Goal: Transaction & Acquisition: Purchase product/service

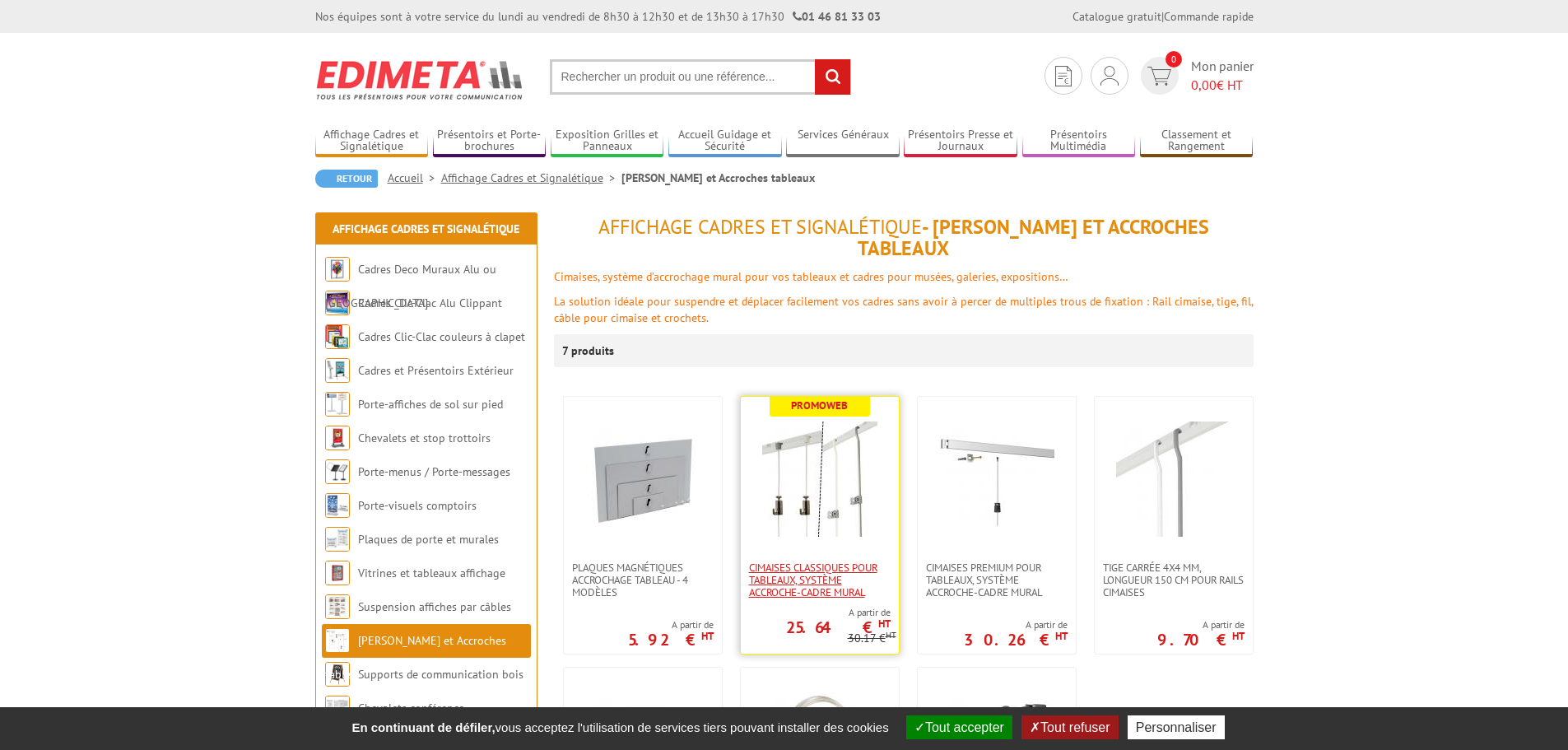
click at [841, 561] on span "Cimaises CLASSIQUES pour tableaux, système accroche-cadre mural" at bounding box center [819, 580] width 141 height 37
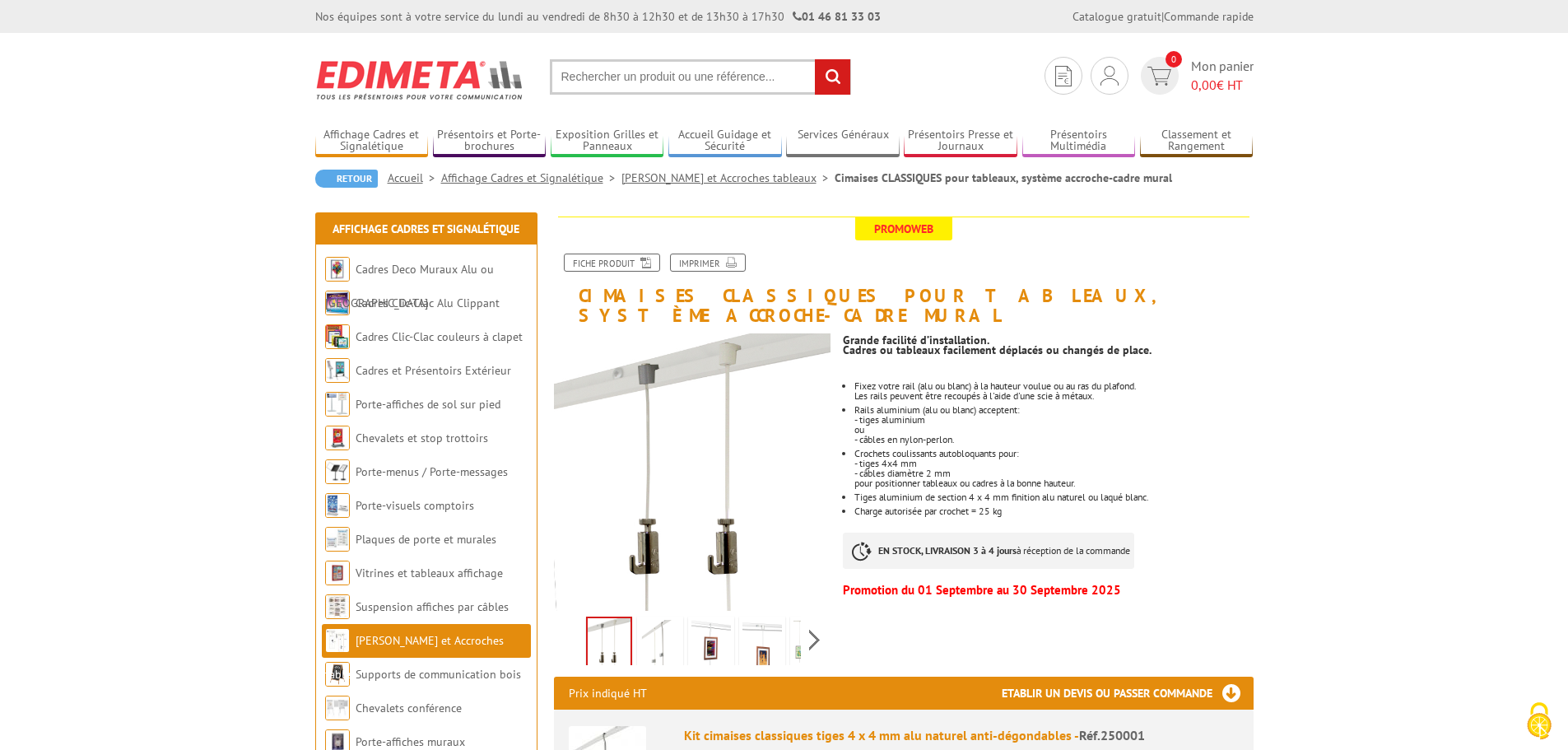
click at [657, 626] on img at bounding box center [660, 645] width 40 height 51
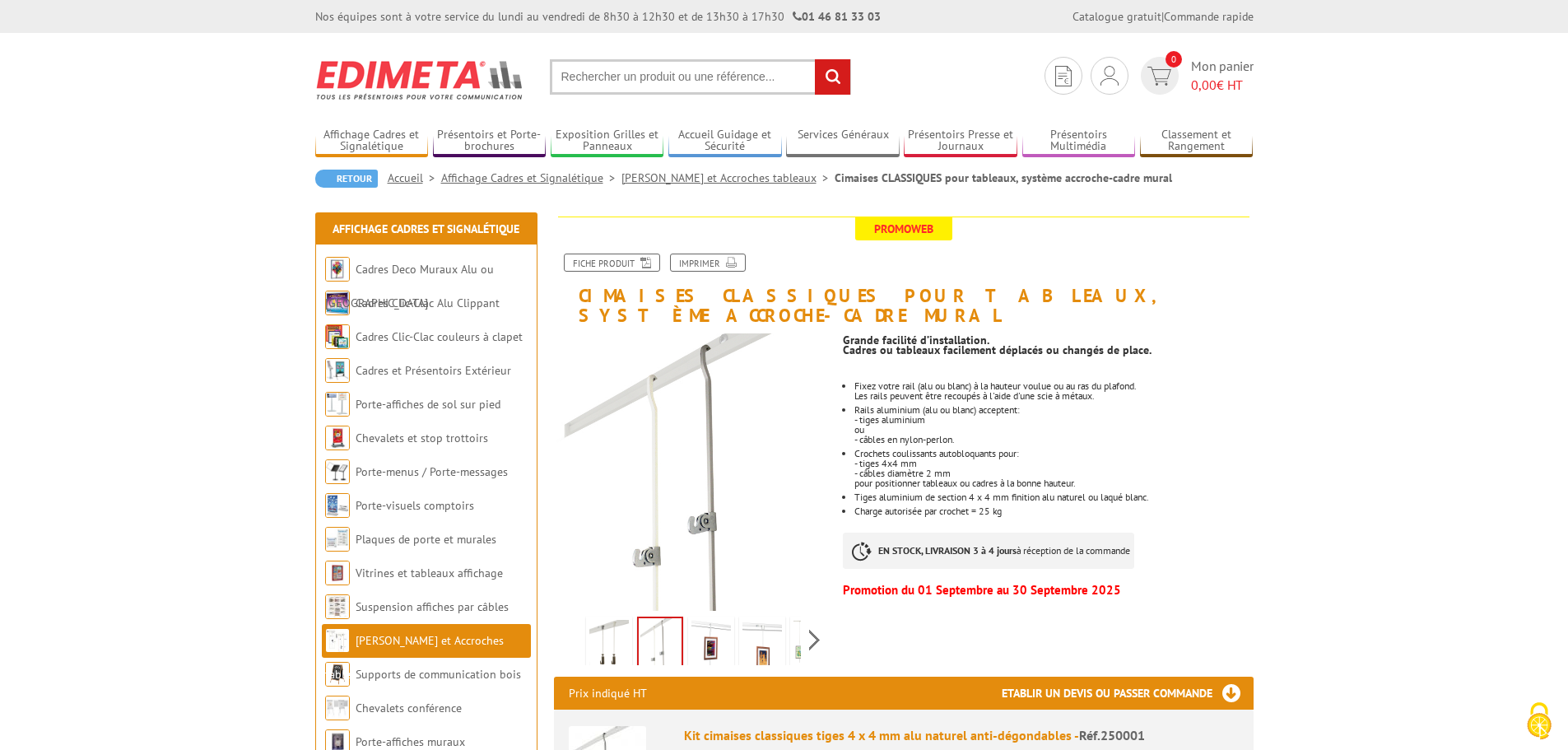
click at [709, 634] on img at bounding box center [711, 645] width 40 height 51
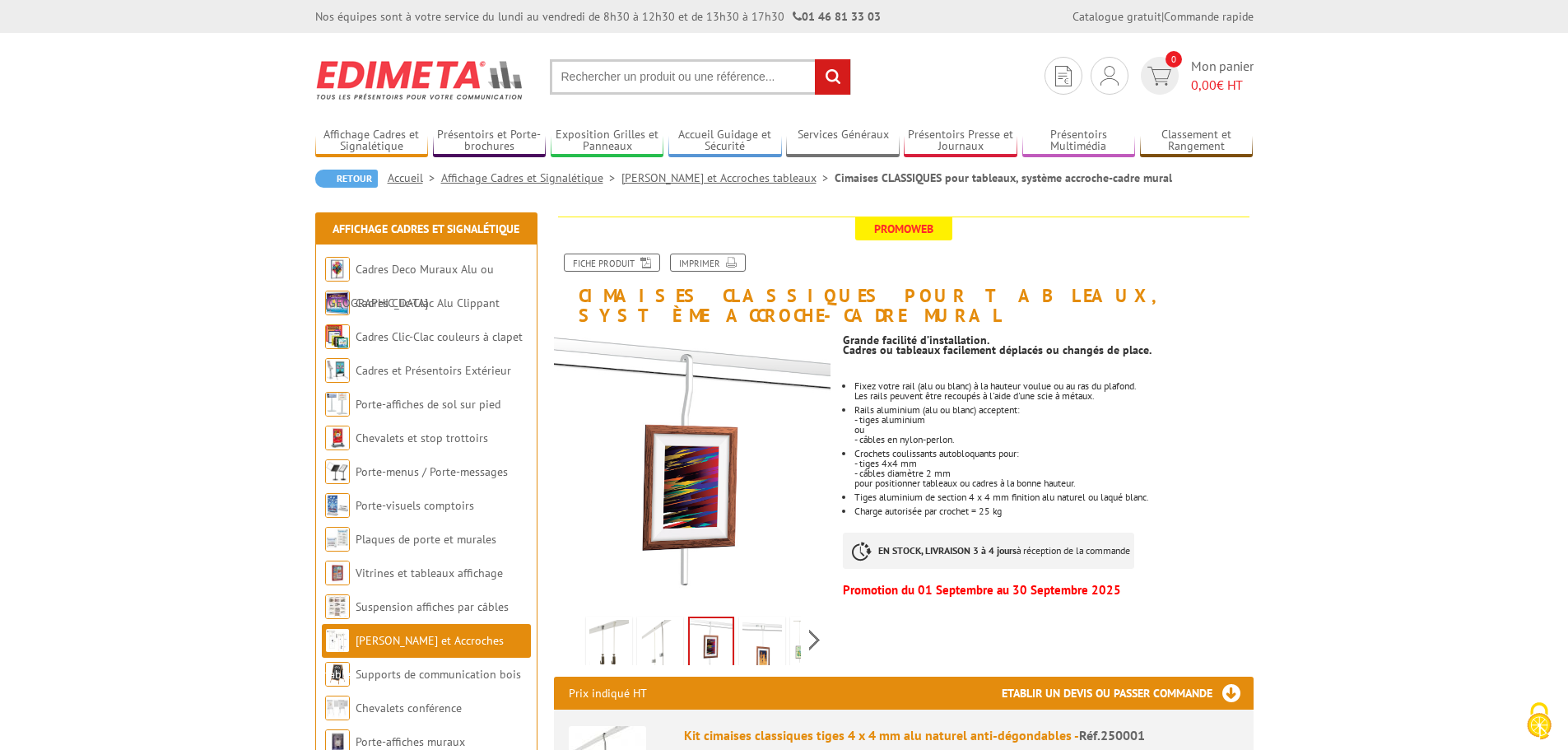
click at [771, 631] on img at bounding box center [762, 645] width 40 height 51
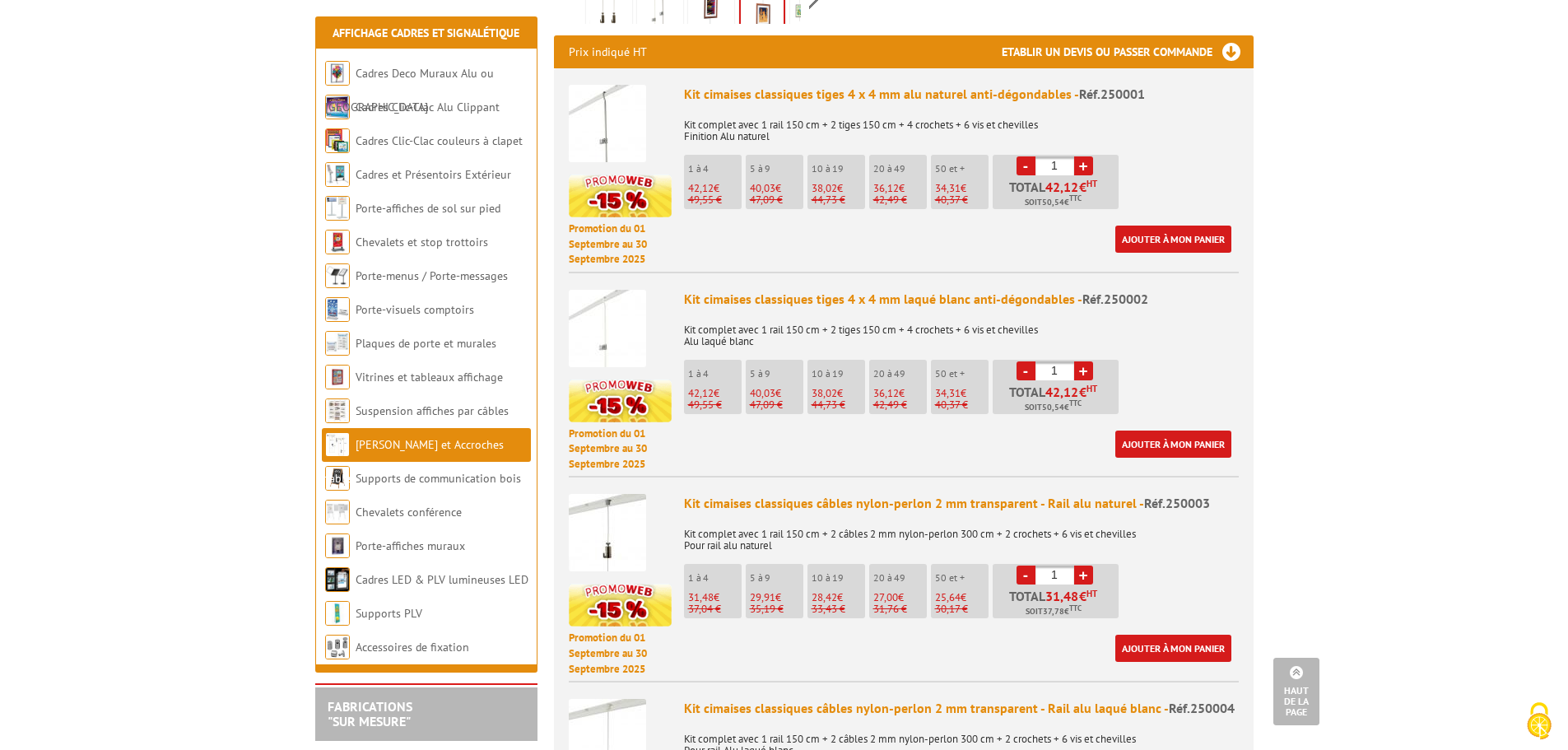
scroll to position [741, 0]
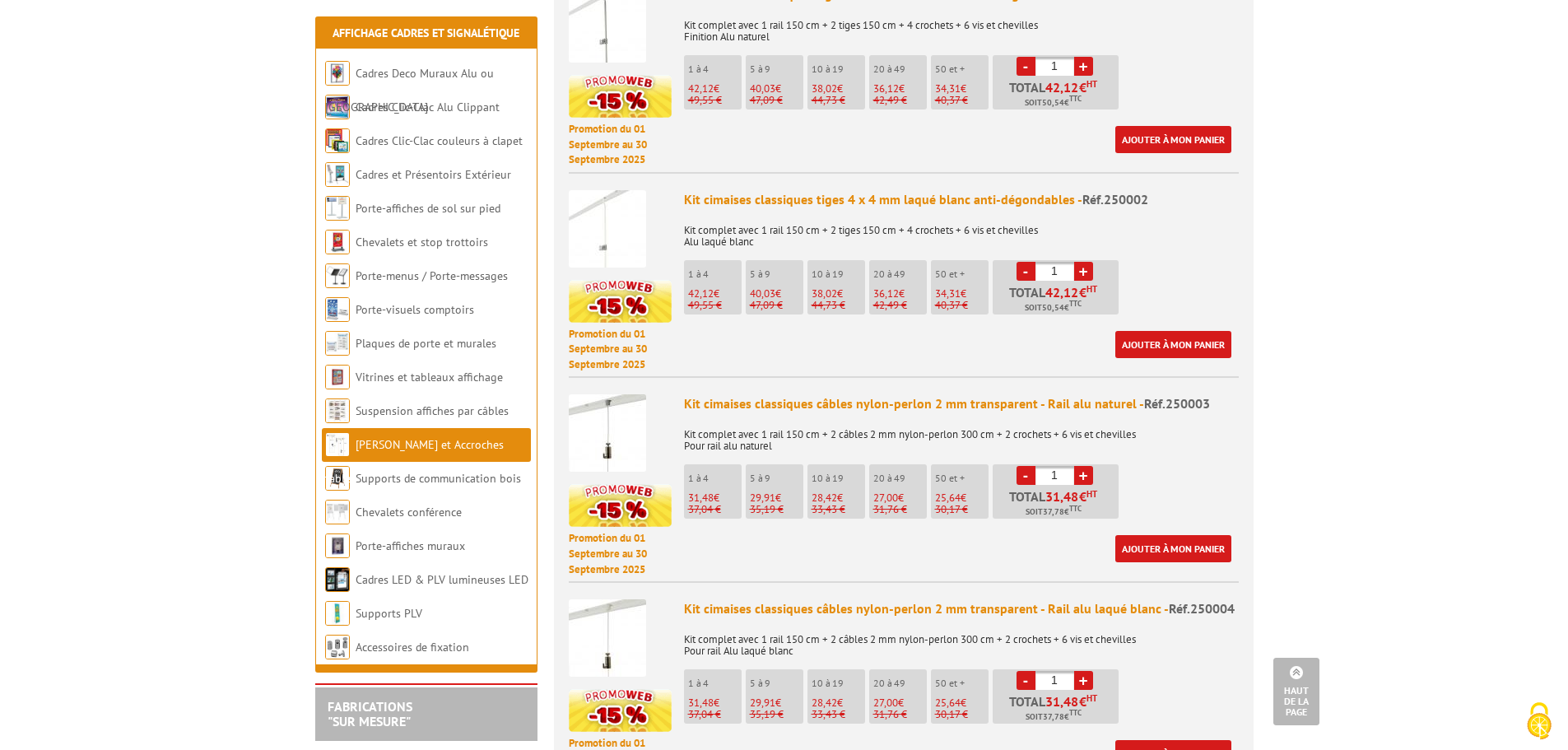
click at [600, 194] on img at bounding box center [607, 228] width 77 height 77
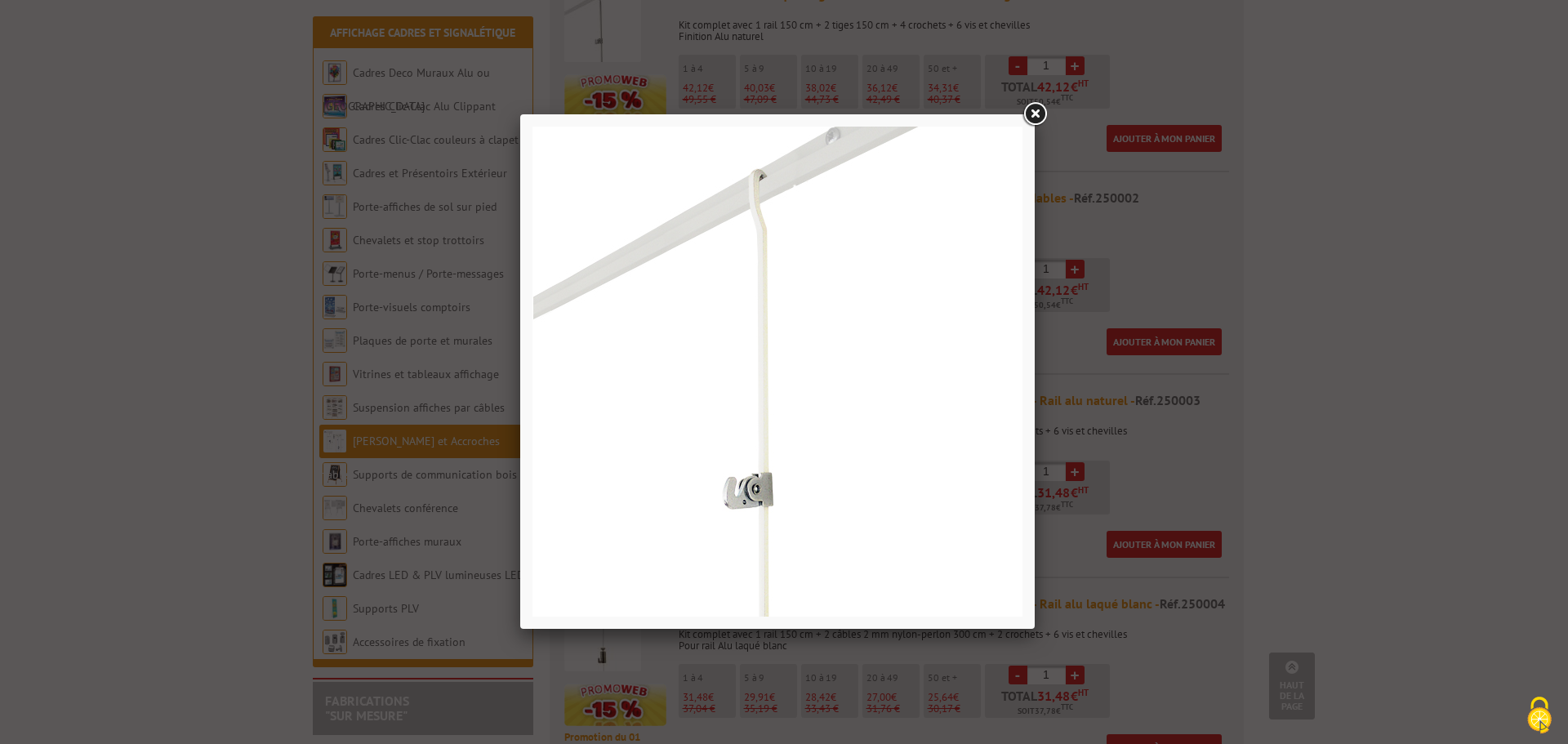
click at [1037, 114] on link at bounding box center [1035, 114] width 29 height 29
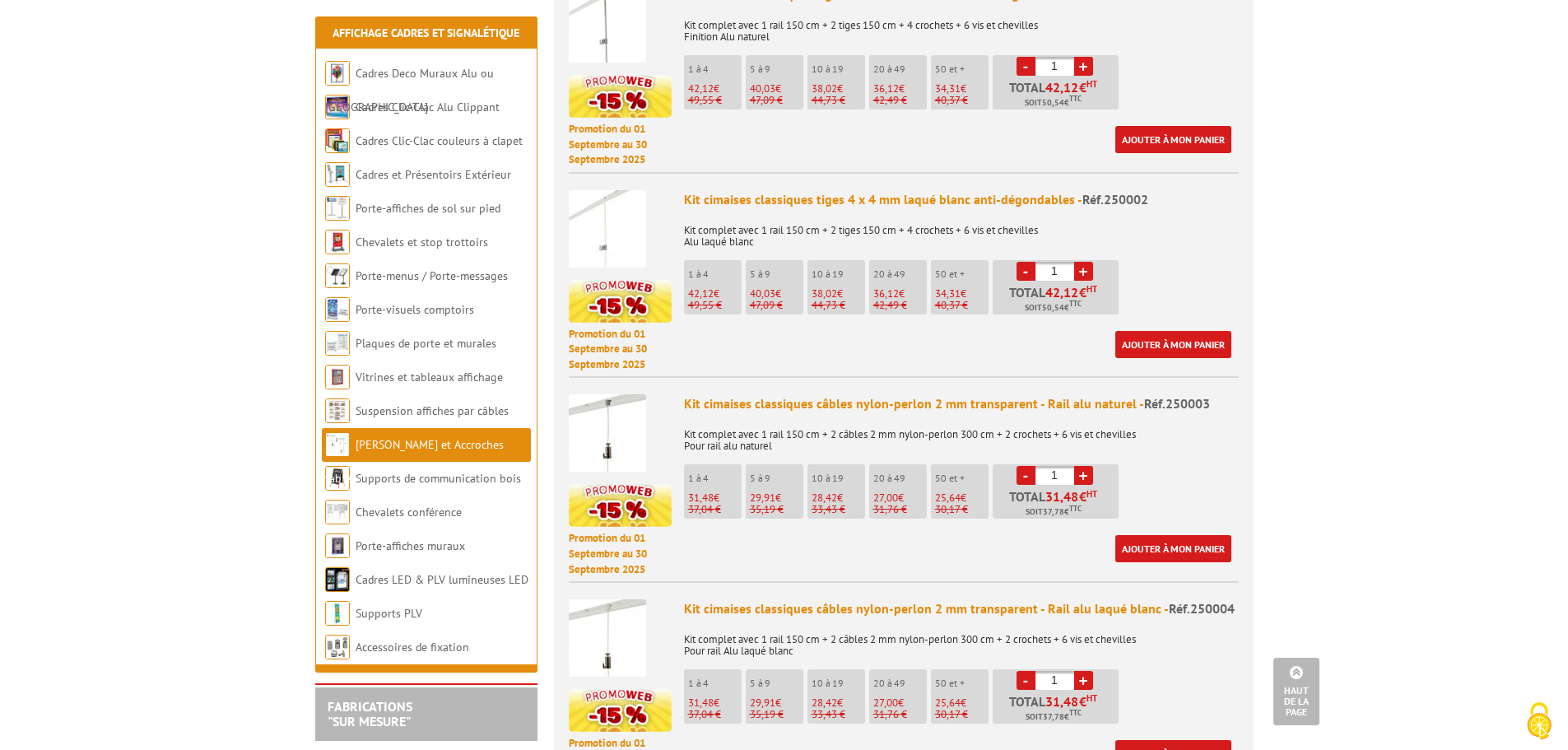
click at [596, 430] on img at bounding box center [607, 432] width 77 height 77
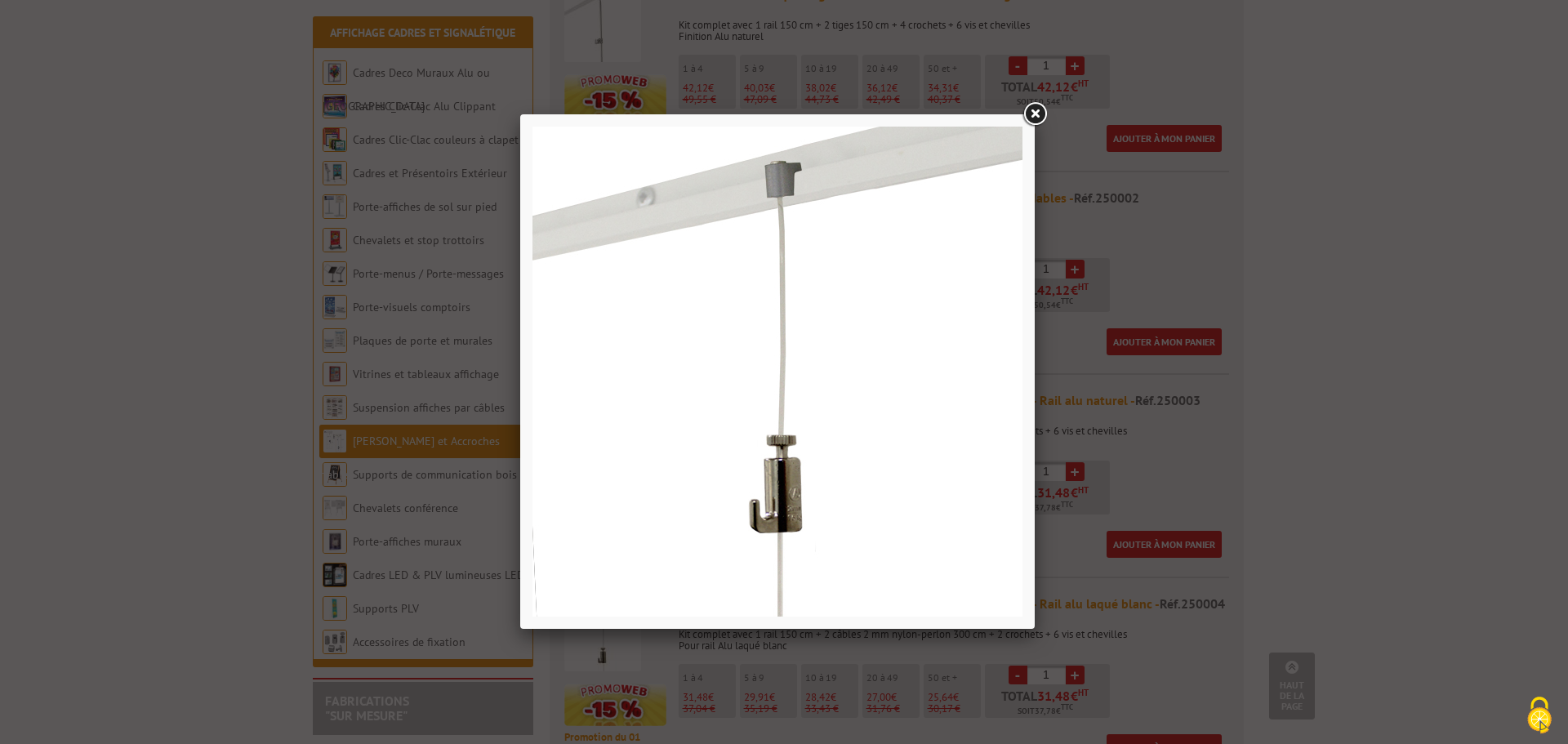
click at [1030, 113] on link at bounding box center [1035, 114] width 29 height 29
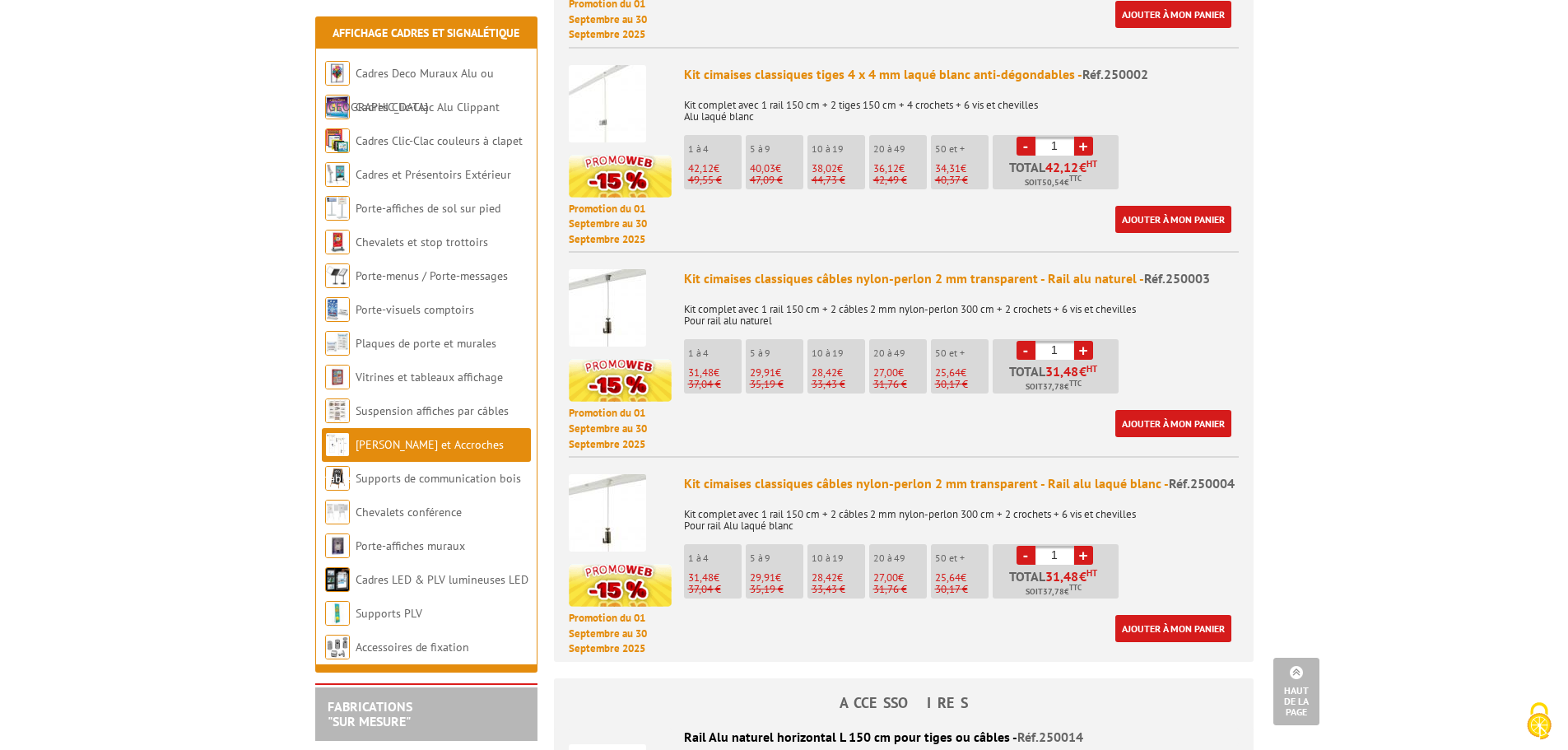
scroll to position [906, 0]
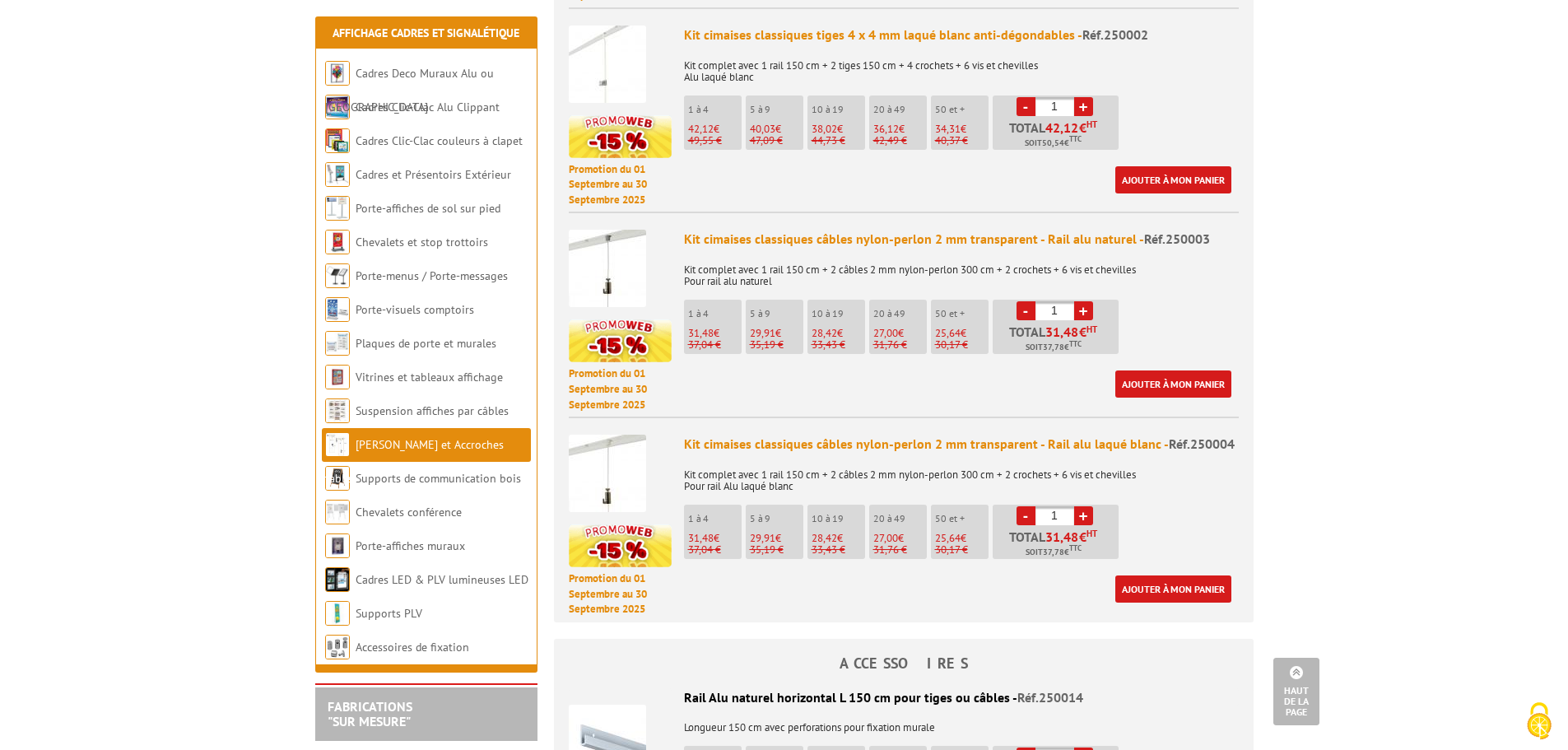
click at [604, 474] on img at bounding box center [607, 472] width 77 height 77
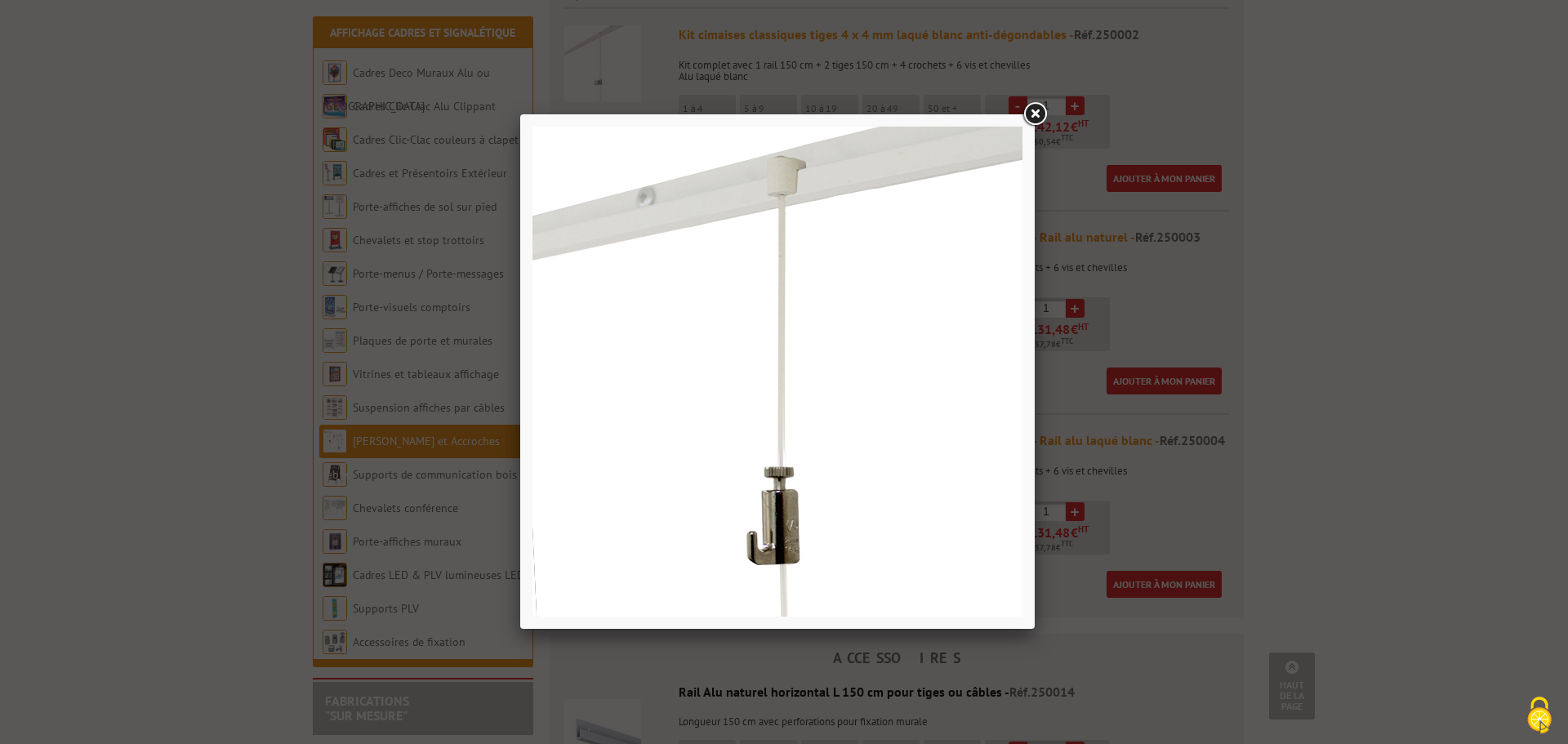
click at [1038, 109] on link at bounding box center [1035, 114] width 29 height 29
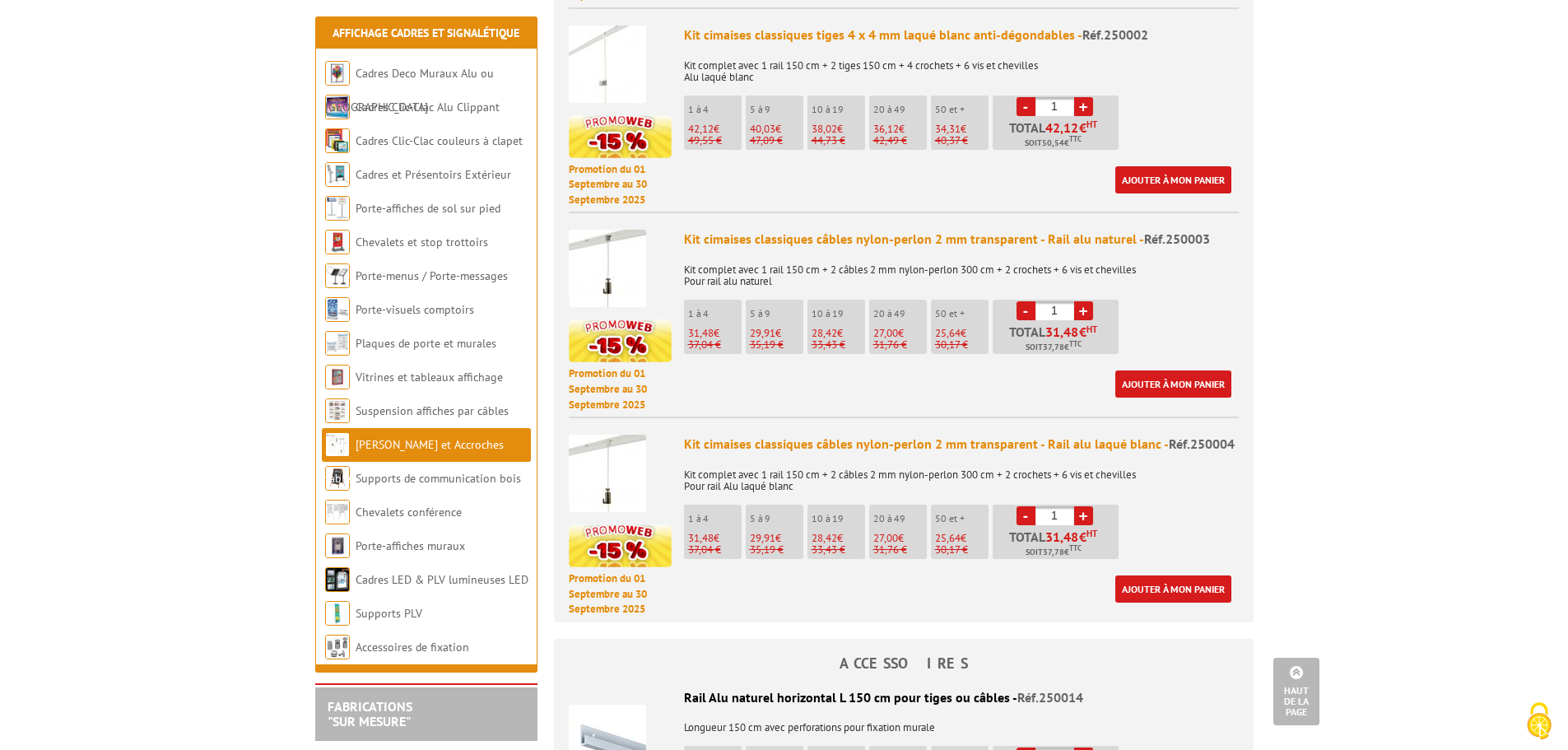
click at [615, 248] on img at bounding box center [607, 268] width 77 height 77
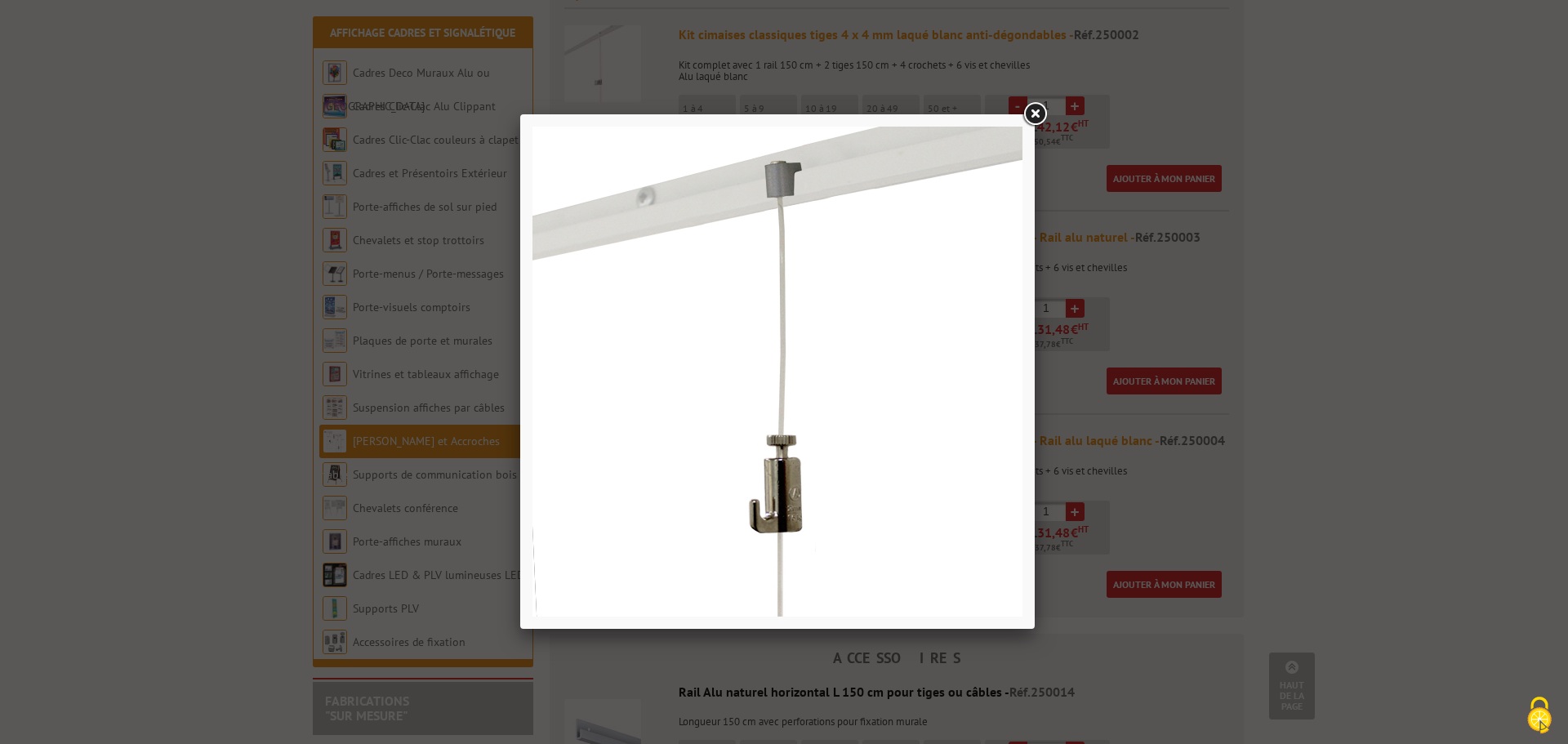
click at [1034, 113] on link at bounding box center [1035, 114] width 29 height 29
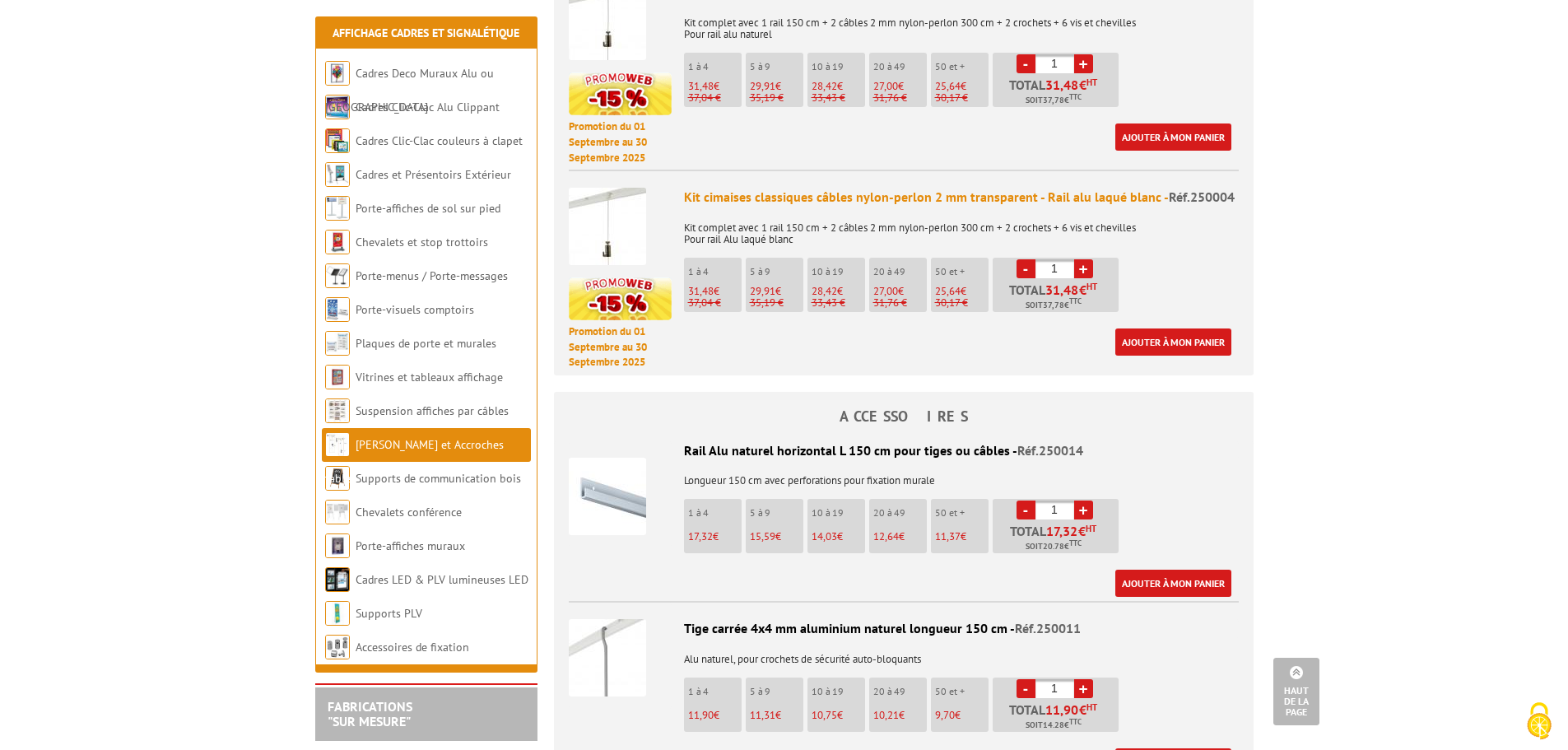
scroll to position [823, 0]
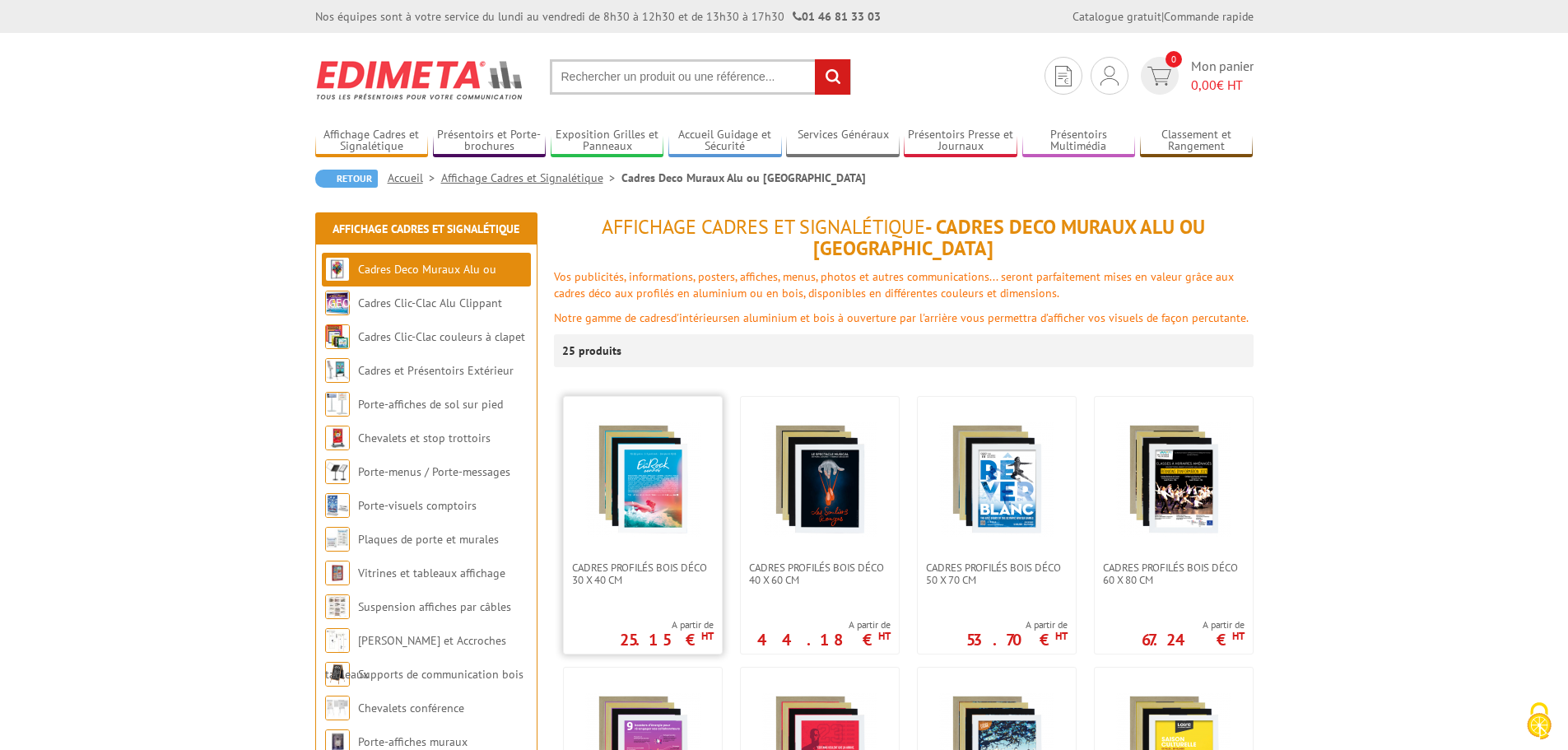
click at [680, 529] on link at bounding box center [643, 478] width 158 height 165
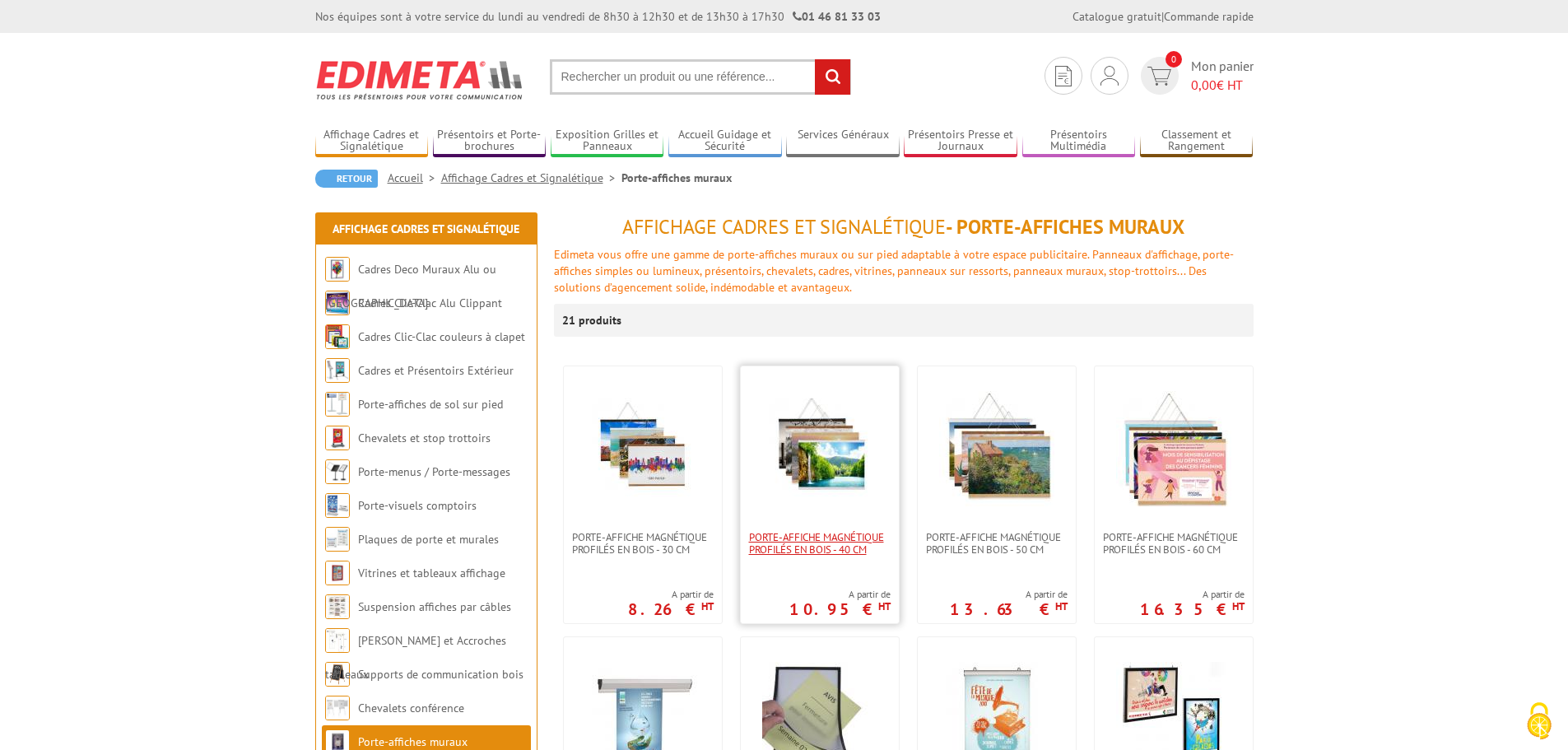
click at [848, 549] on span "PORTE-AFFICHE MAGNÉTIQUE PROFILÉS EN BOIS - 40 cm" at bounding box center [819, 543] width 141 height 24
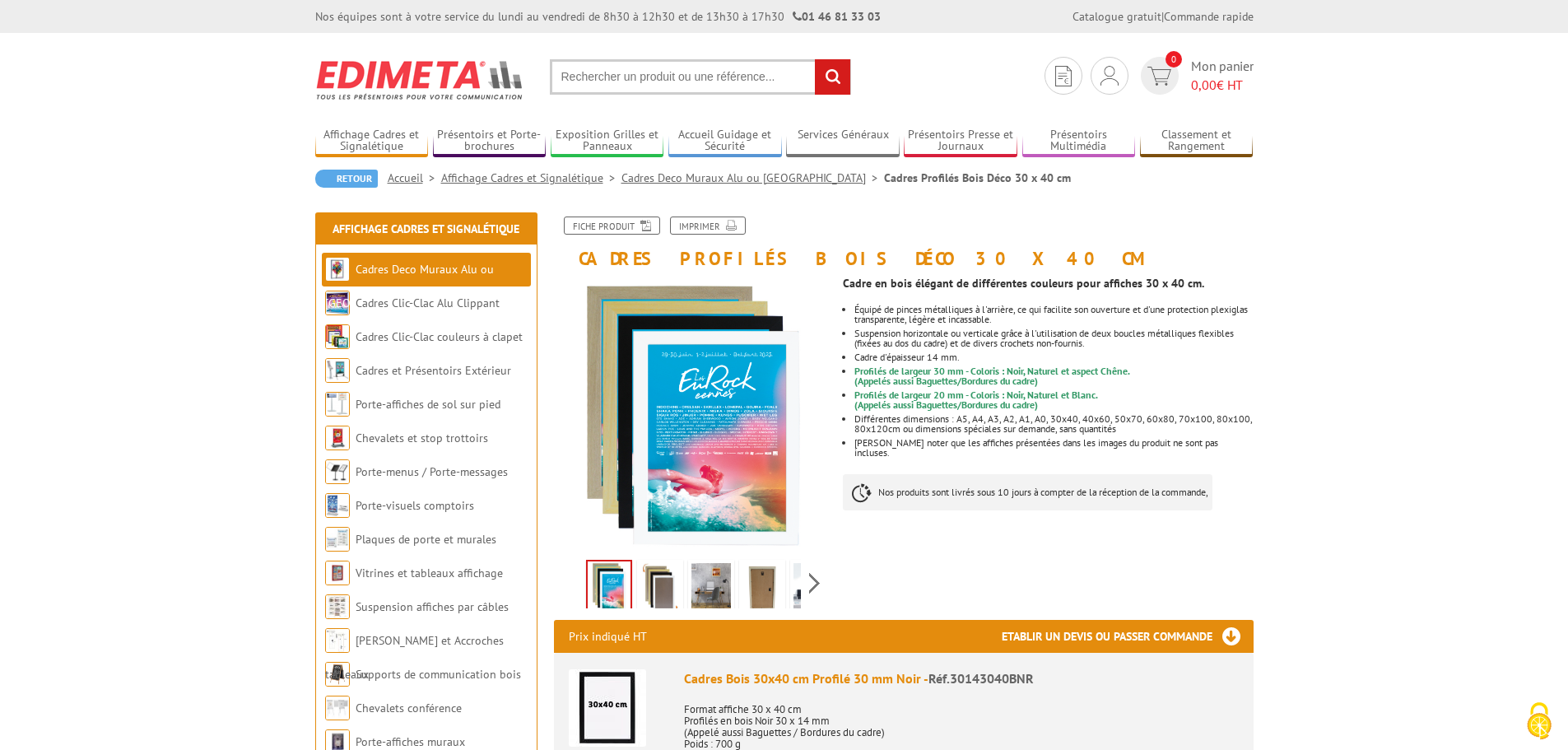
click at [672, 598] on img at bounding box center [660, 588] width 40 height 51
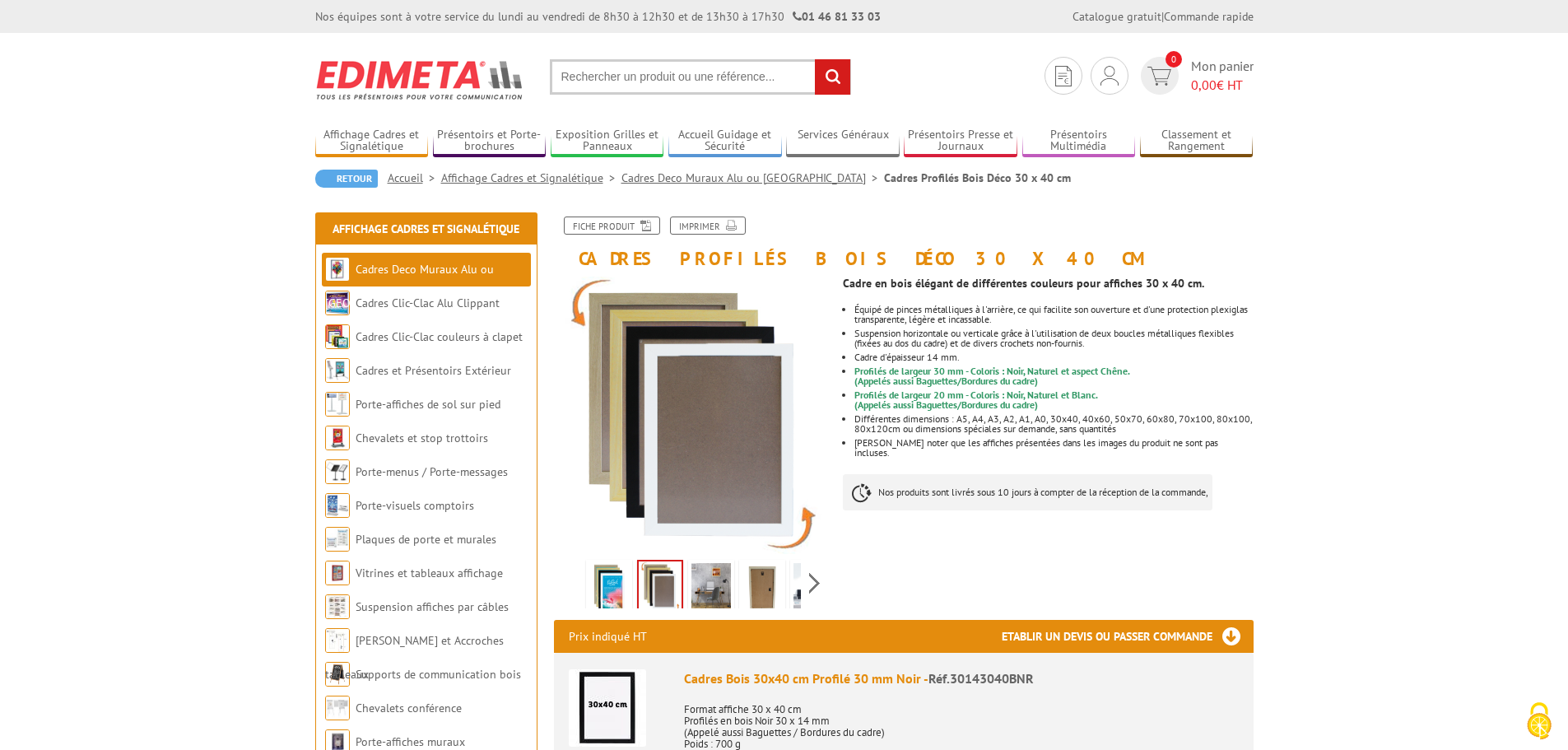
click at [696, 582] on img at bounding box center [711, 588] width 40 height 51
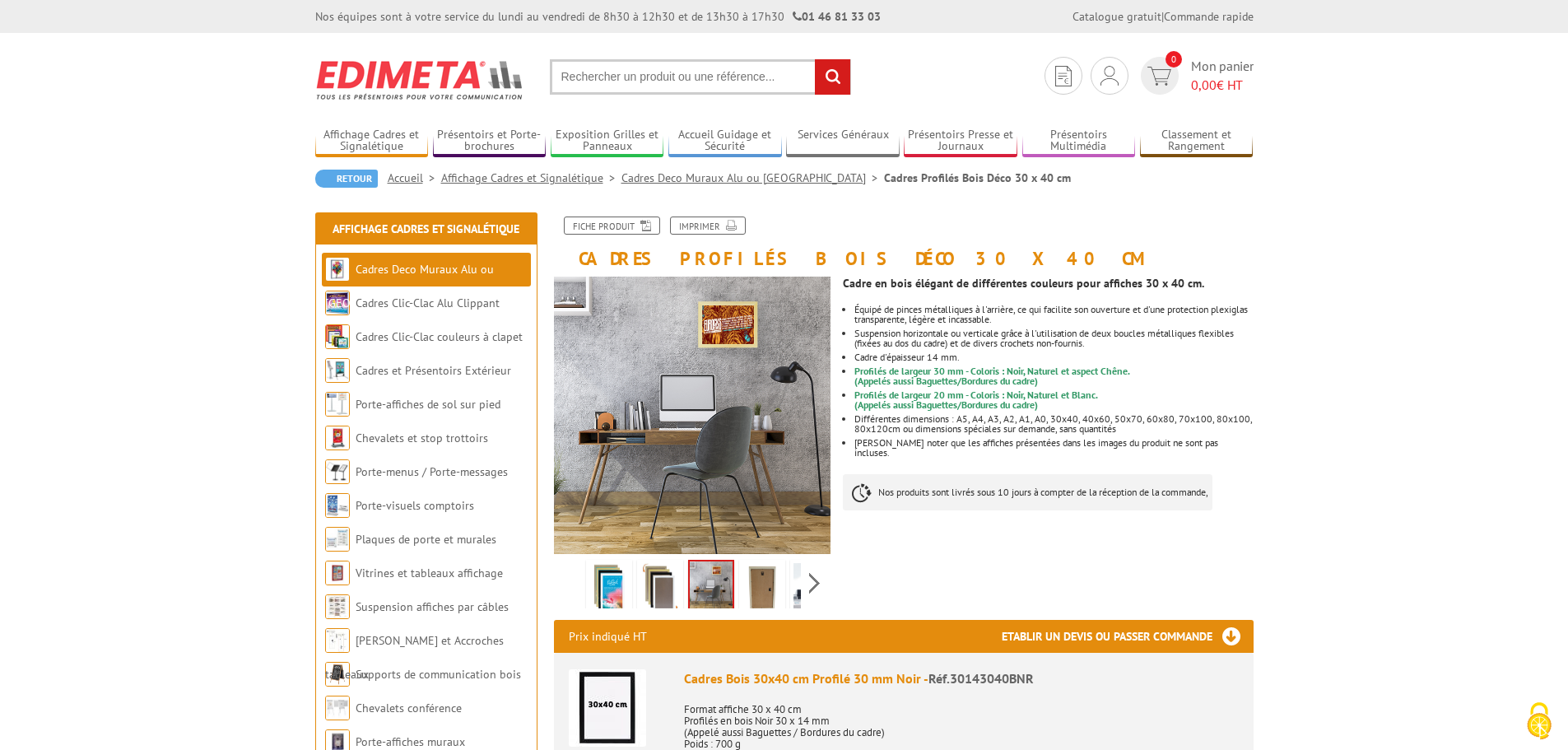
click at [771, 582] on img at bounding box center [762, 588] width 40 height 51
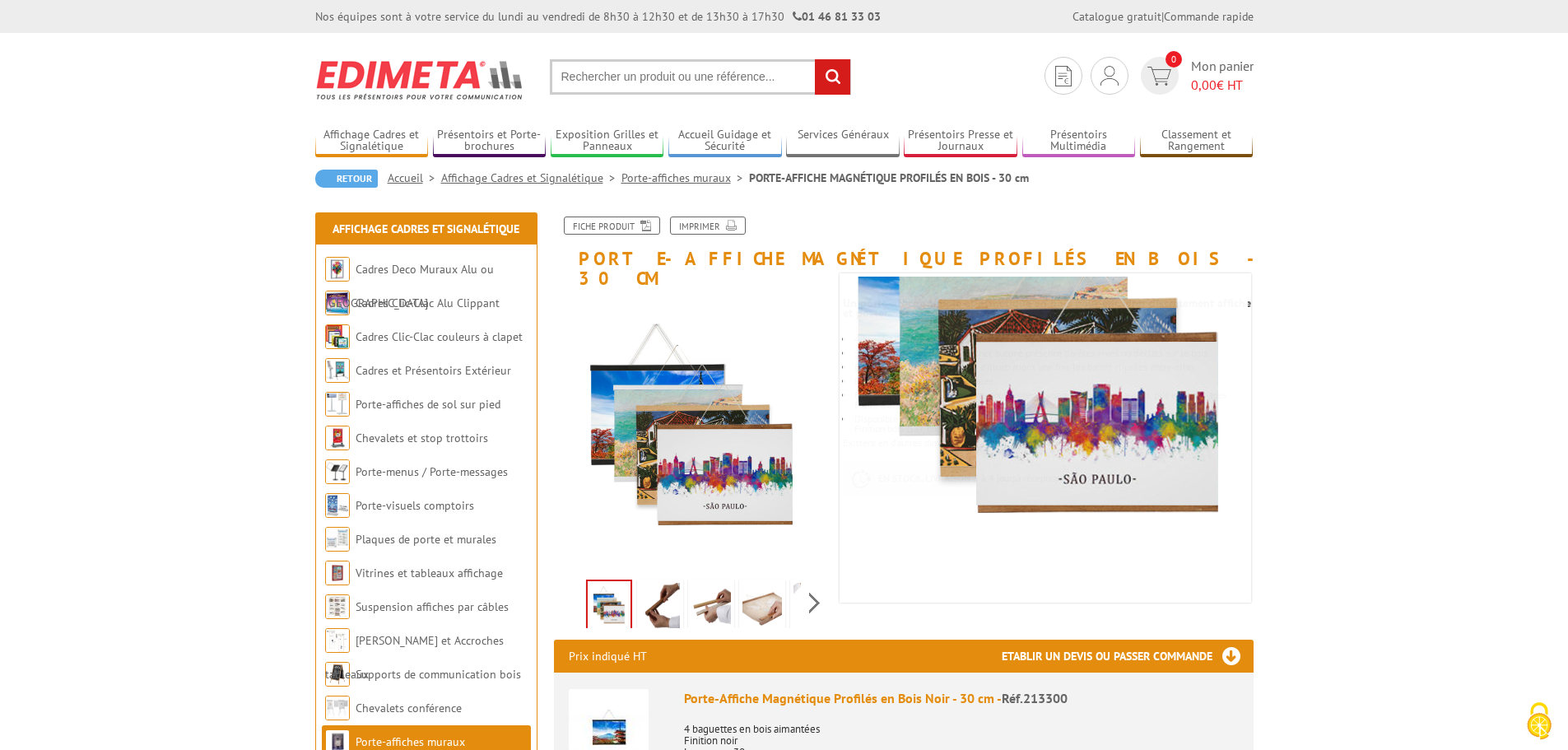
click at [671, 593] on img at bounding box center [660, 608] width 40 height 51
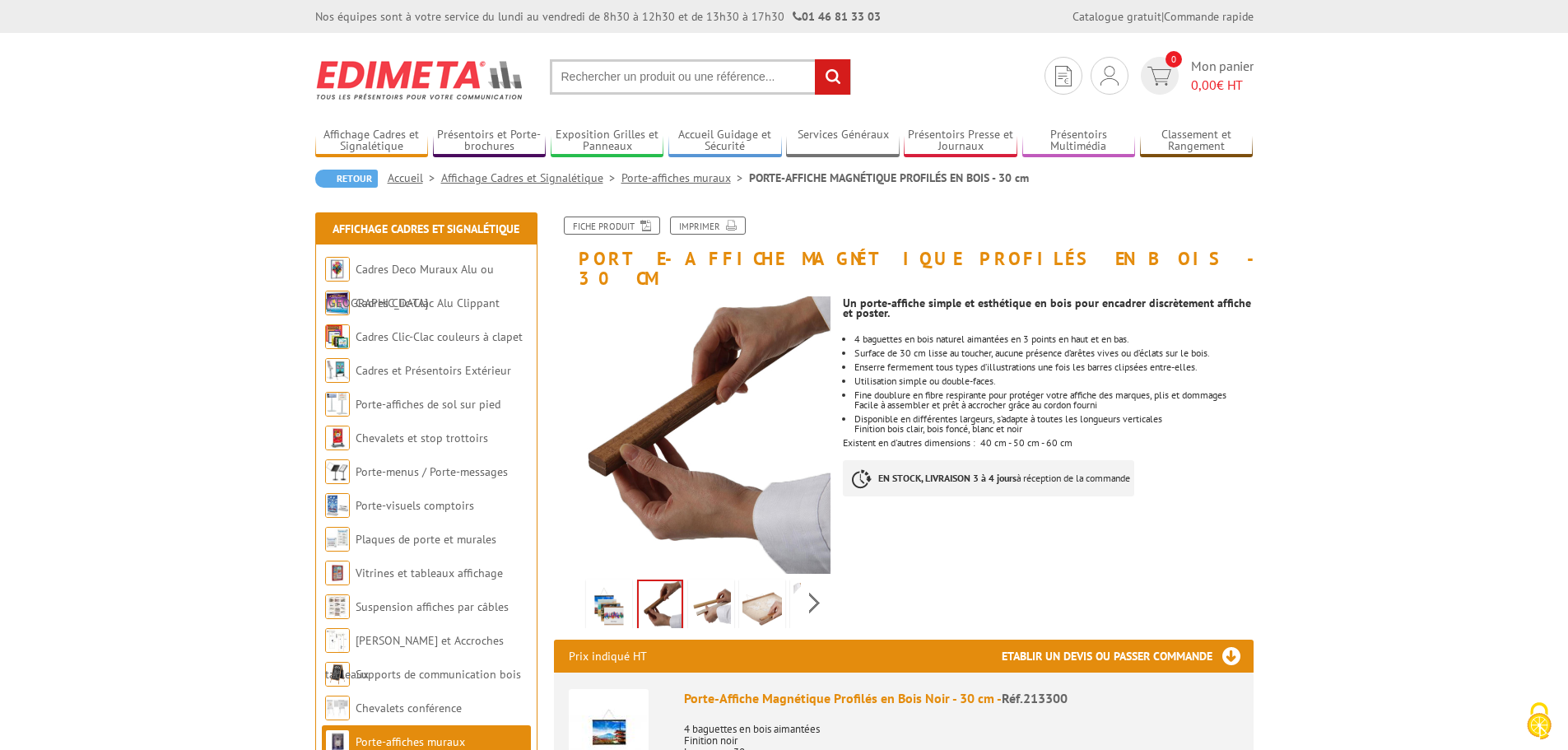
click at [696, 593] on img at bounding box center [711, 608] width 40 height 51
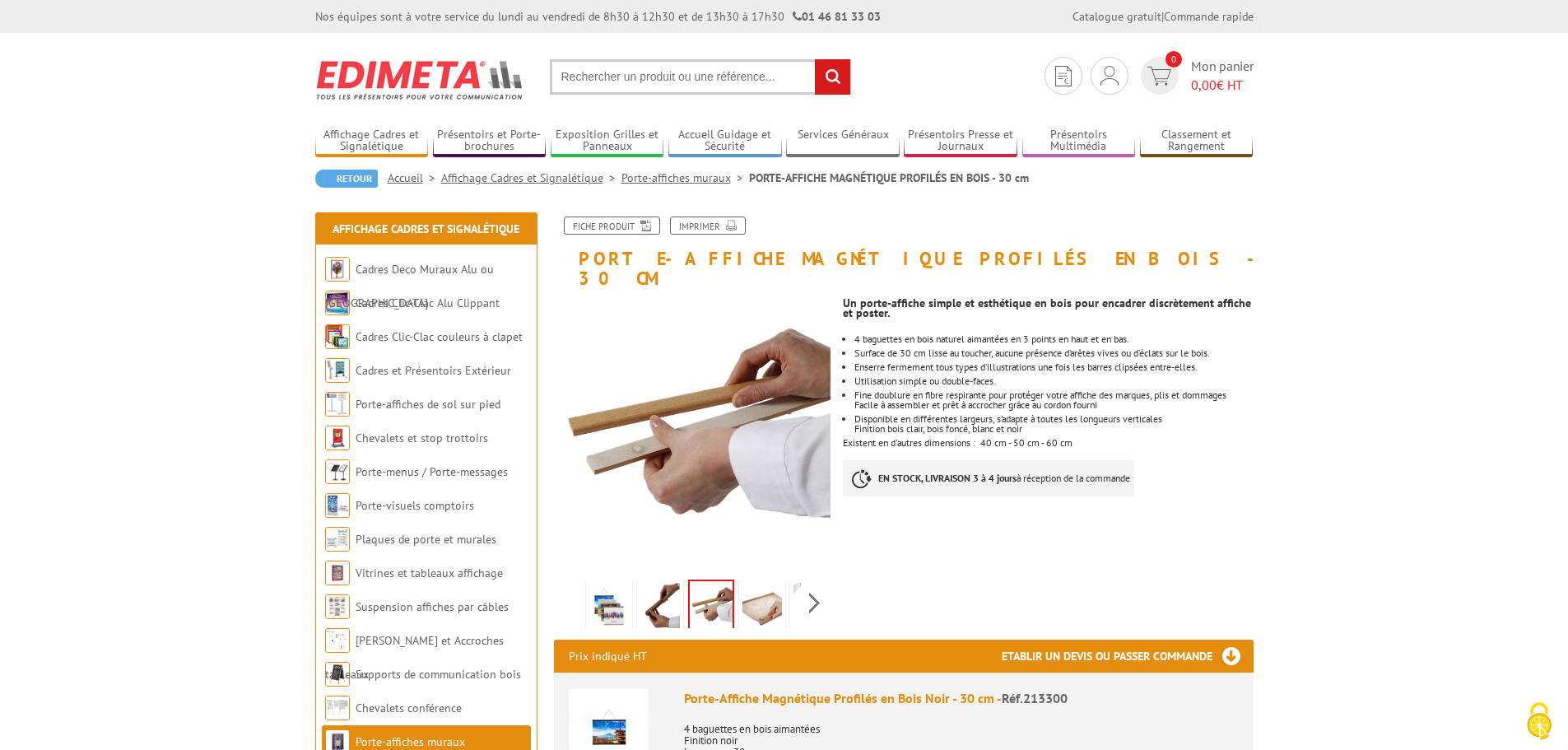
click at [744, 592] on img at bounding box center [762, 608] width 40 height 51
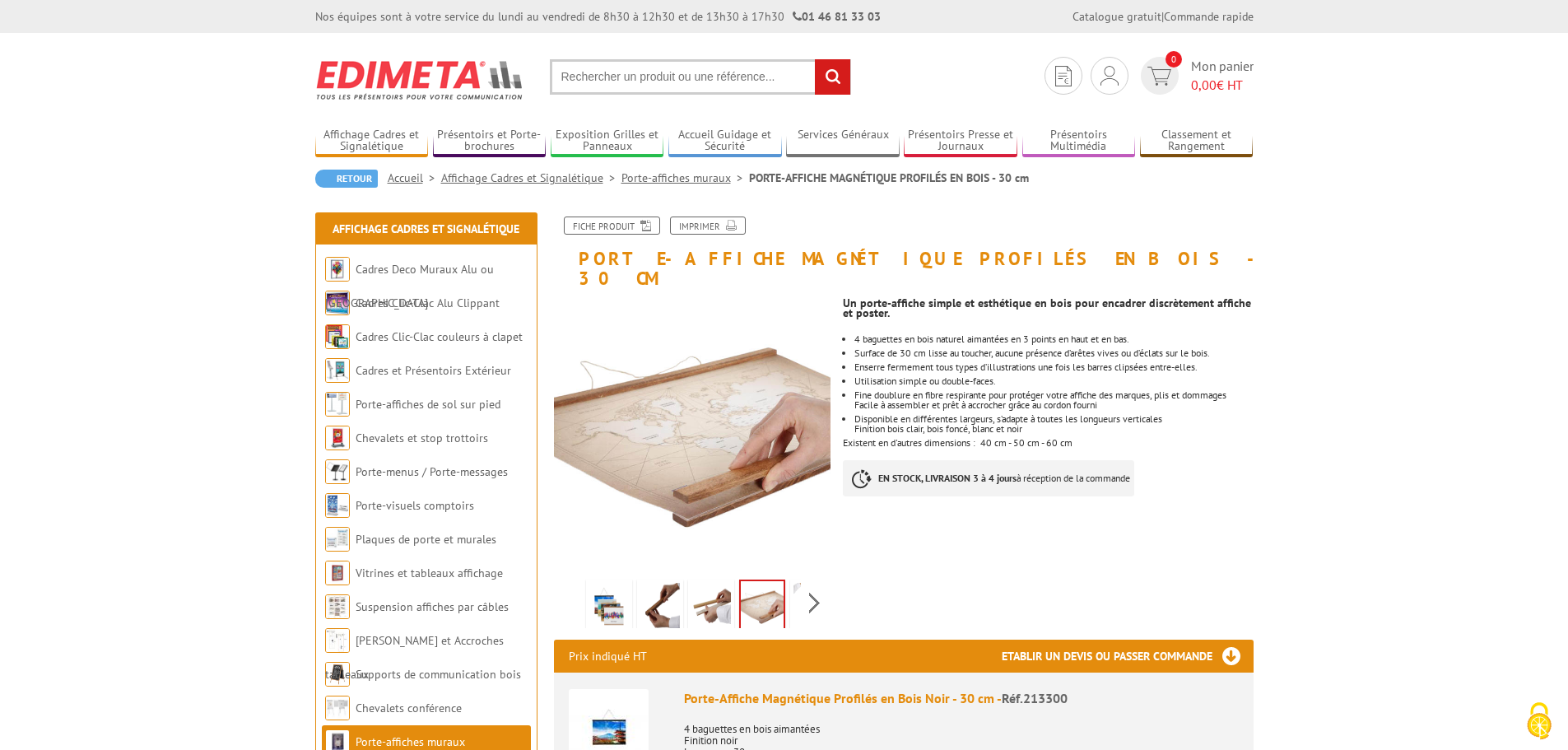
click at [796, 588] on img at bounding box center [813, 608] width 40 height 51
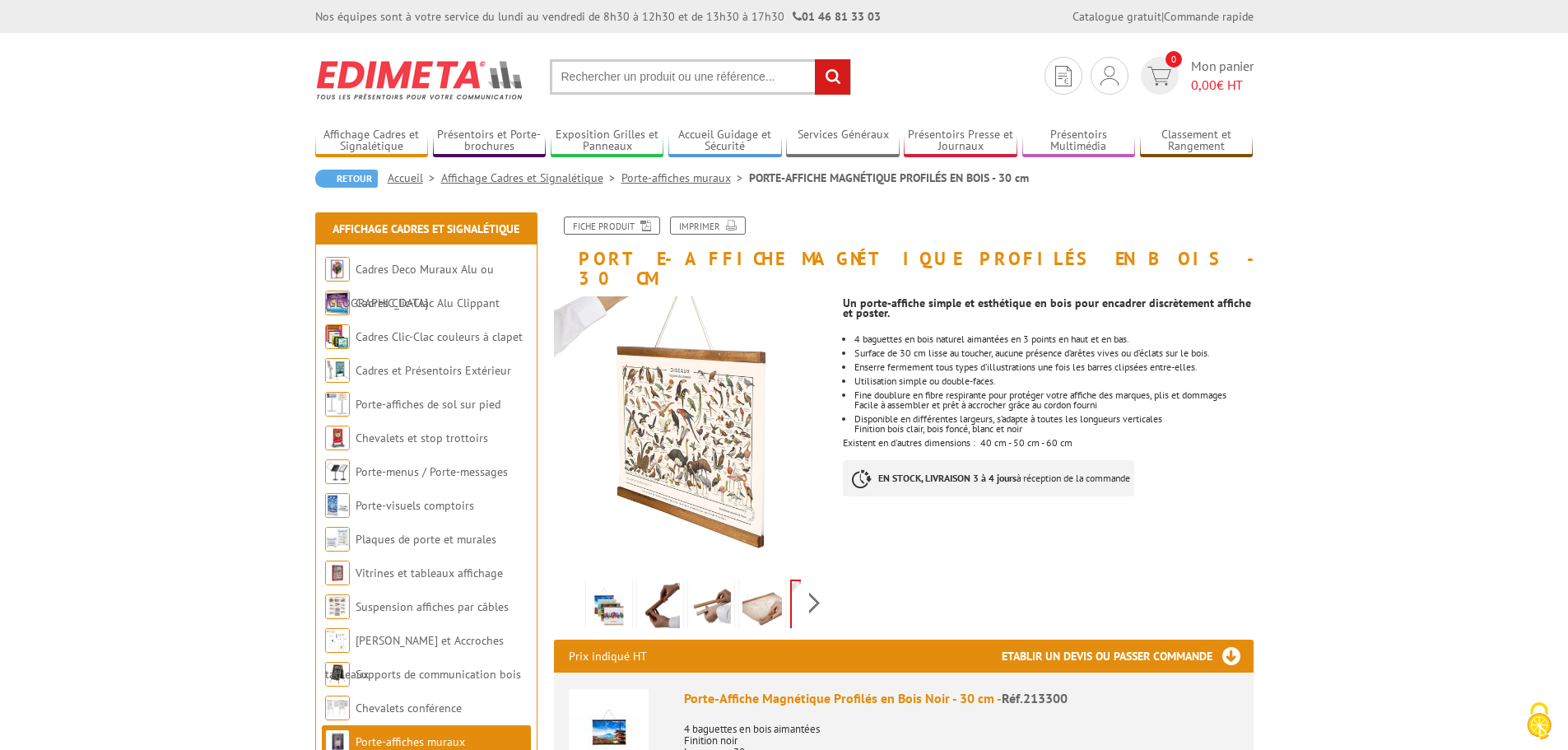
click at [570, 579] on div "Previous Next" at bounding box center [692, 602] width 278 height 57
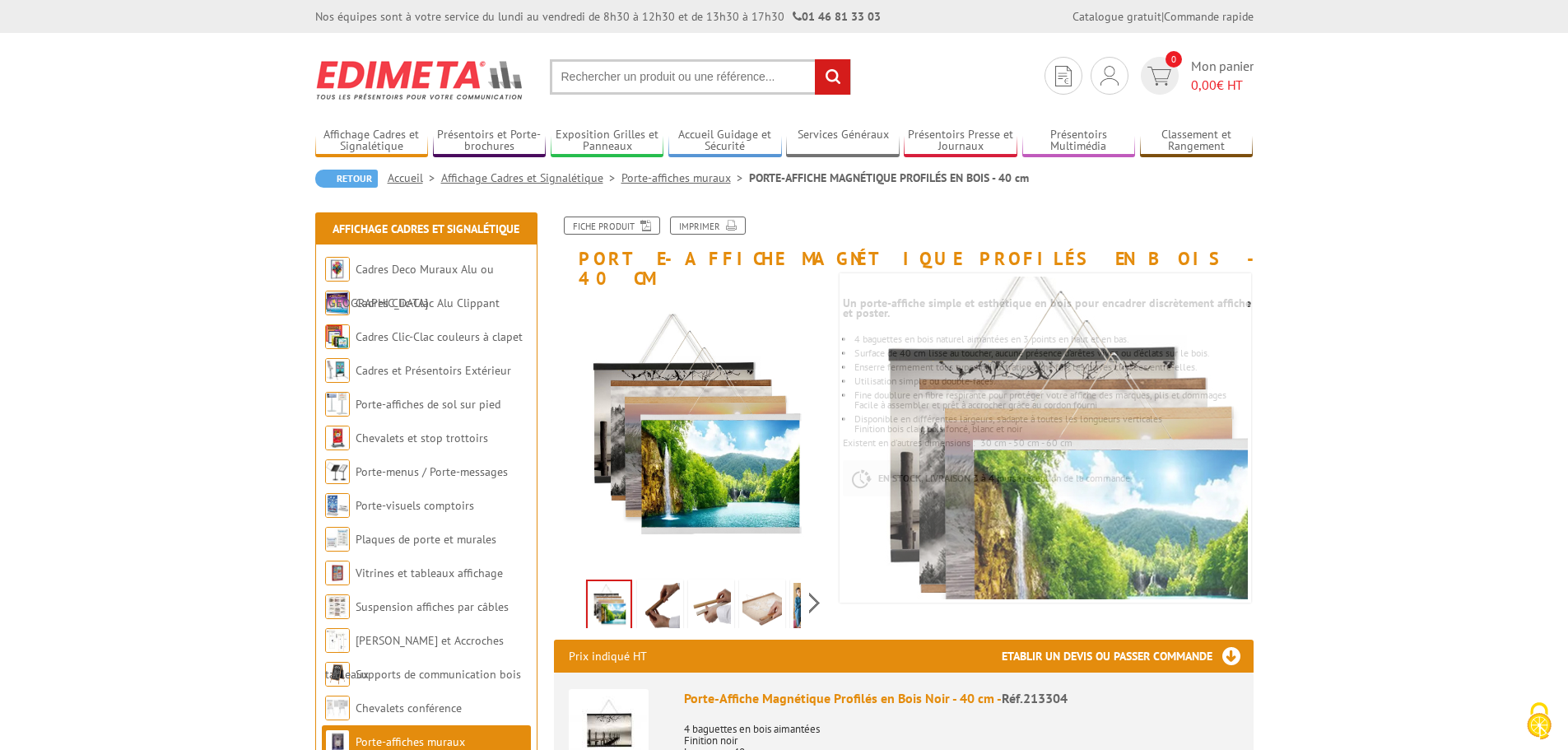
click at [653, 598] on img at bounding box center [660, 608] width 40 height 51
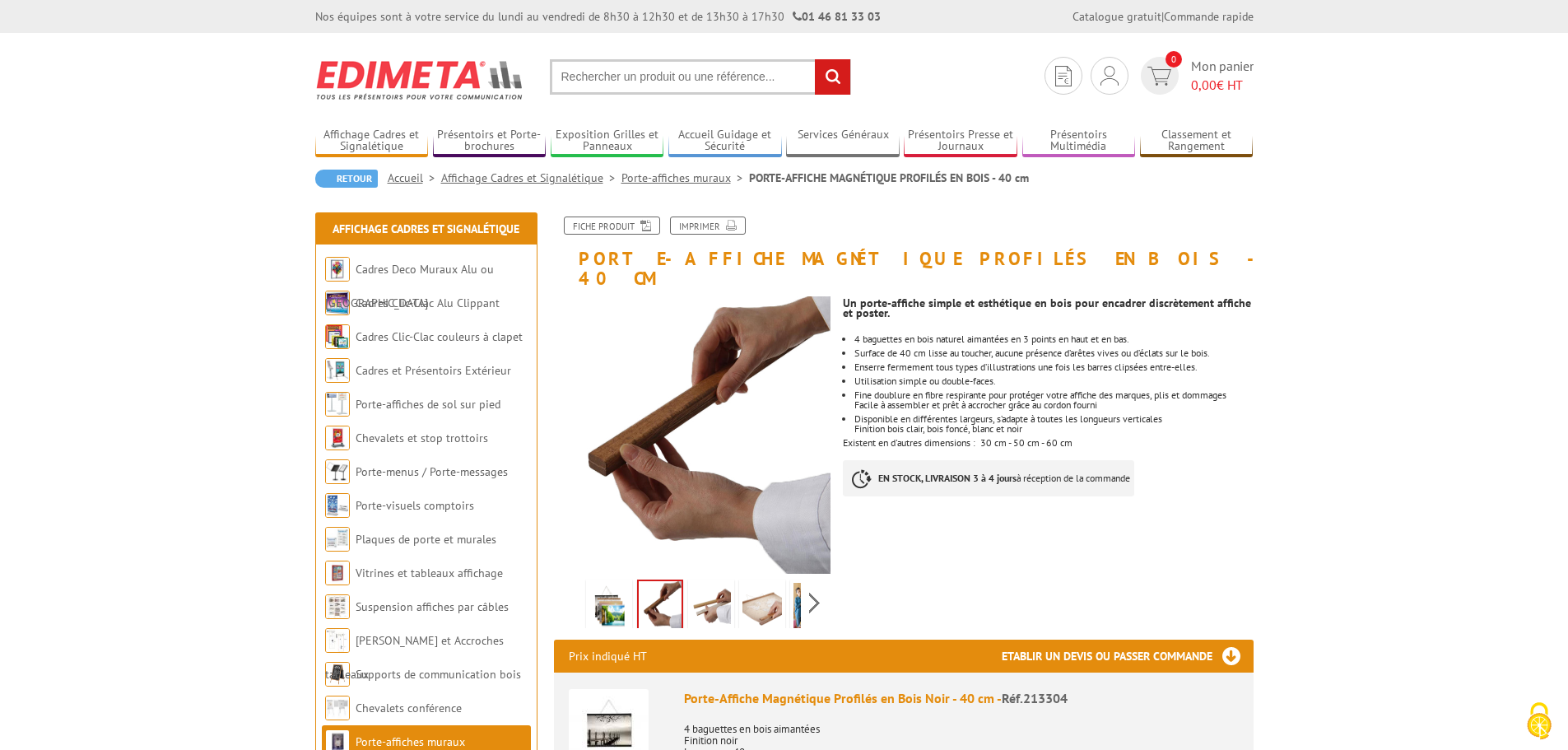
click at [718, 589] on img at bounding box center [711, 608] width 40 height 51
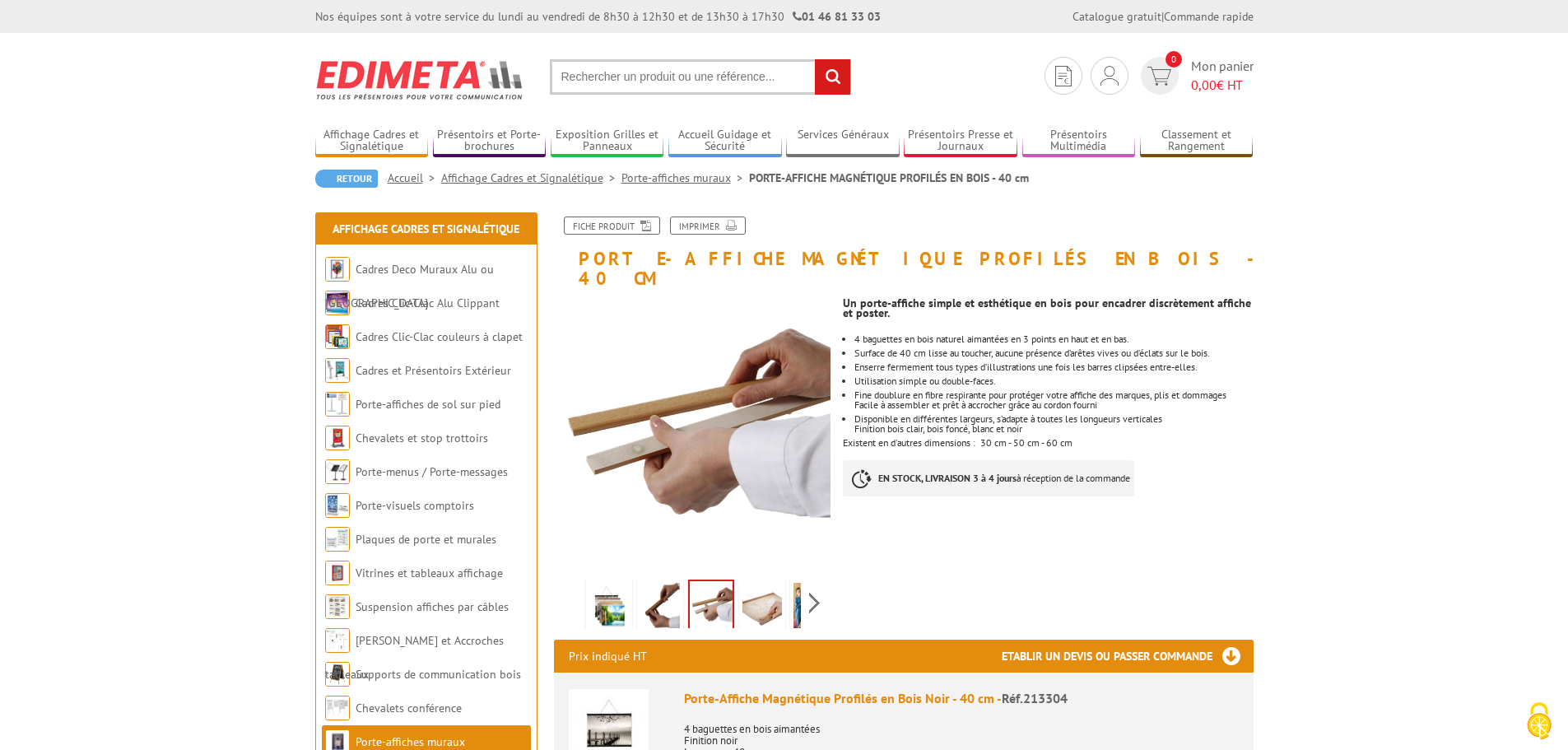
click at [777, 583] on img at bounding box center [762, 608] width 40 height 51
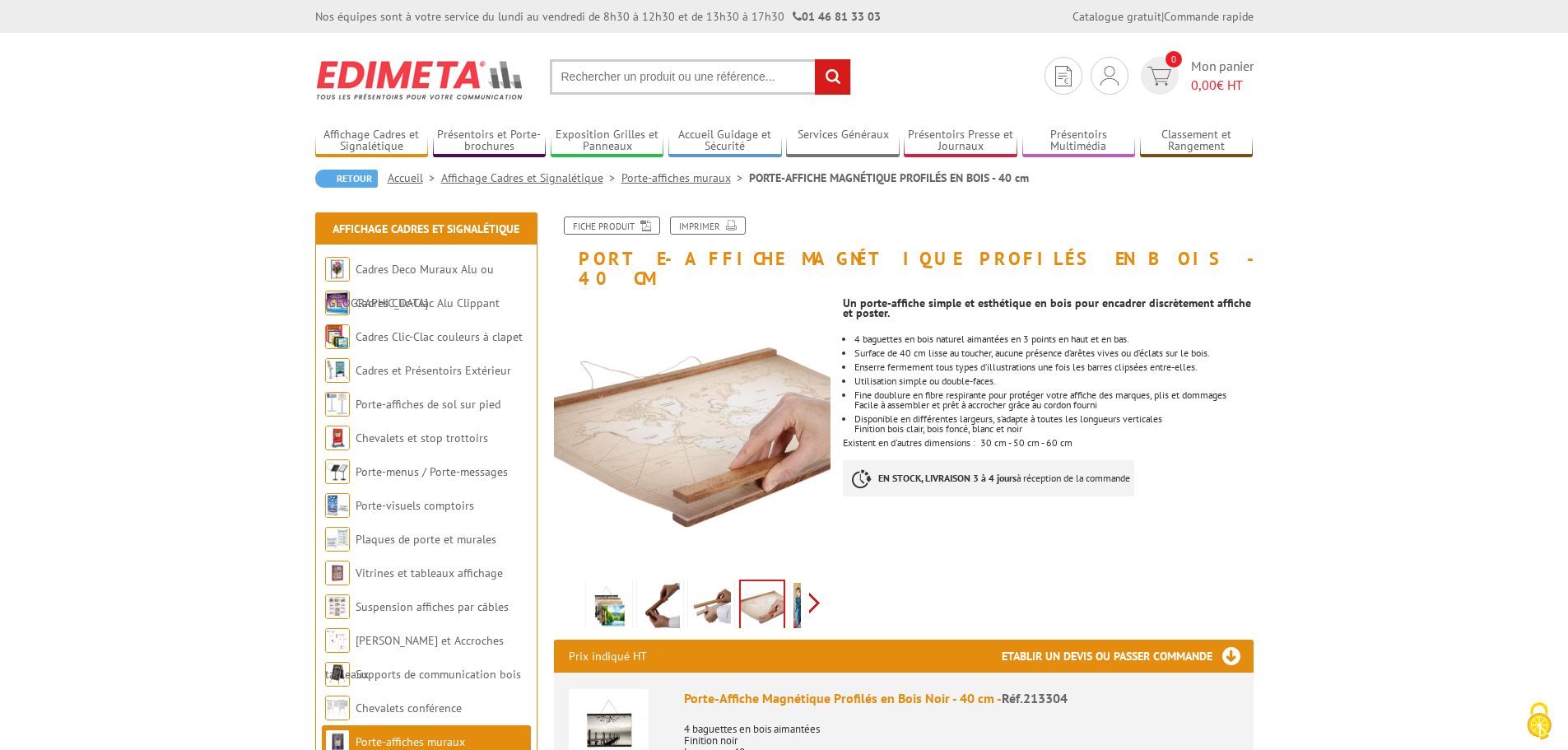
click at [812, 583] on div "Previous Next" at bounding box center [692, 602] width 278 height 57
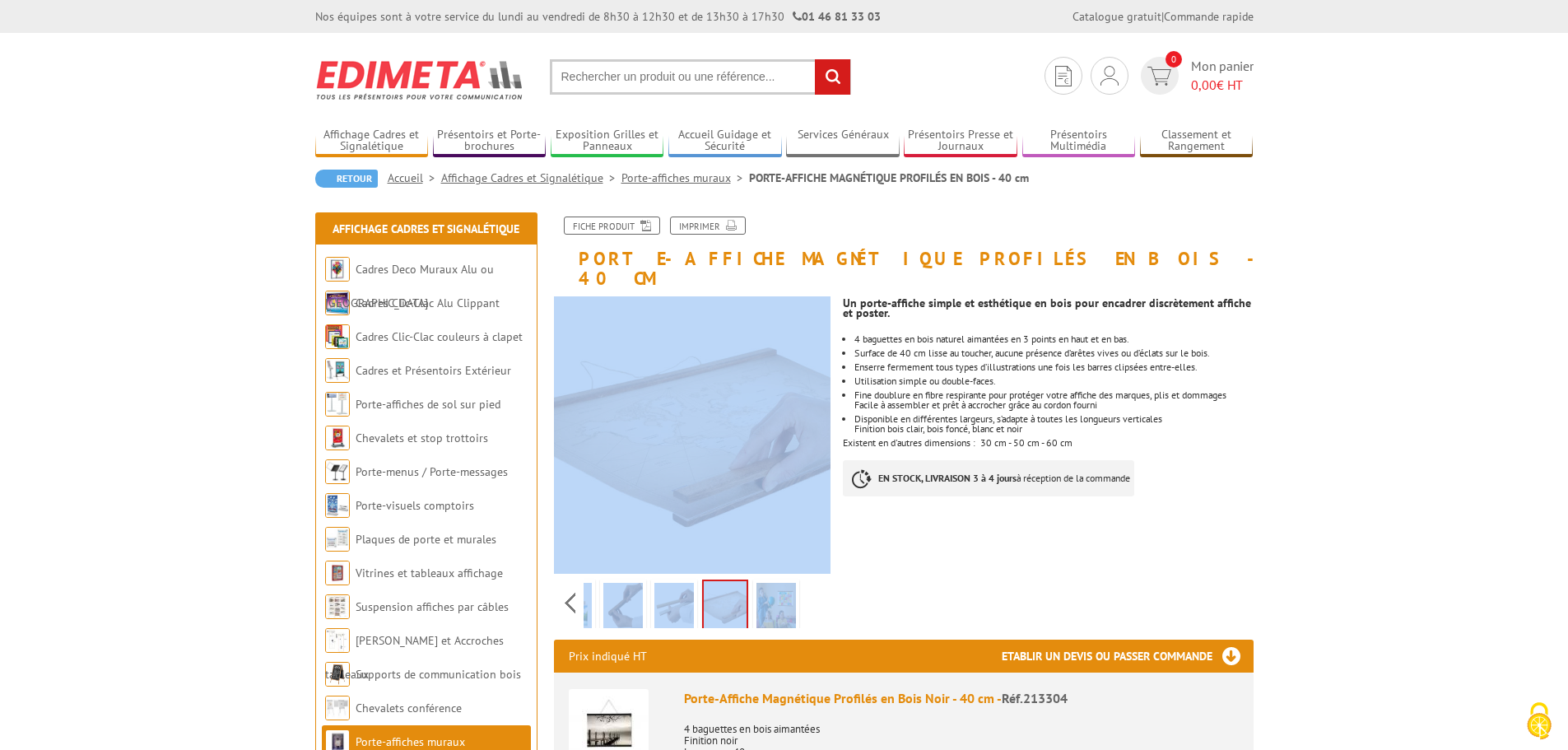
click at [812, 583] on div "Previous Next" at bounding box center [692, 602] width 278 height 57
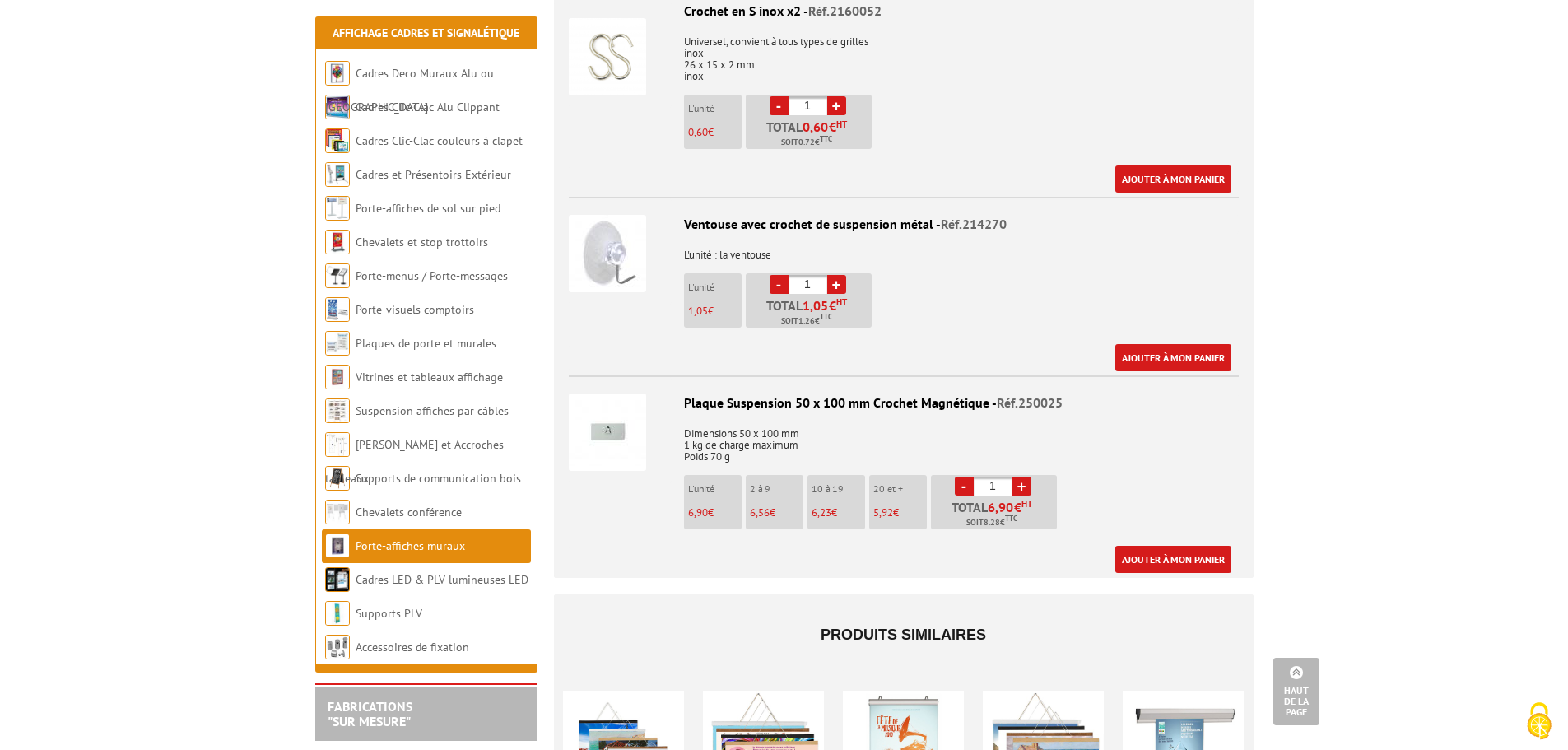
scroll to position [1646, 0]
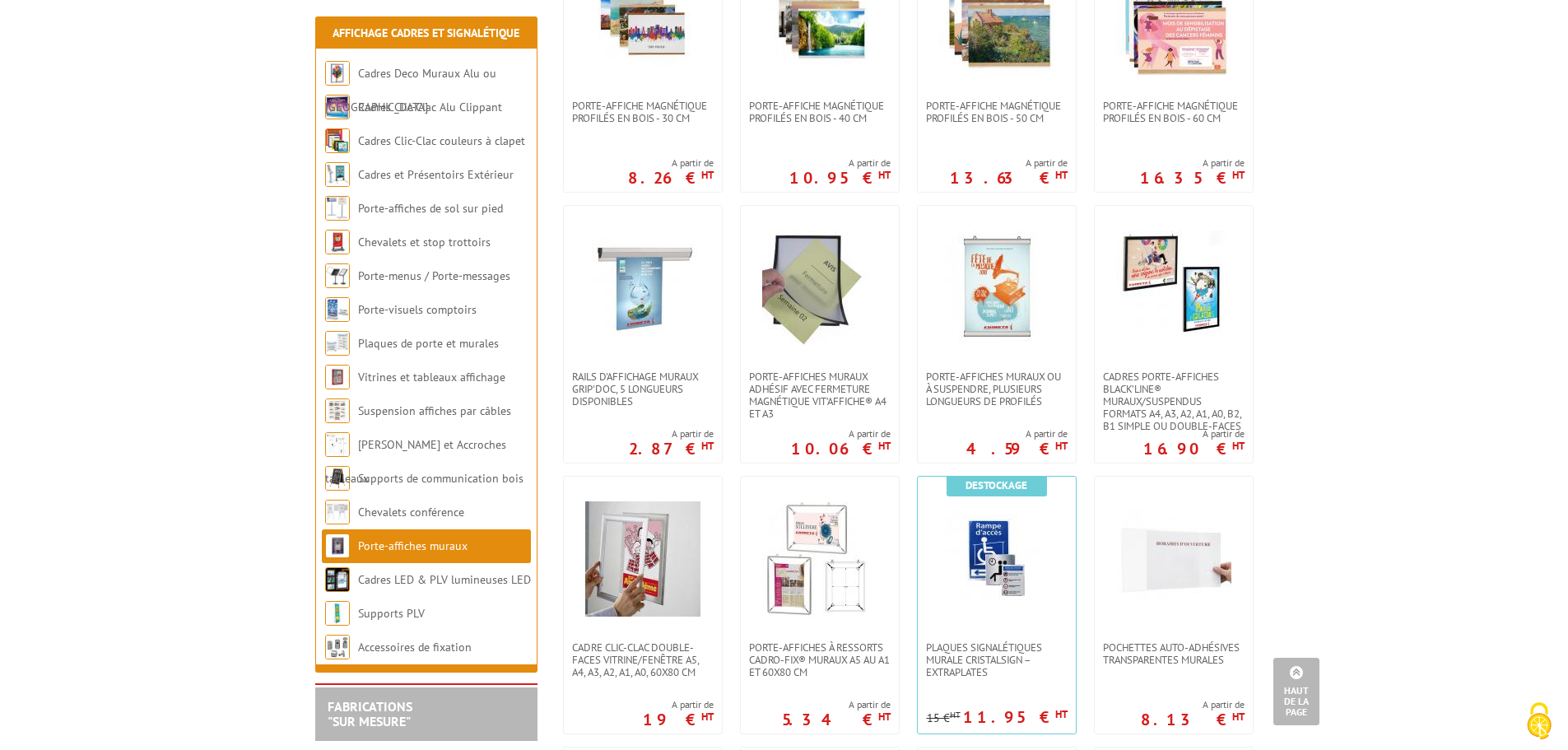
scroll to position [494, 0]
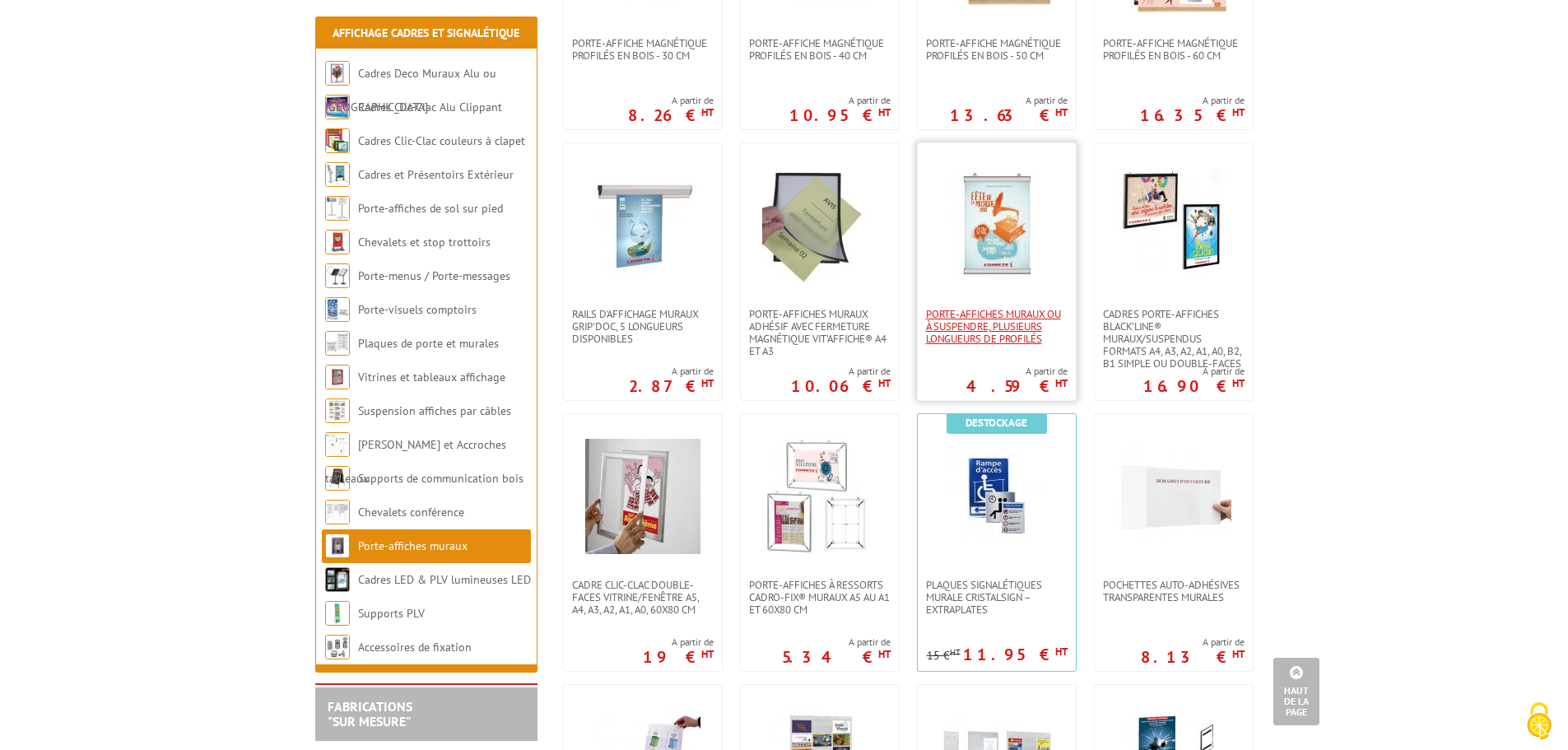
click at [1003, 333] on span "Porte-affiches muraux ou à suspendre, plusieurs longueurs de profilés" at bounding box center [996, 326] width 141 height 37
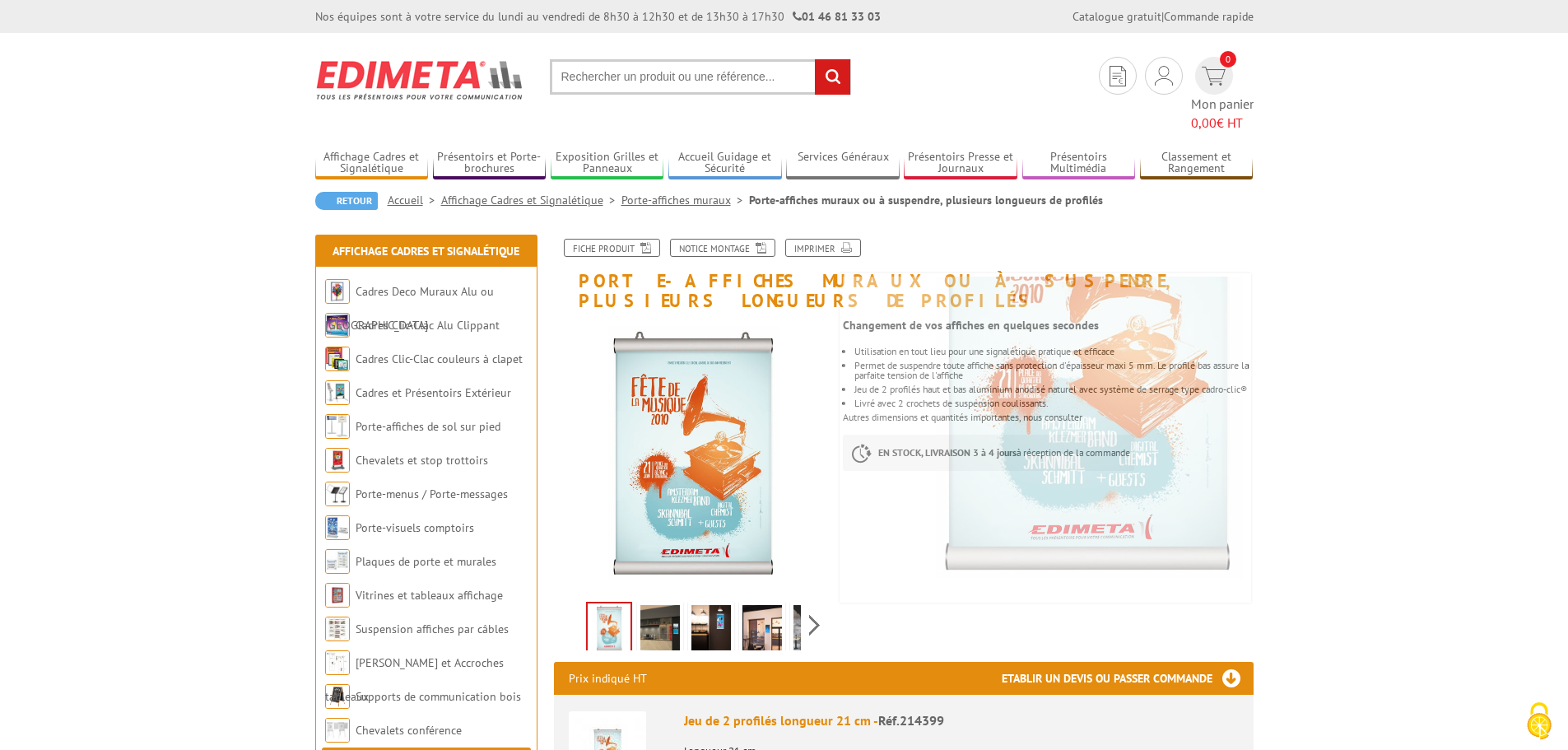
click at [658, 605] on img at bounding box center [660, 630] width 40 height 51
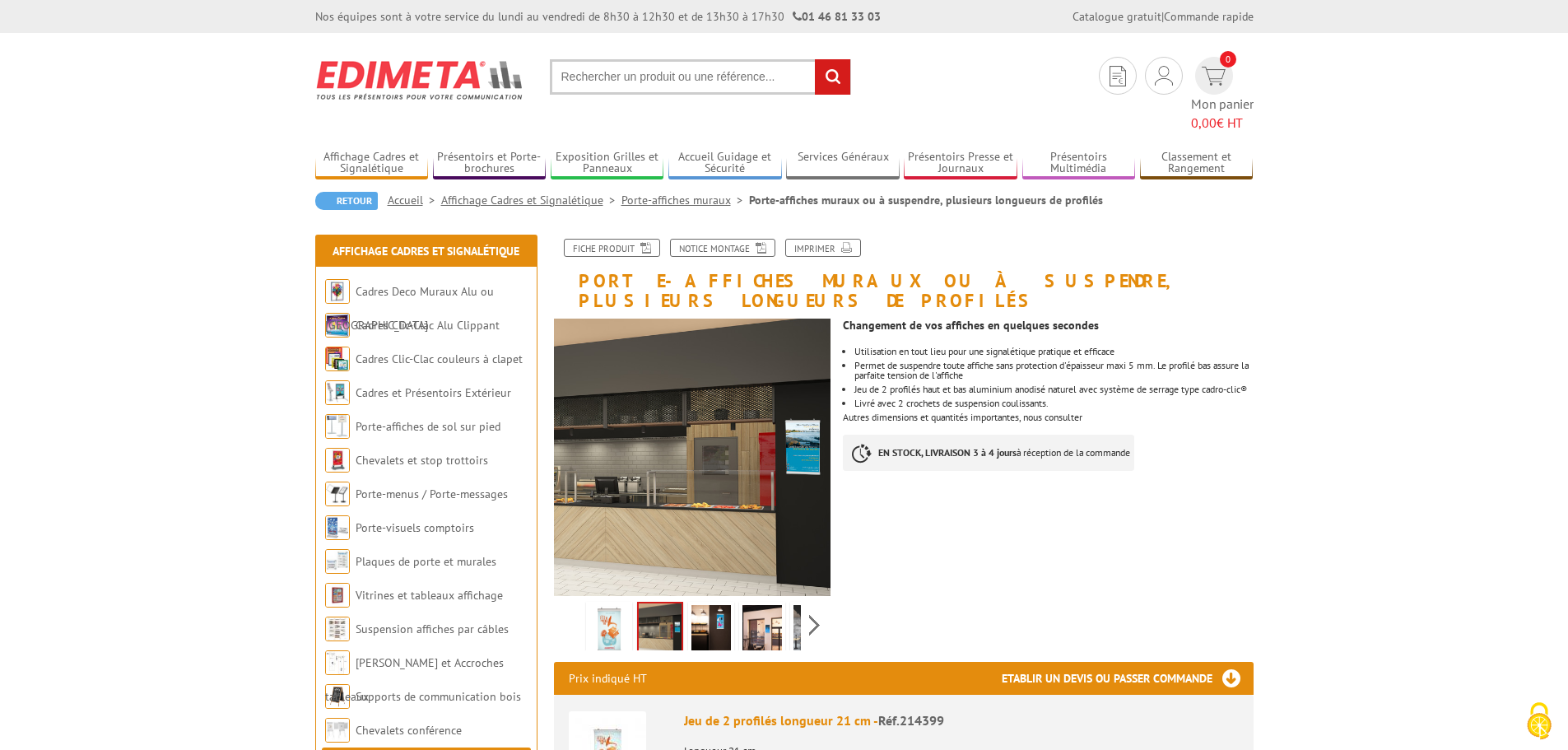
click at [709, 605] on img at bounding box center [711, 630] width 40 height 51
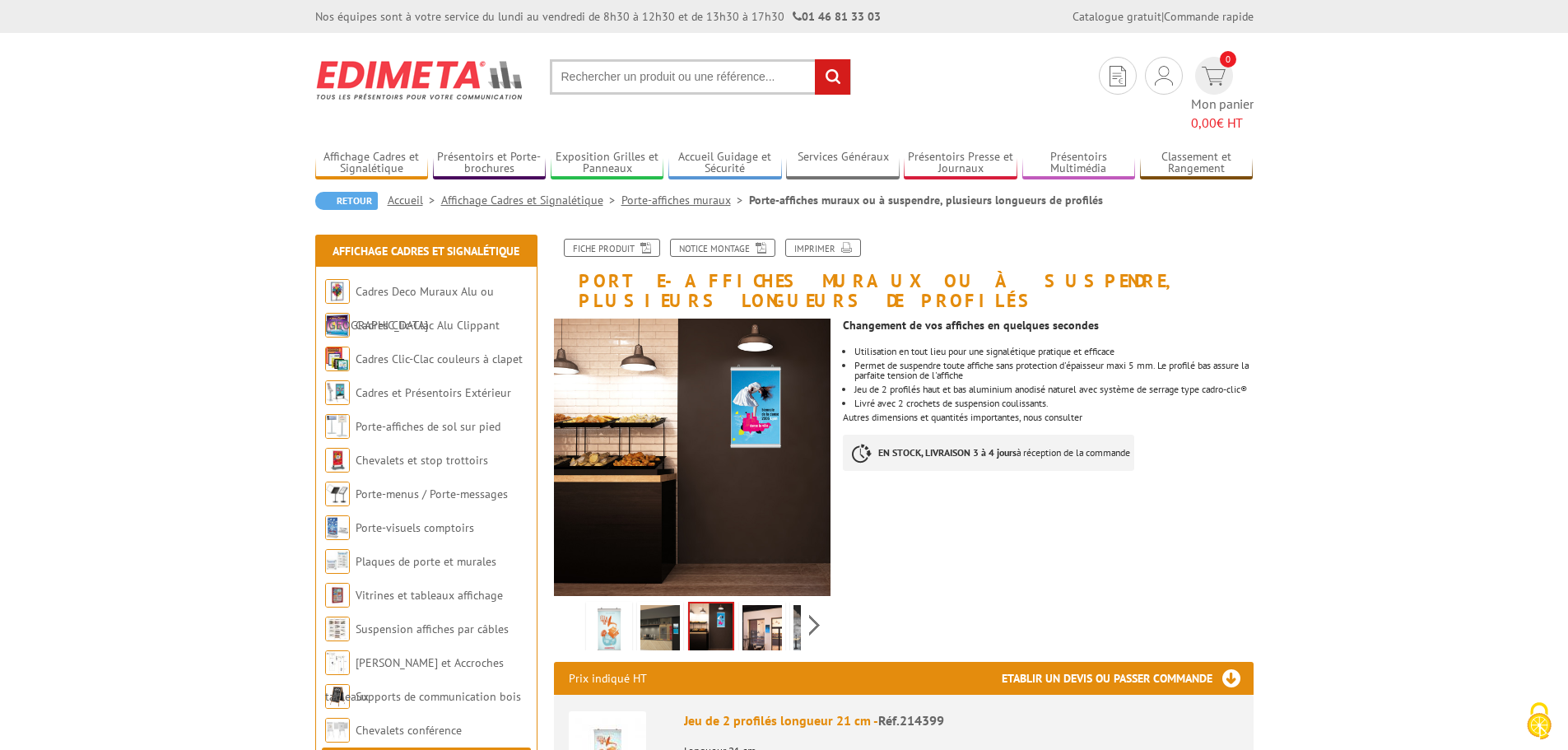
click at [753, 605] on img at bounding box center [762, 630] width 40 height 51
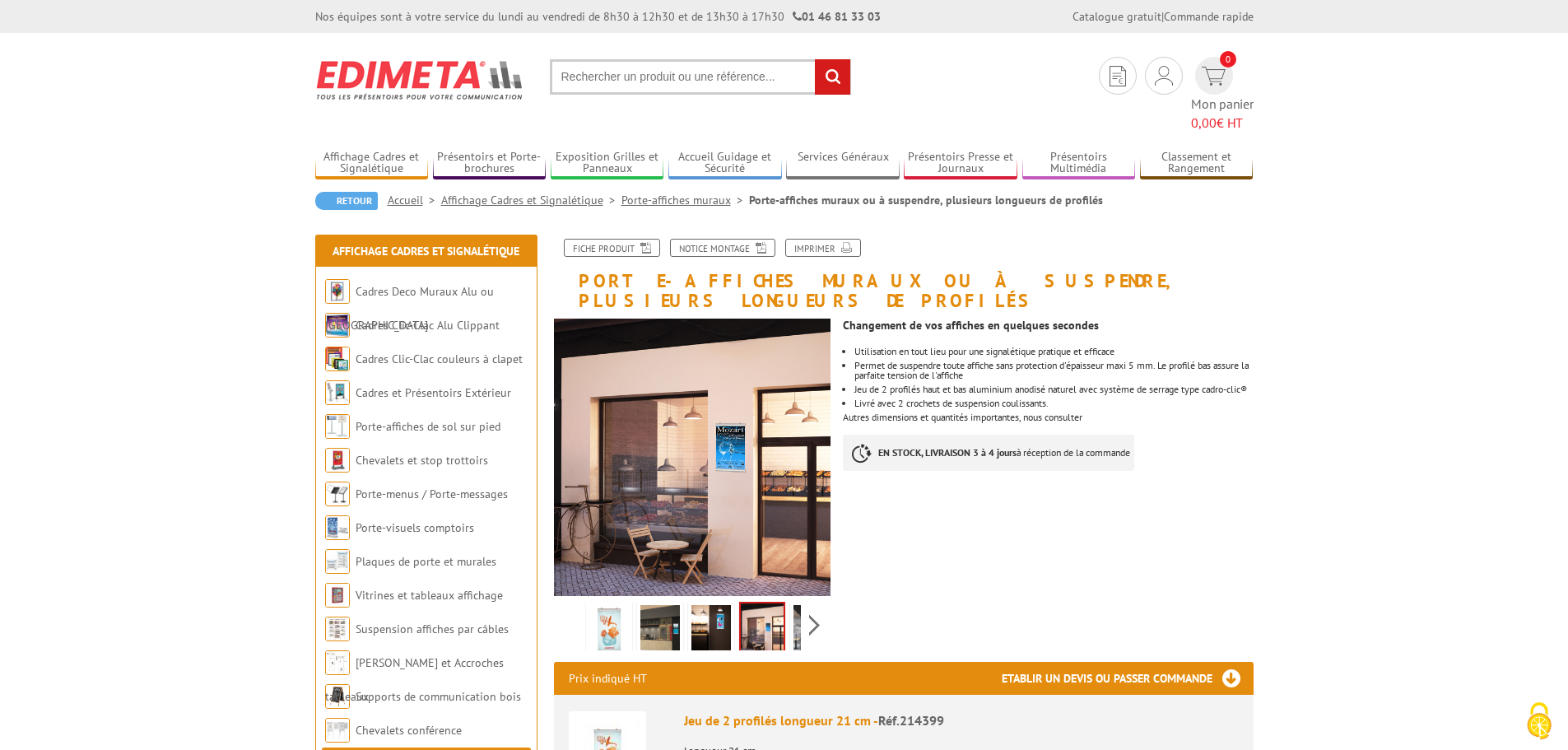
click at [800, 605] on img at bounding box center [813, 630] width 40 height 51
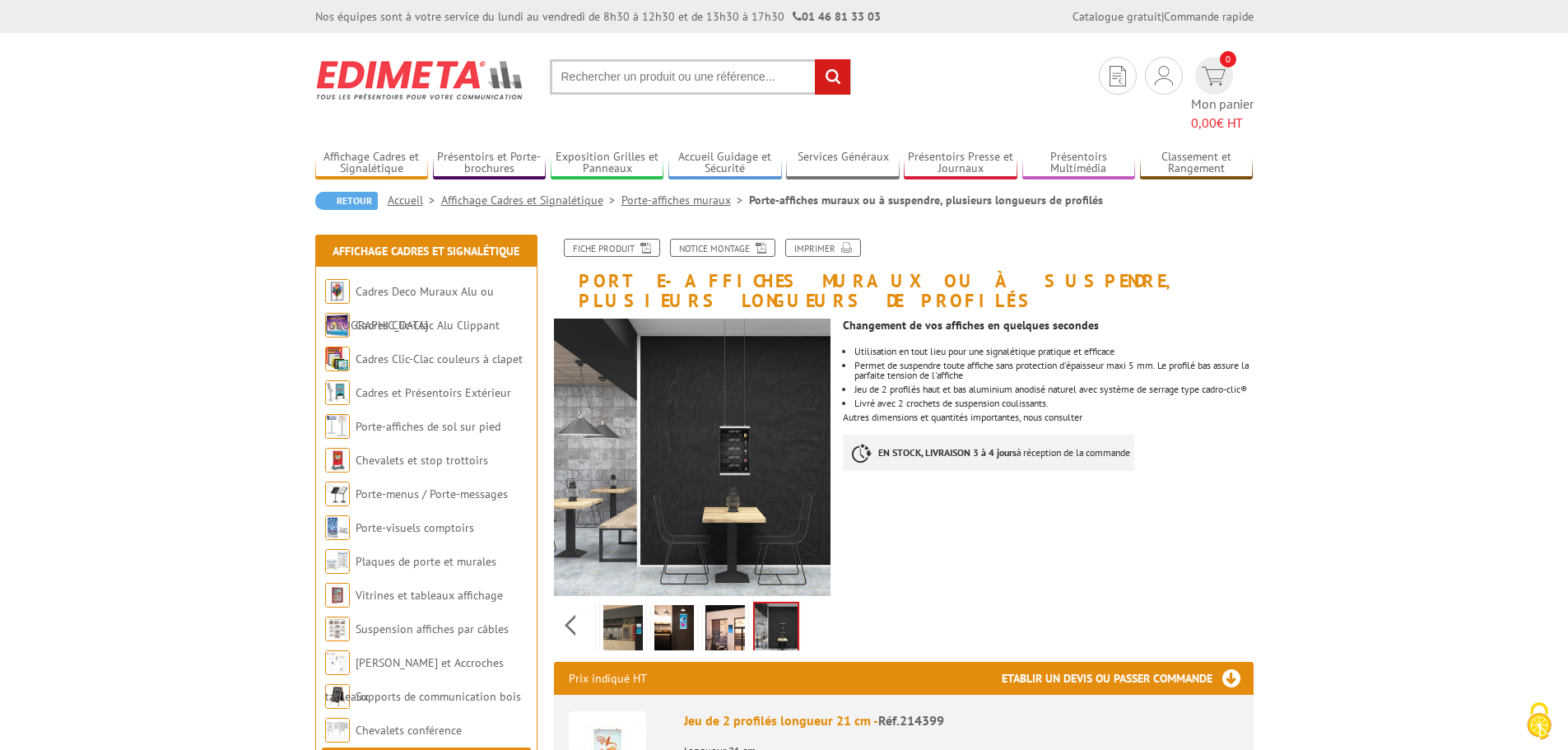
click at [800, 599] on li at bounding box center [776, 624] width 51 height 51
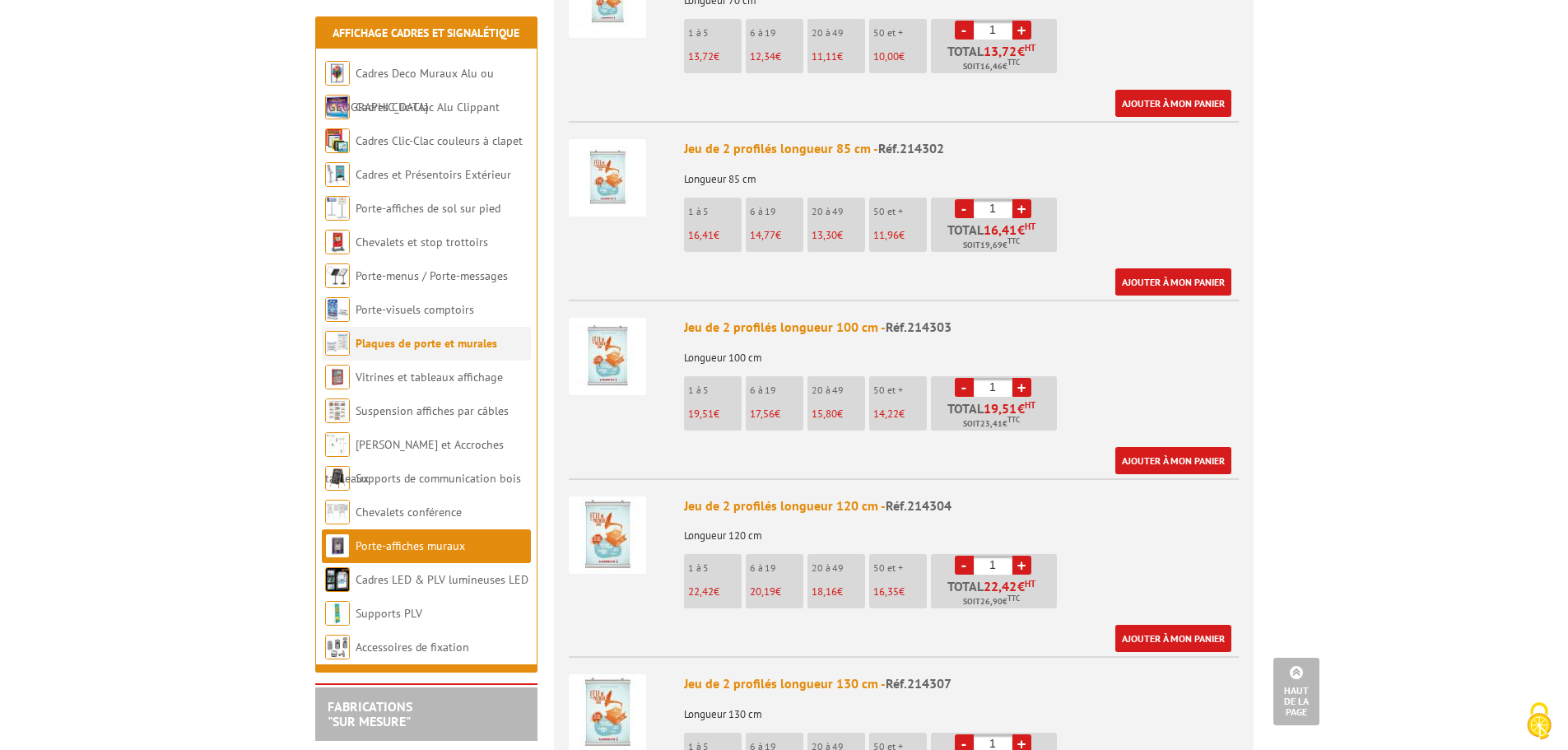
scroll to position [1646, 0]
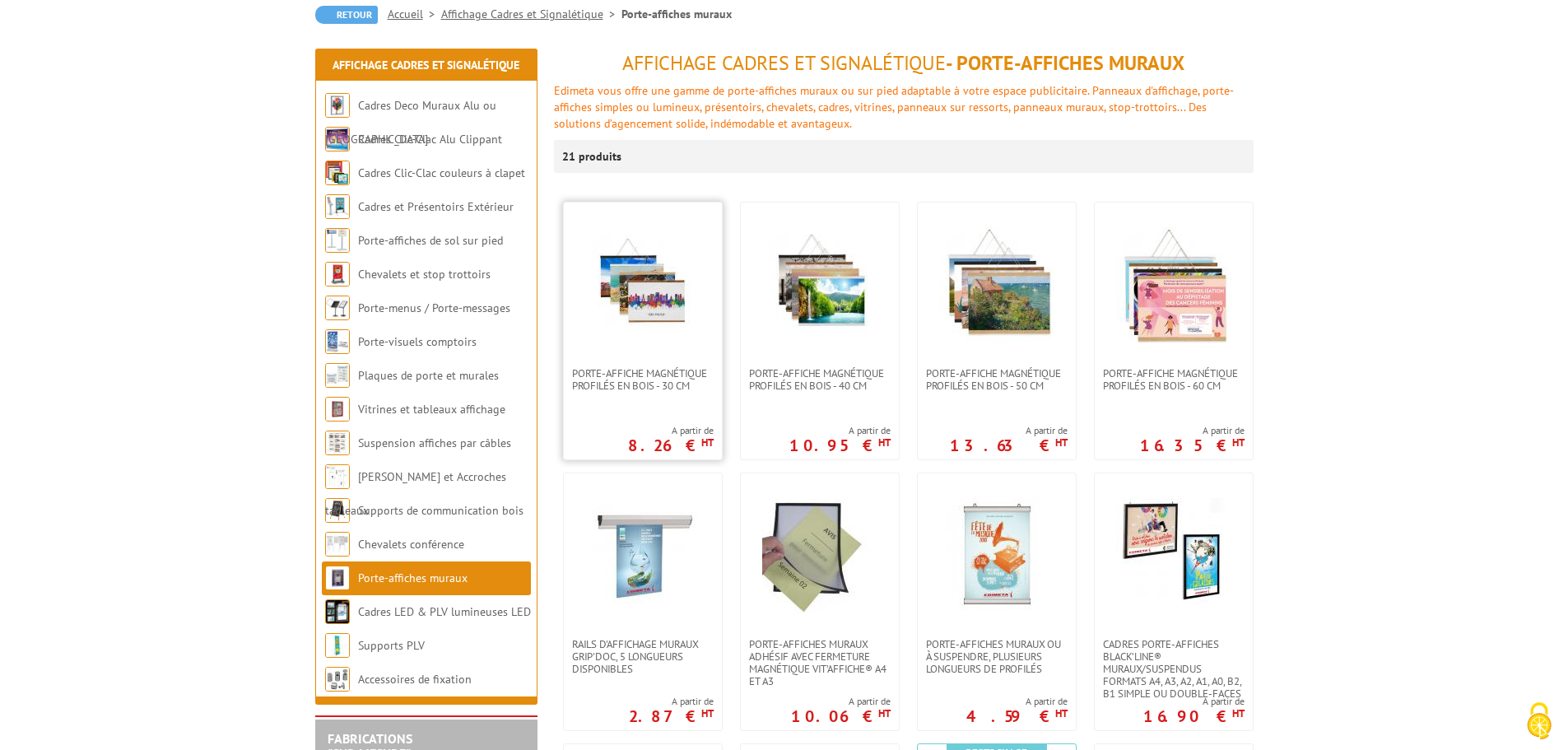
scroll to position [165, 0]
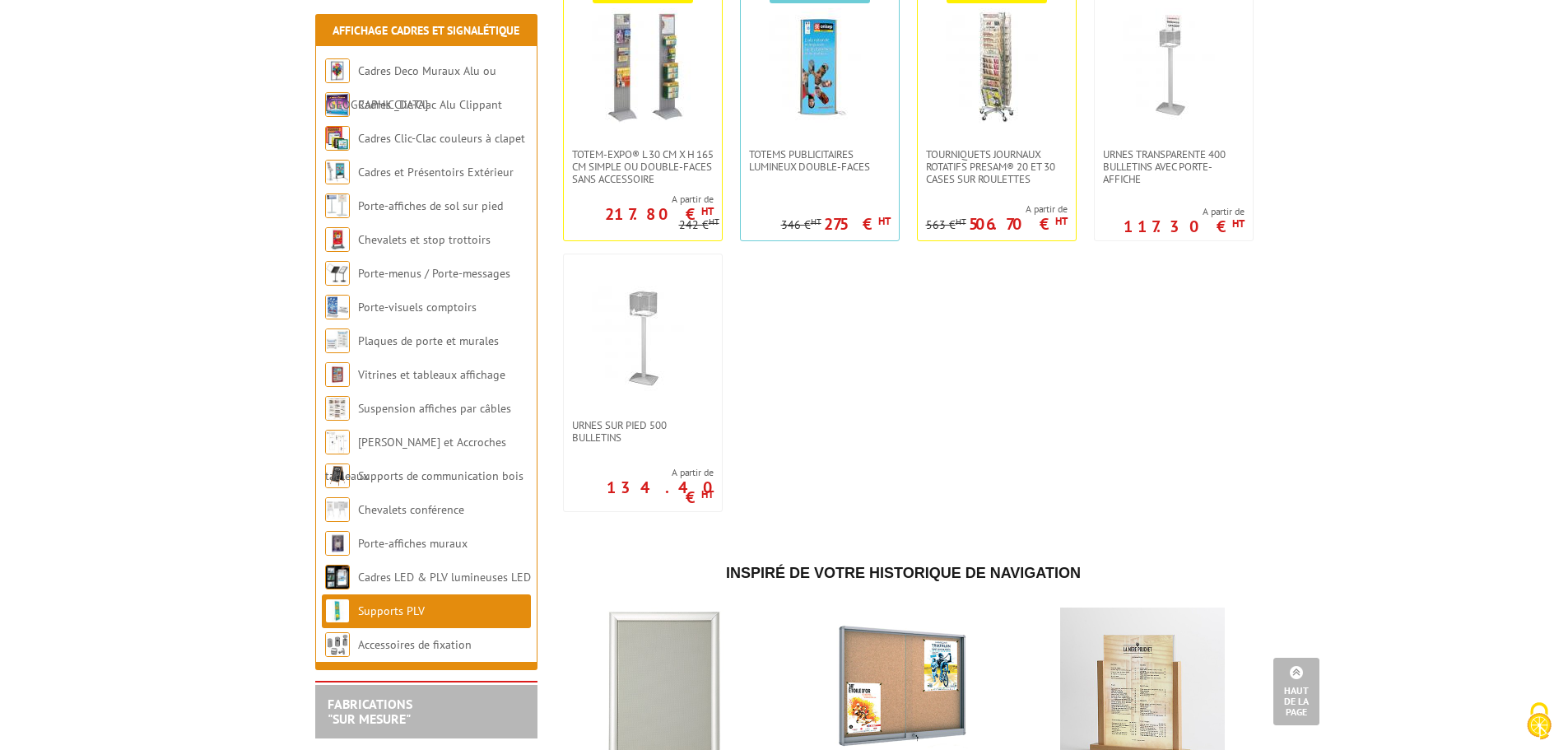
scroll to position [4445, 0]
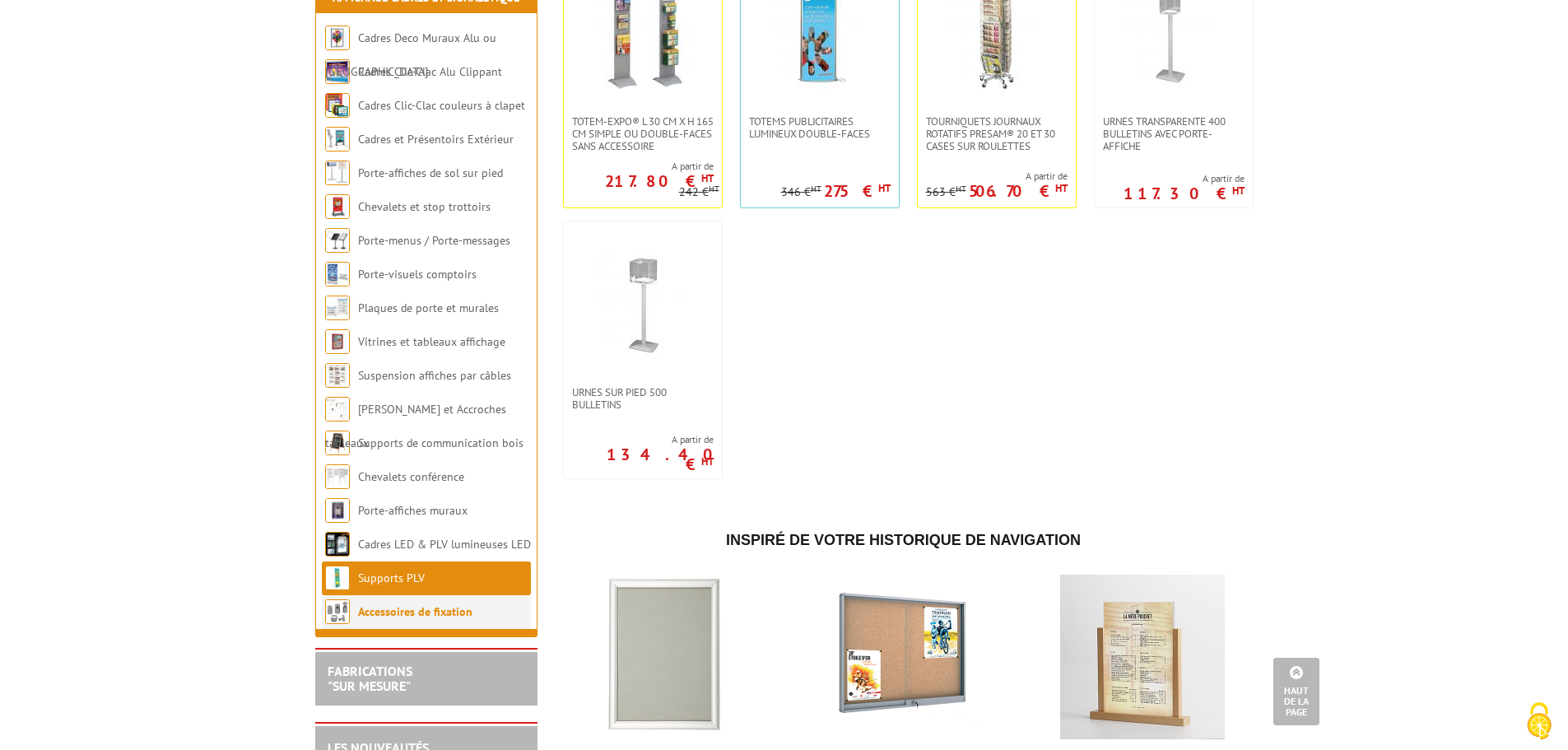
click at [451, 619] on link "Accessoires de fixation" at bounding box center [415, 611] width 114 height 15
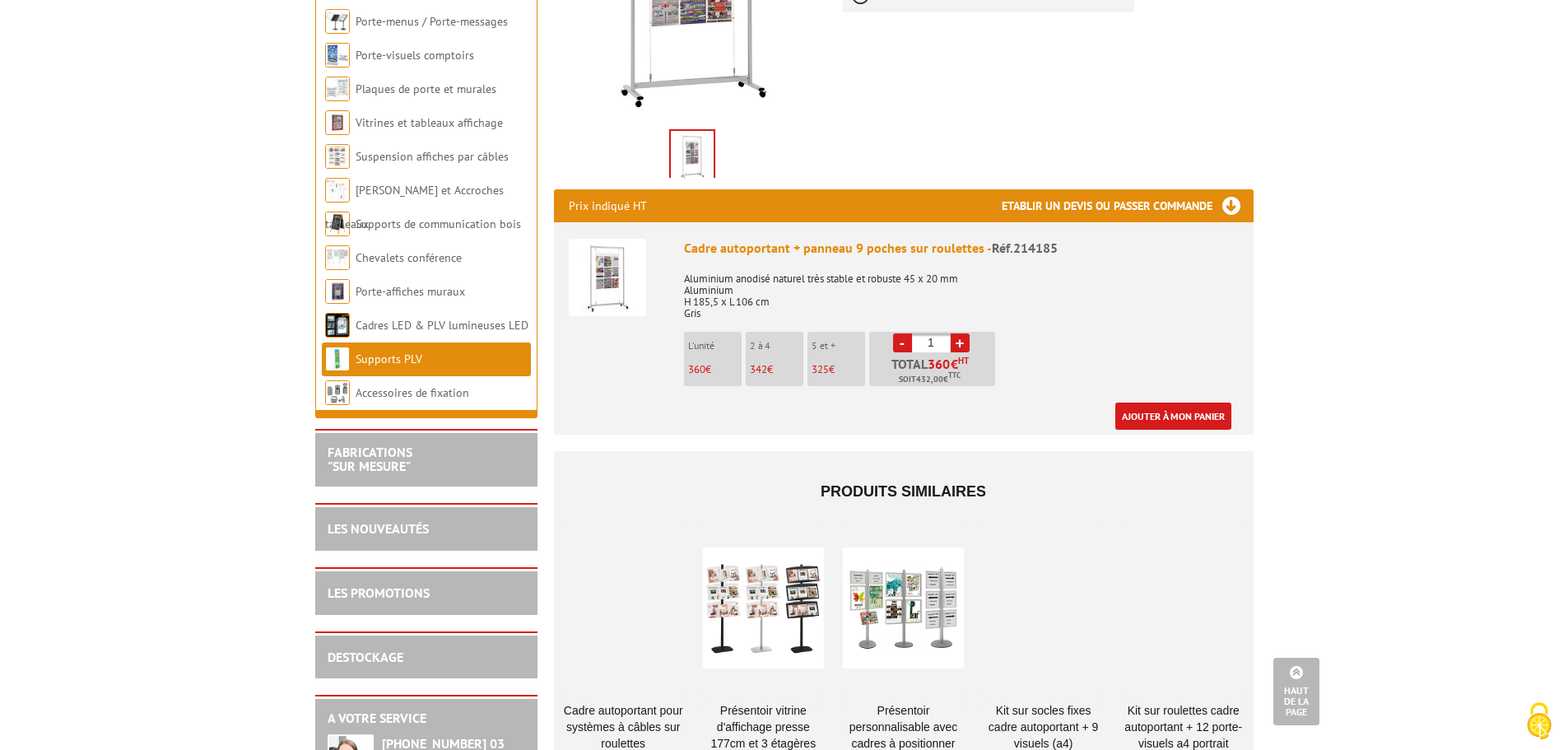
scroll to position [577, 0]
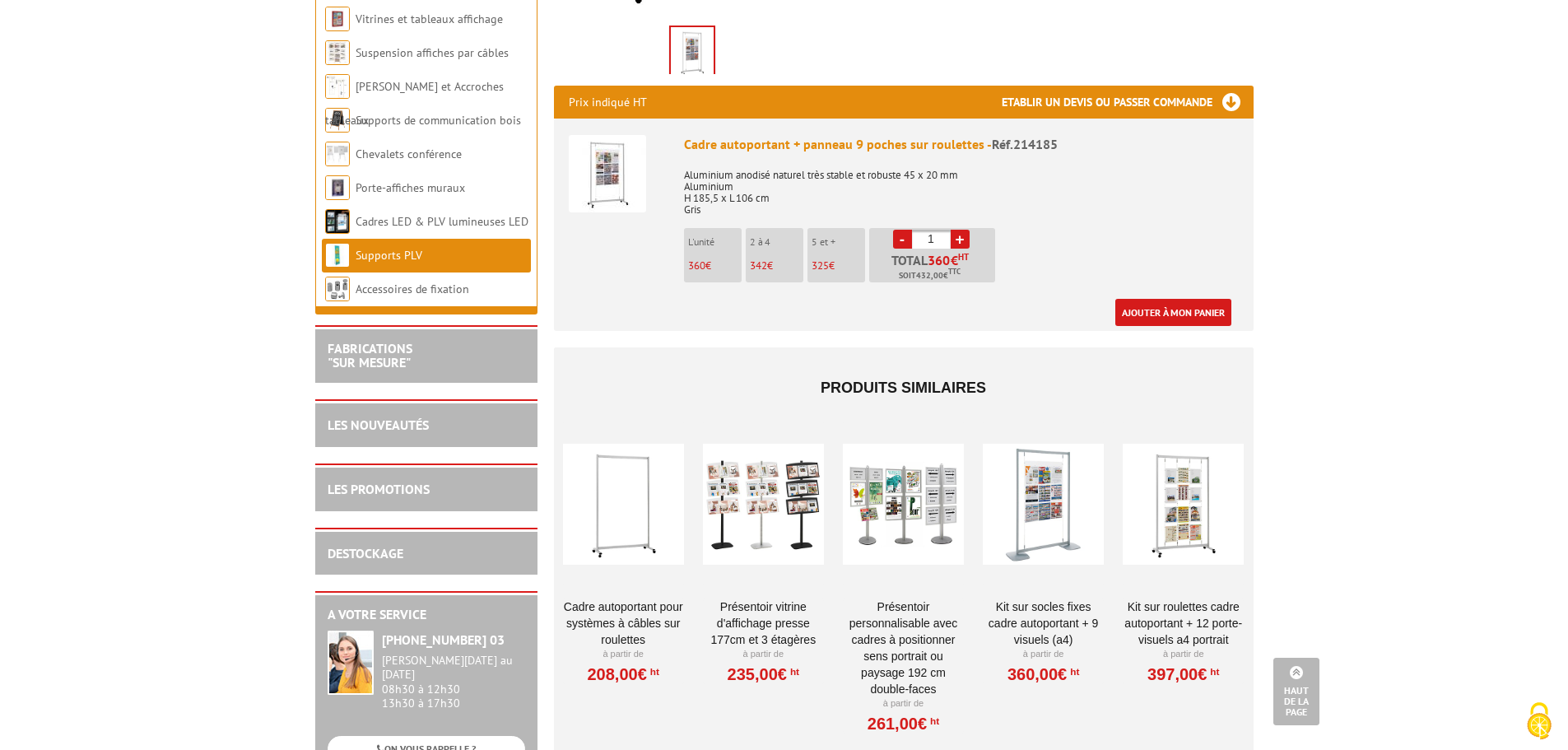
click at [1049, 523] on div at bounding box center [1043, 504] width 121 height 165
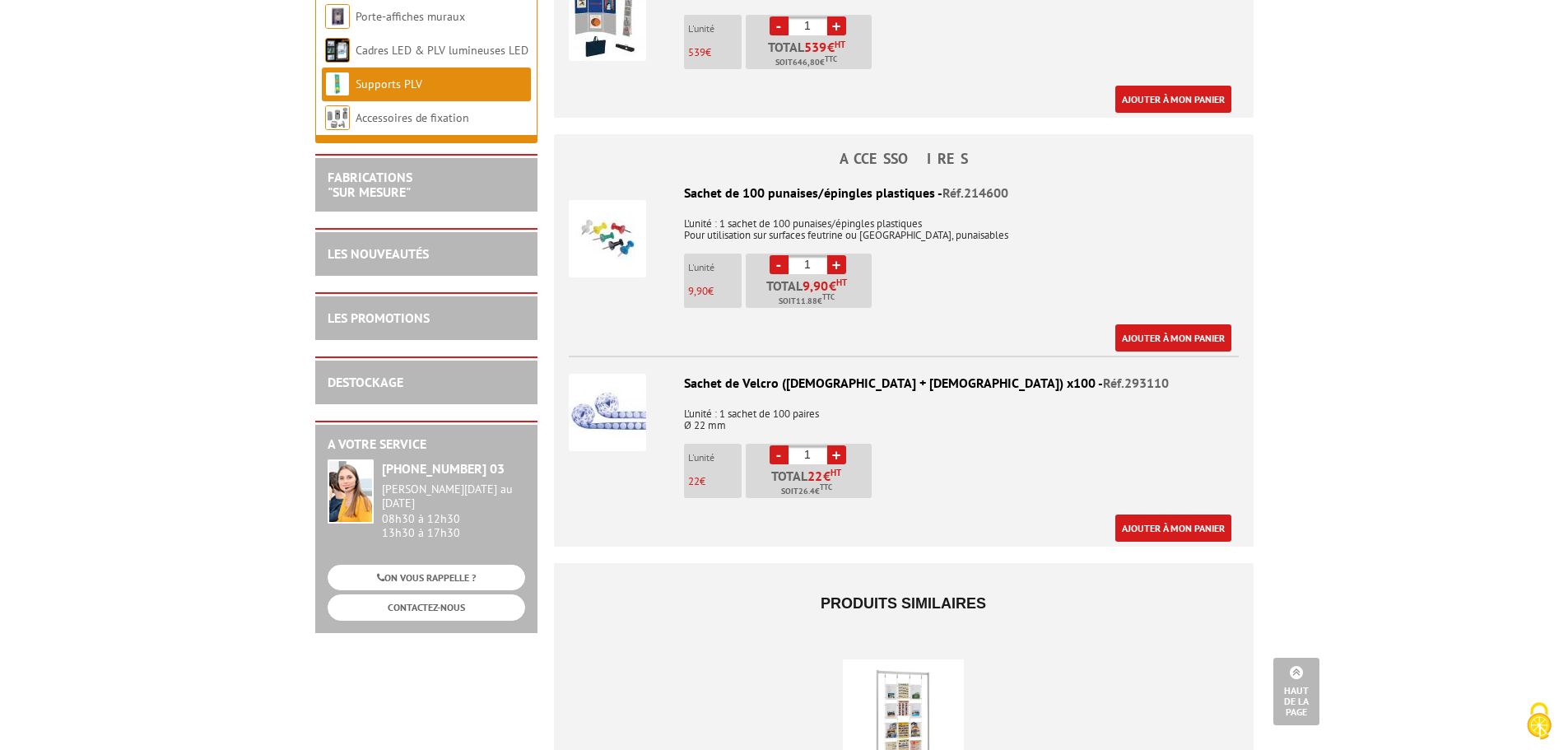
scroll to position [741, 0]
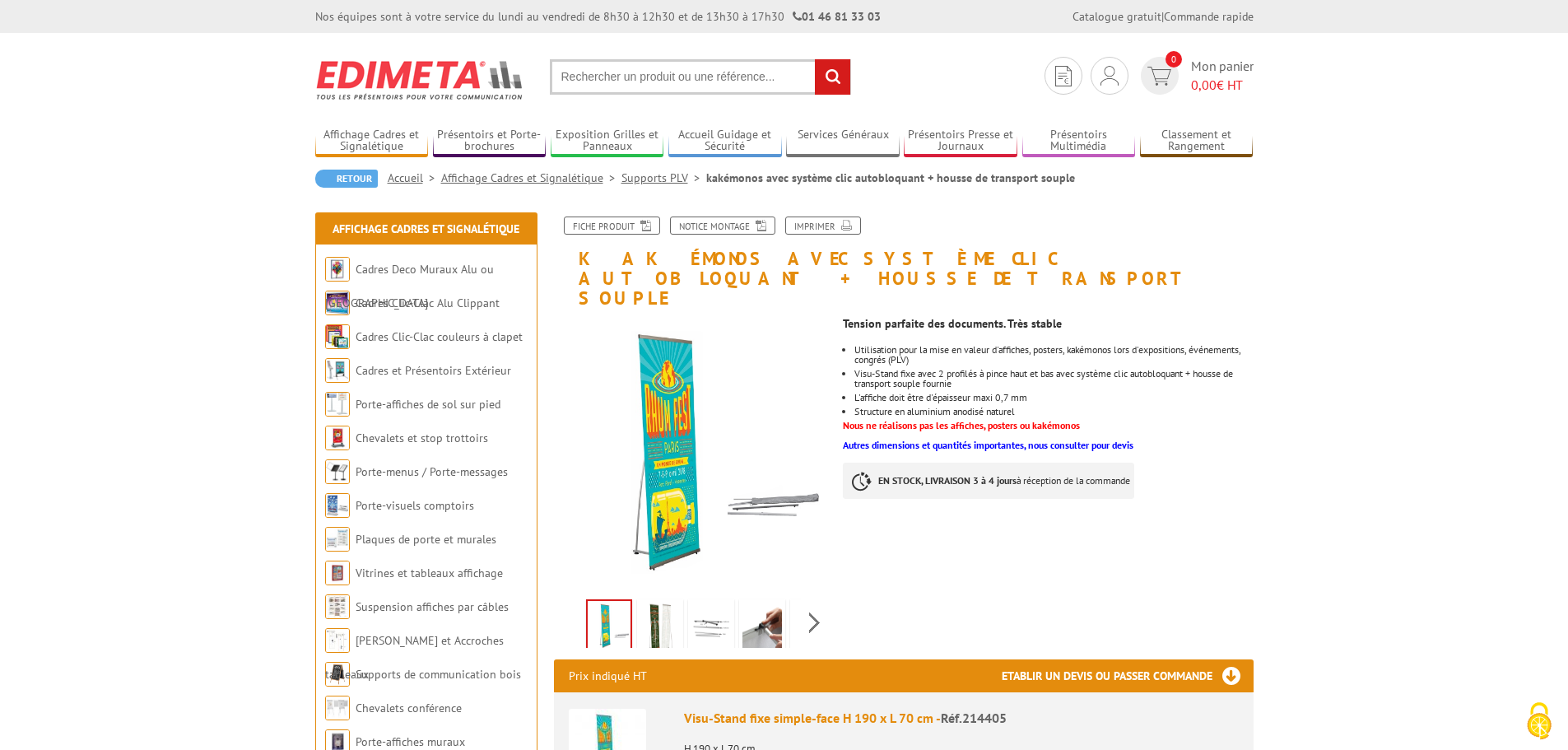
click at [668, 603] on img at bounding box center [660, 628] width 40 height 51
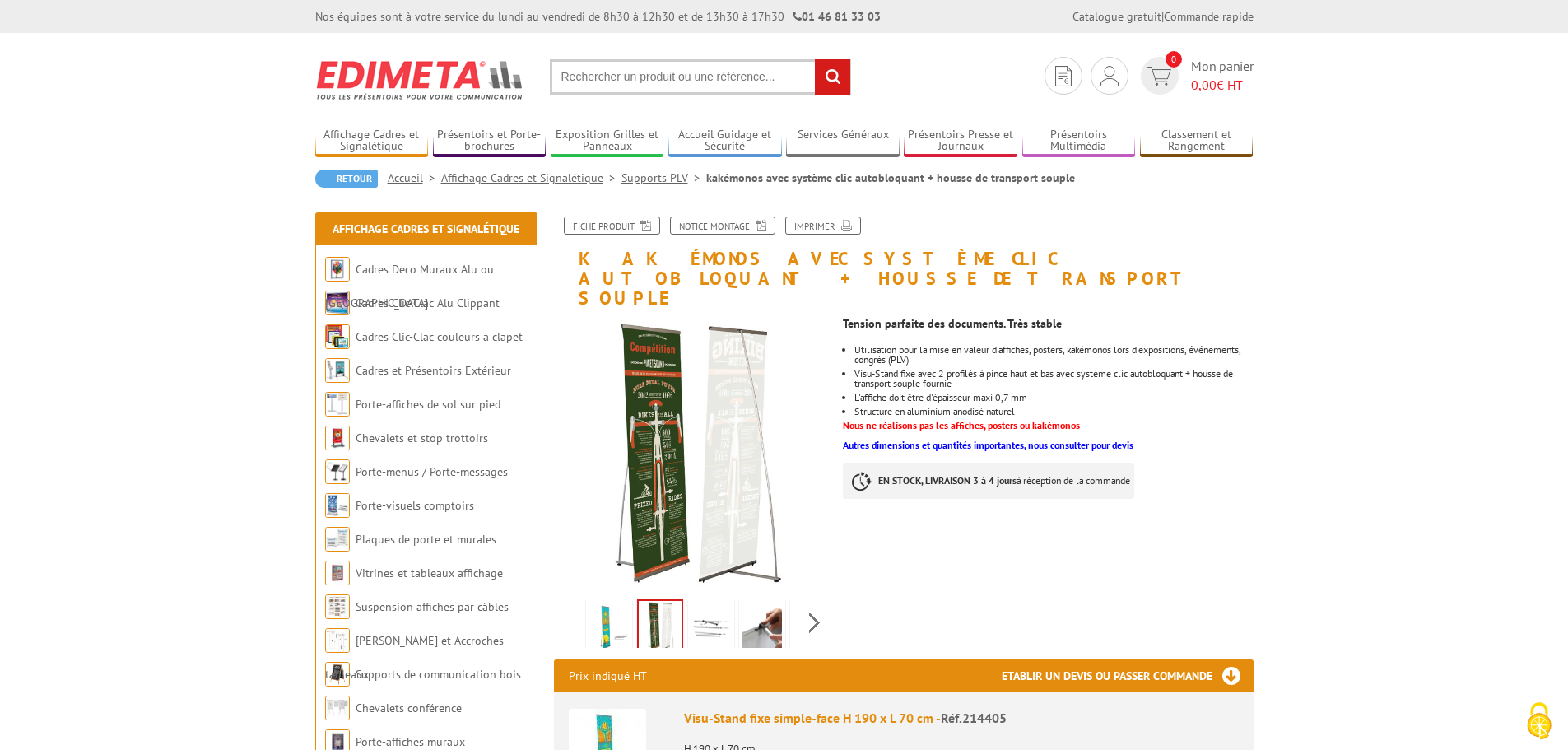
click at [713, 603] on img at bounding box center [711, 628] width 40 height 51
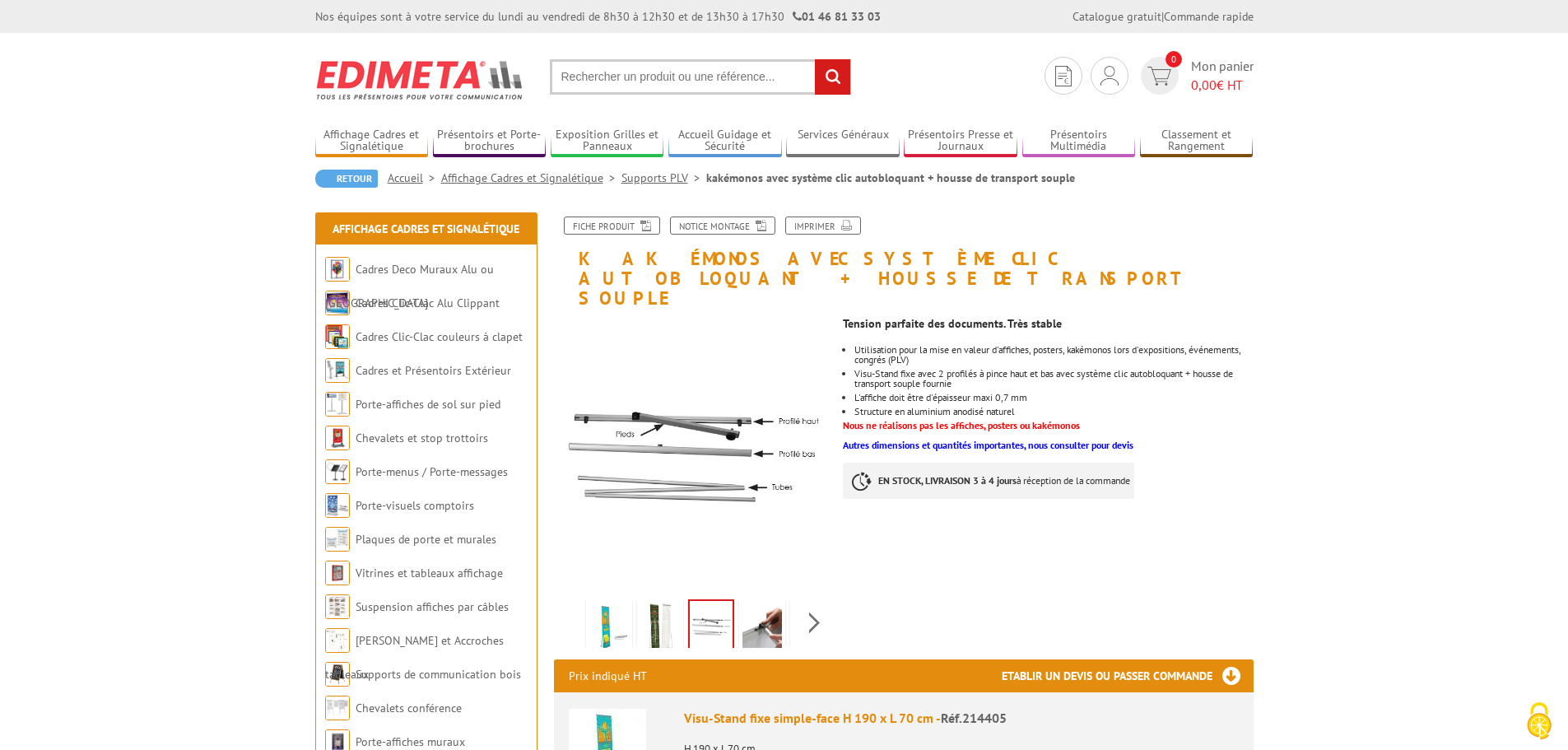
click at [765, 606] on img at bounding box center [762, 628] width 40 height 51
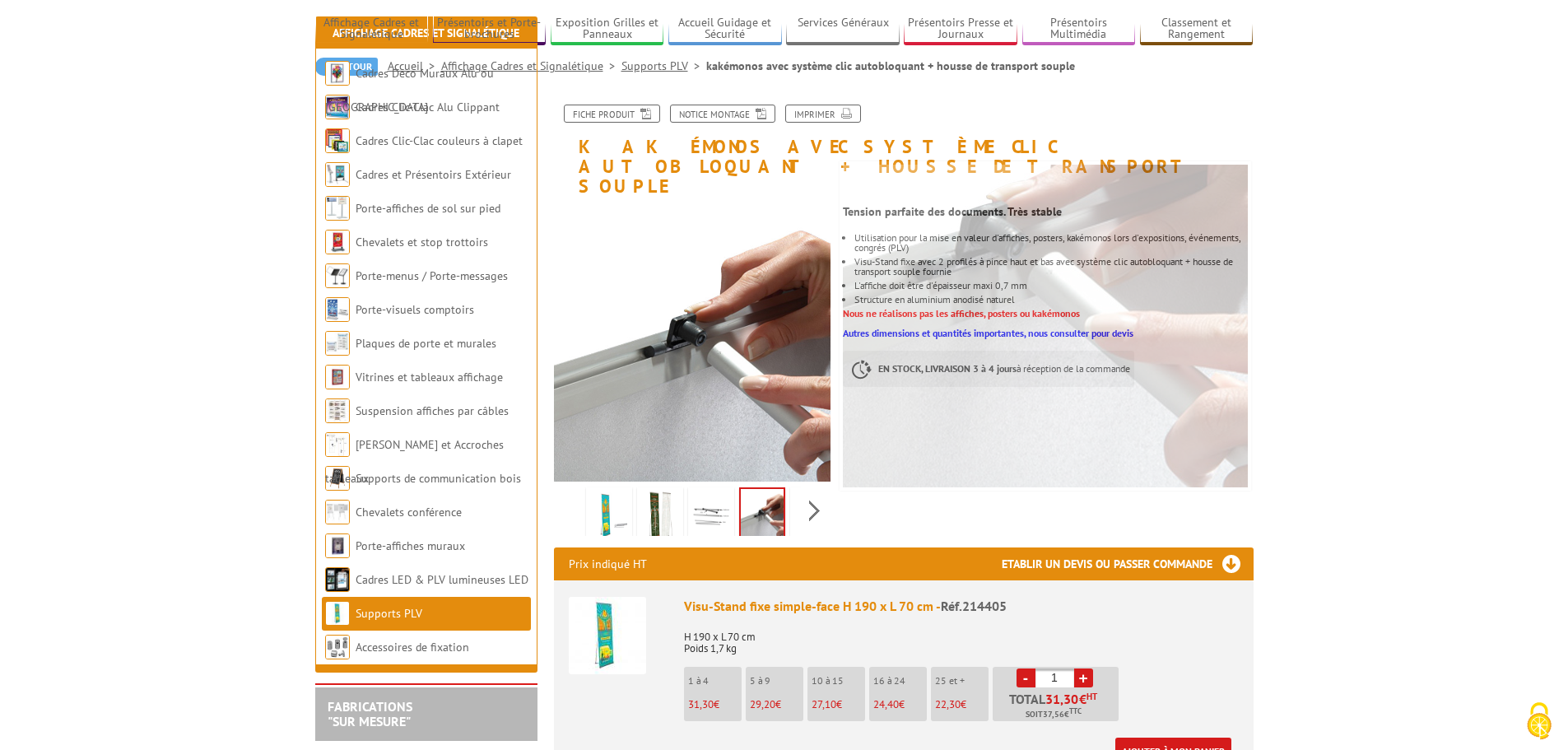
scroll to position [329, 0]
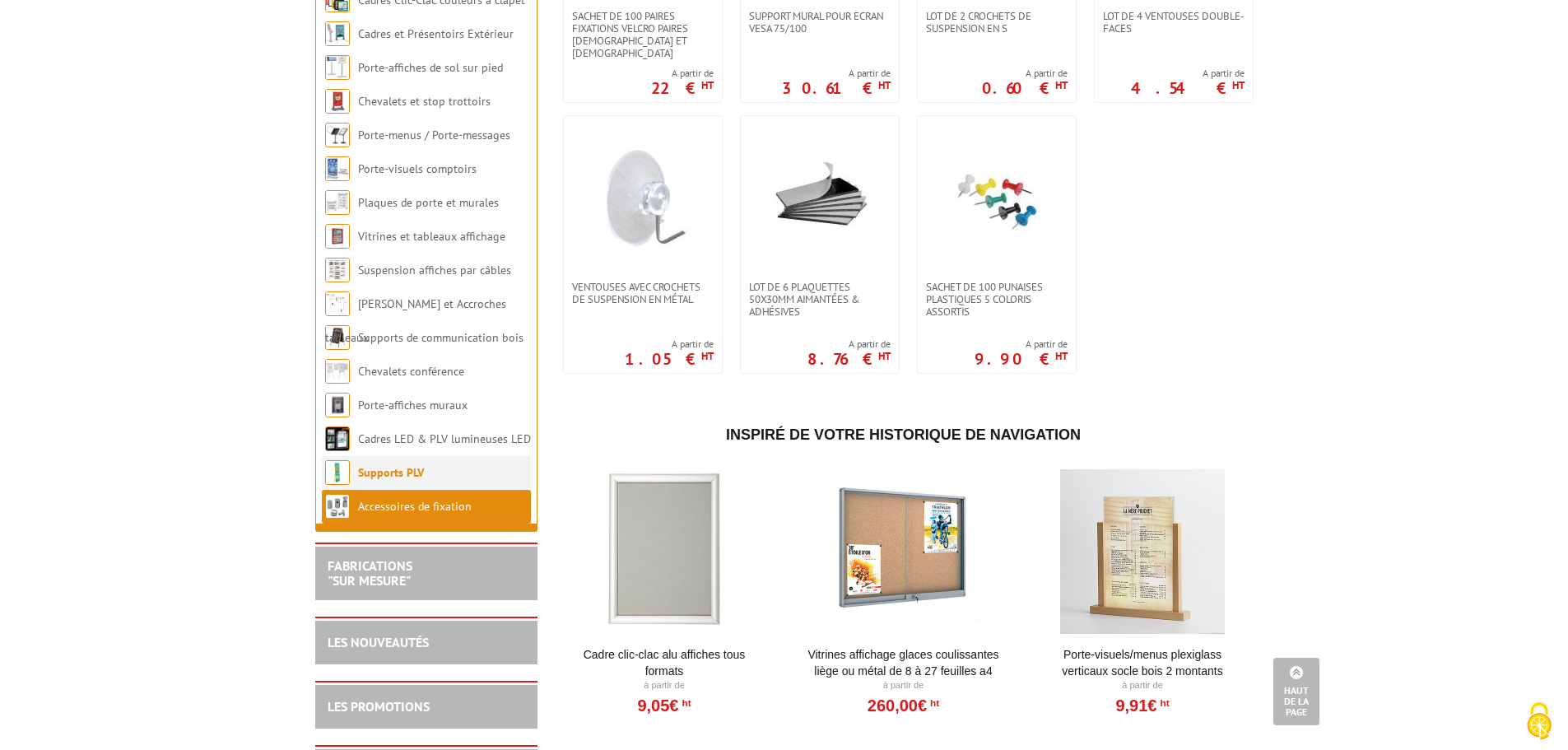
scroll to position [1235, 0]
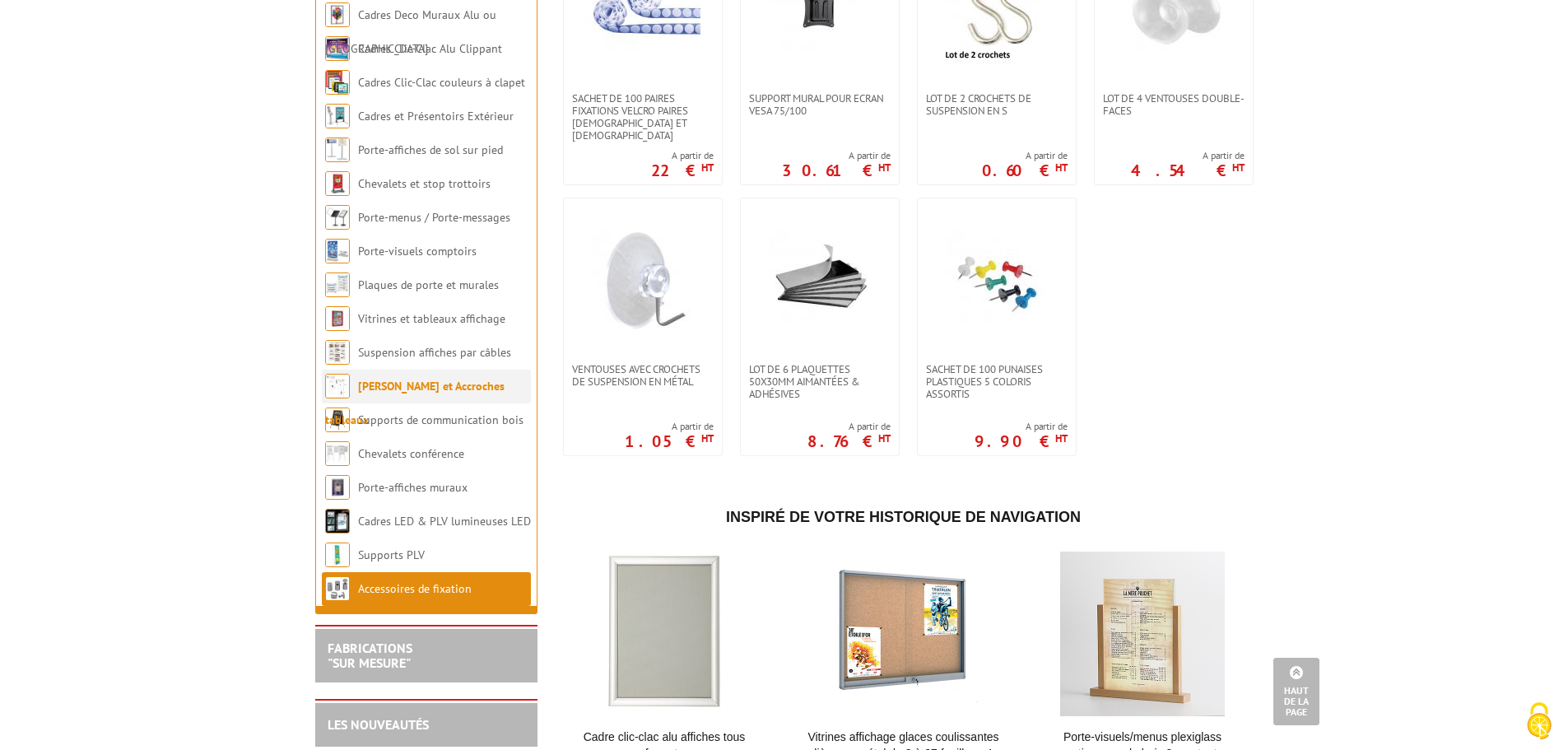
click at [454, 398] on link "[PERSON_NAME] et Accroches tableaux" at bounding box center [415, 403] width 179 height 49
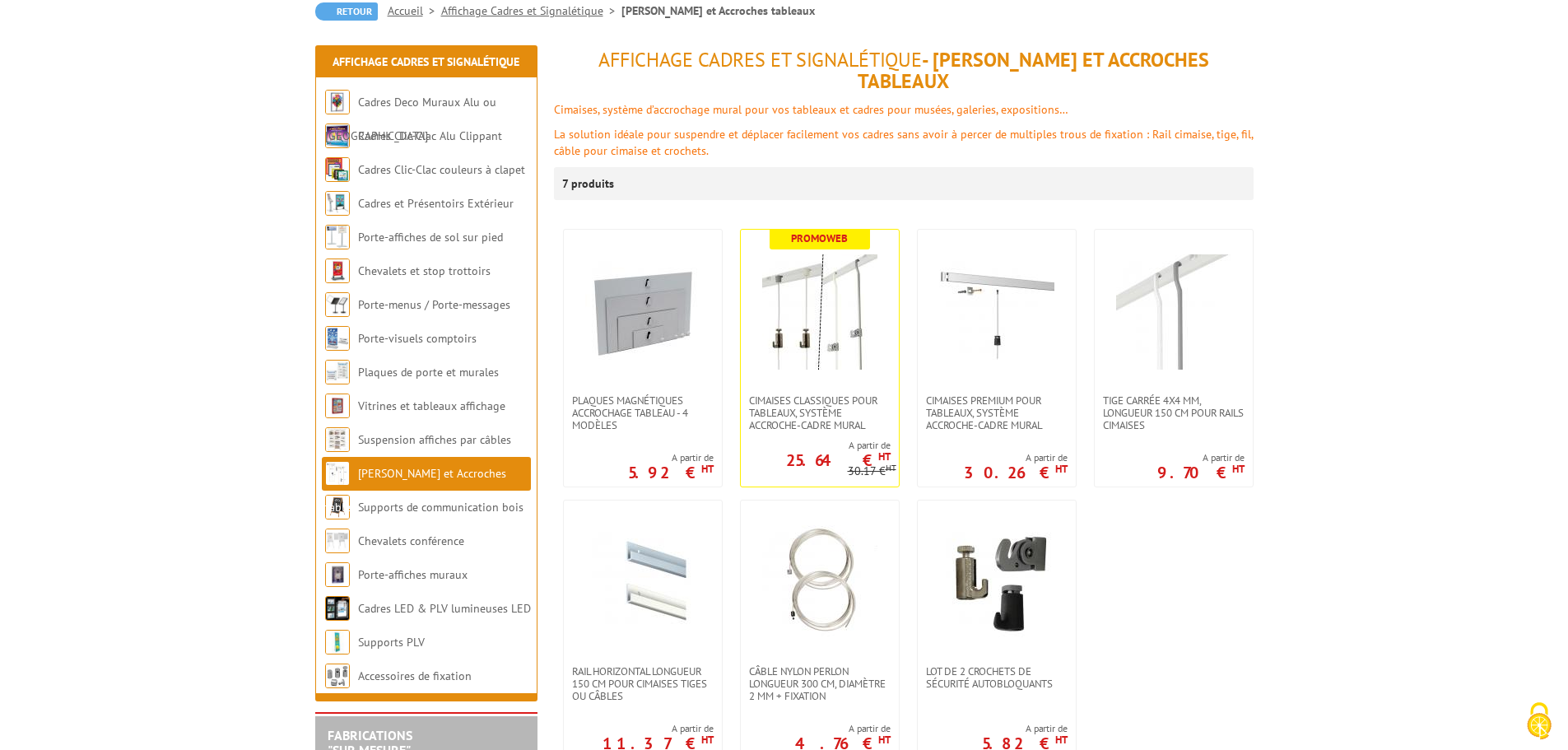
scroll to position [247, 0]
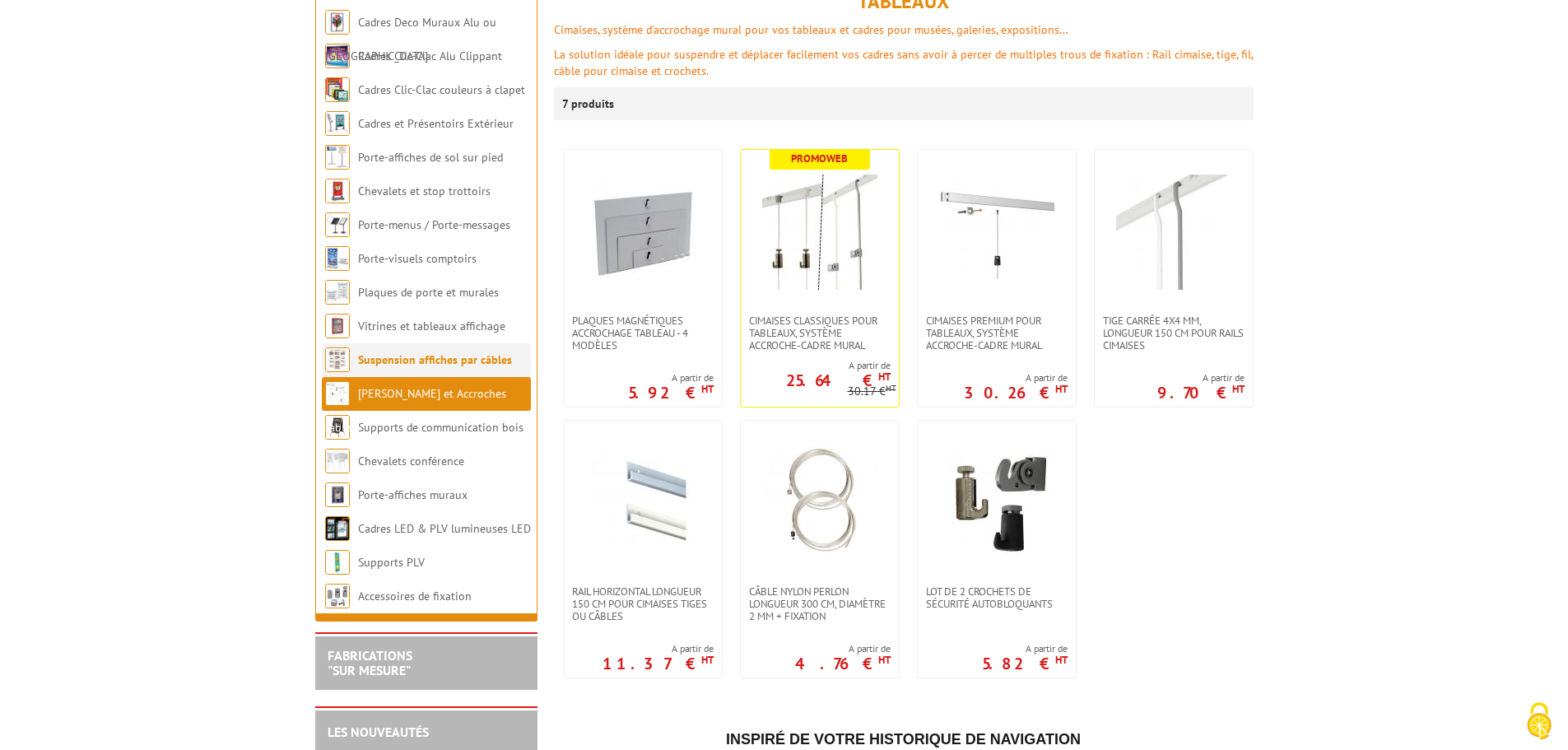
click at [409, 366] on link "Suspension affiches par câbles" at bounding box center [435, 359] width 154 height 15
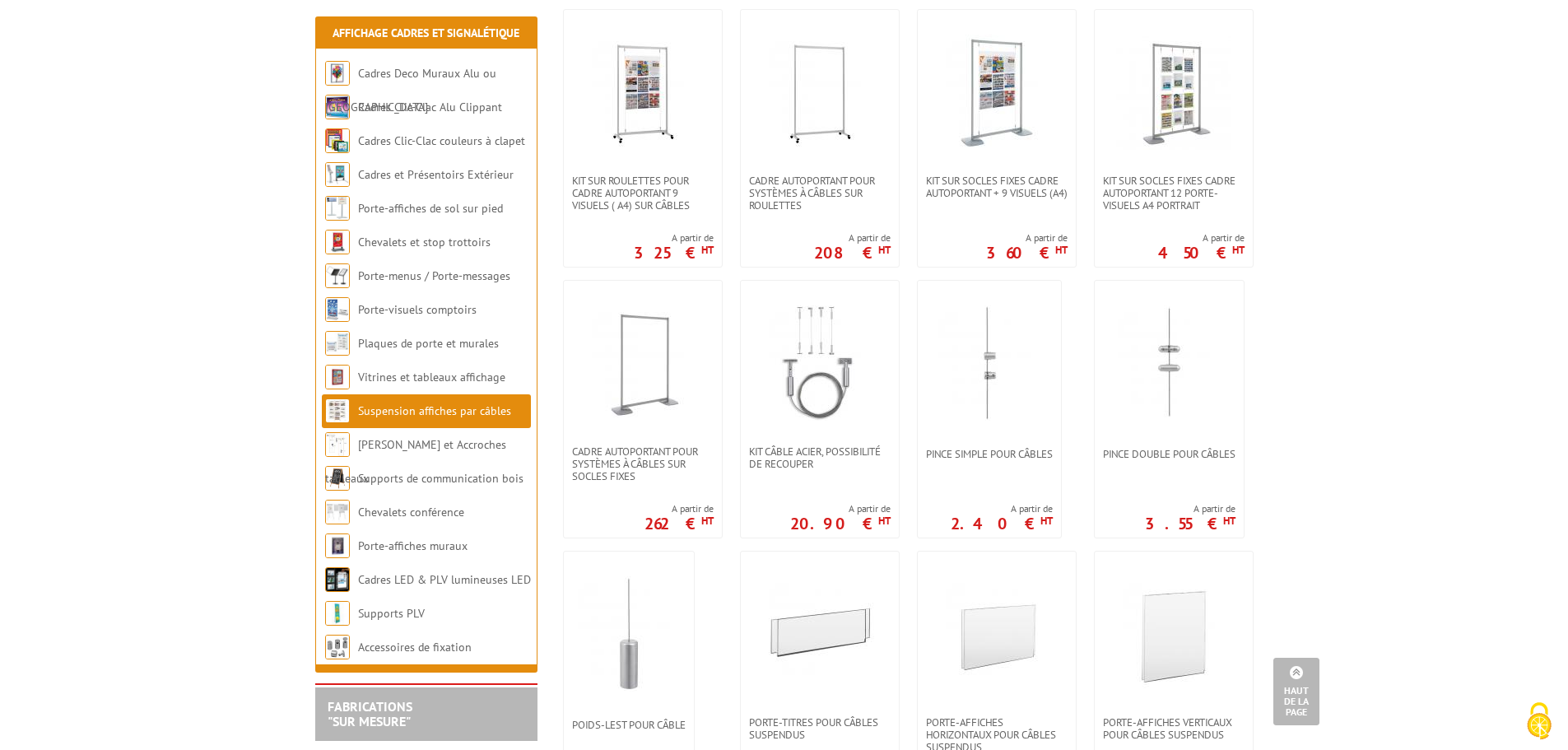
scroll to position [906, 0]
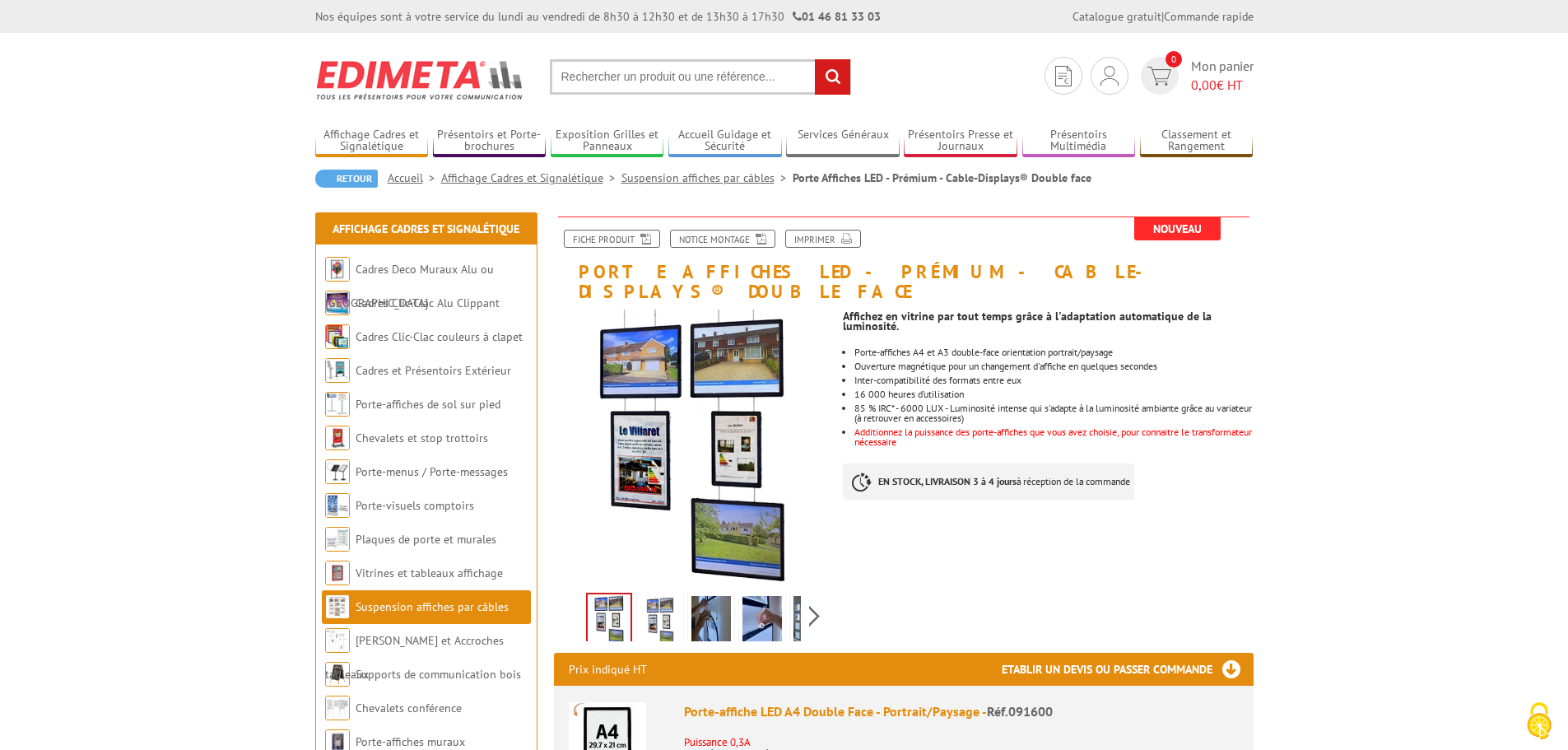
click at [653, 609] on img at bounding box center [660, 621] width 40 height 51
click at [705, 596] on img at bounding box center [711, 621] width 40 height 51
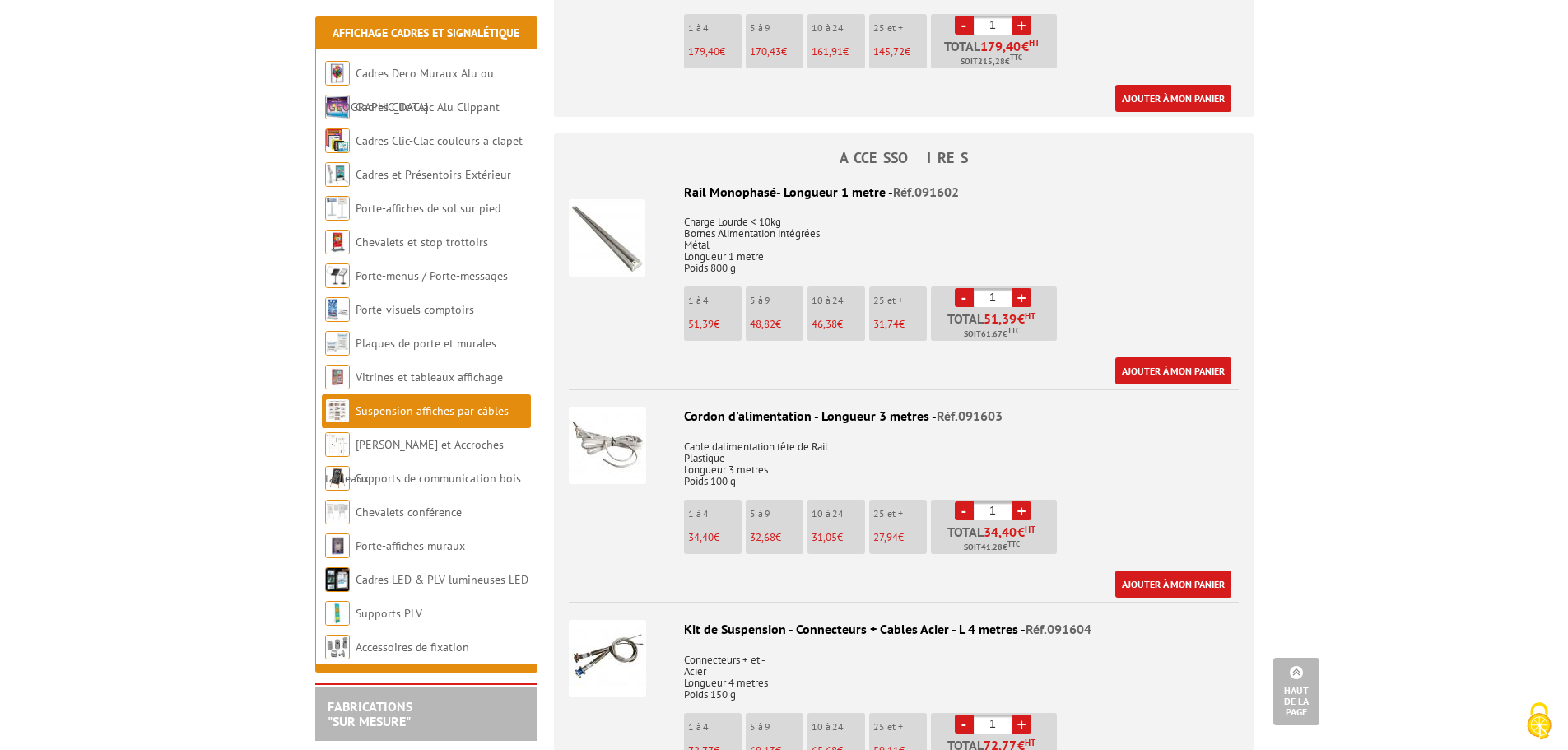
scroll to position [1235, 0]
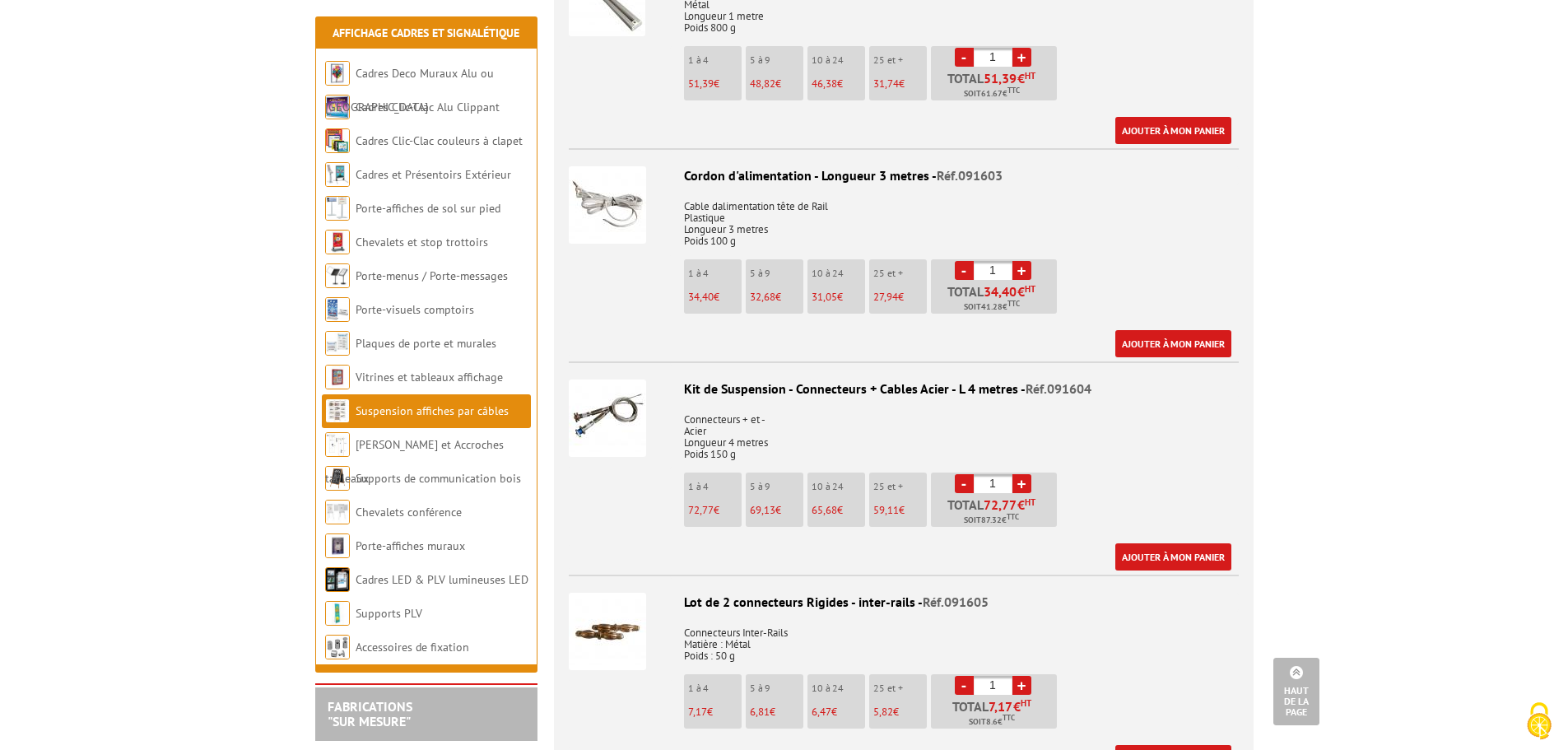
click at [600, 396] on img at bounding box center [607, 418] width 77 height 77
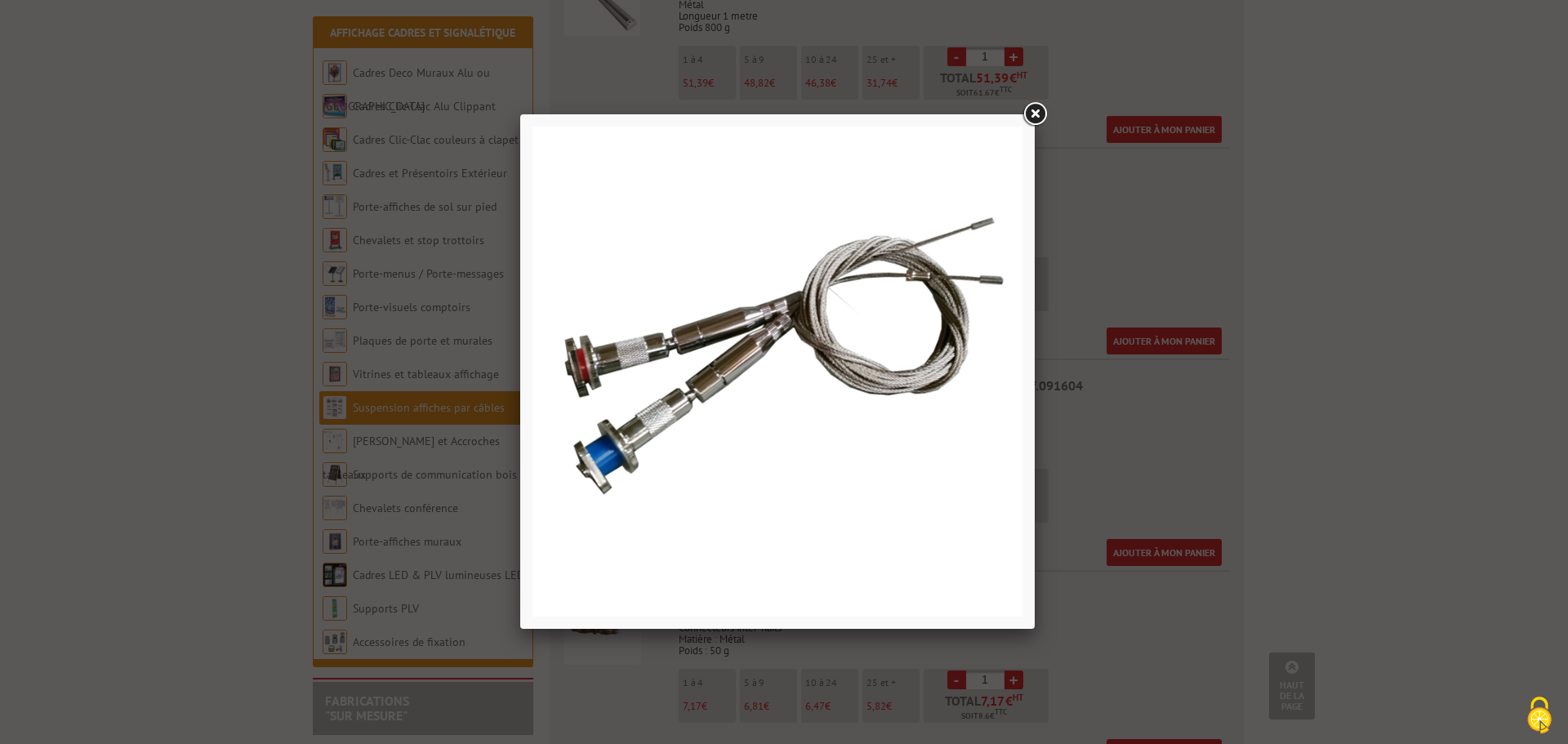
click at [1246, 458] on div at bounding box center [784, 372] width 1568 height 744
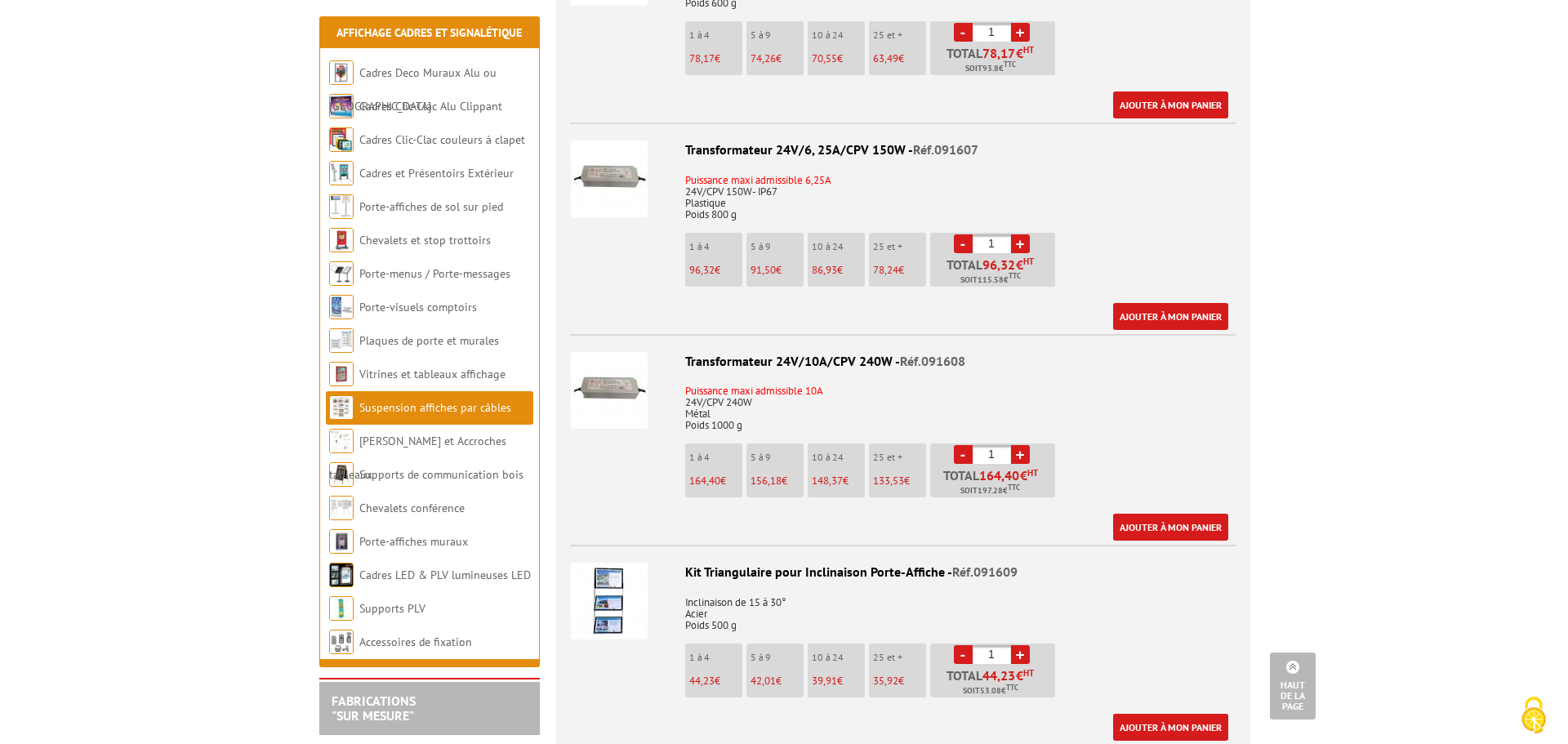
scroll to position [2205, 0]
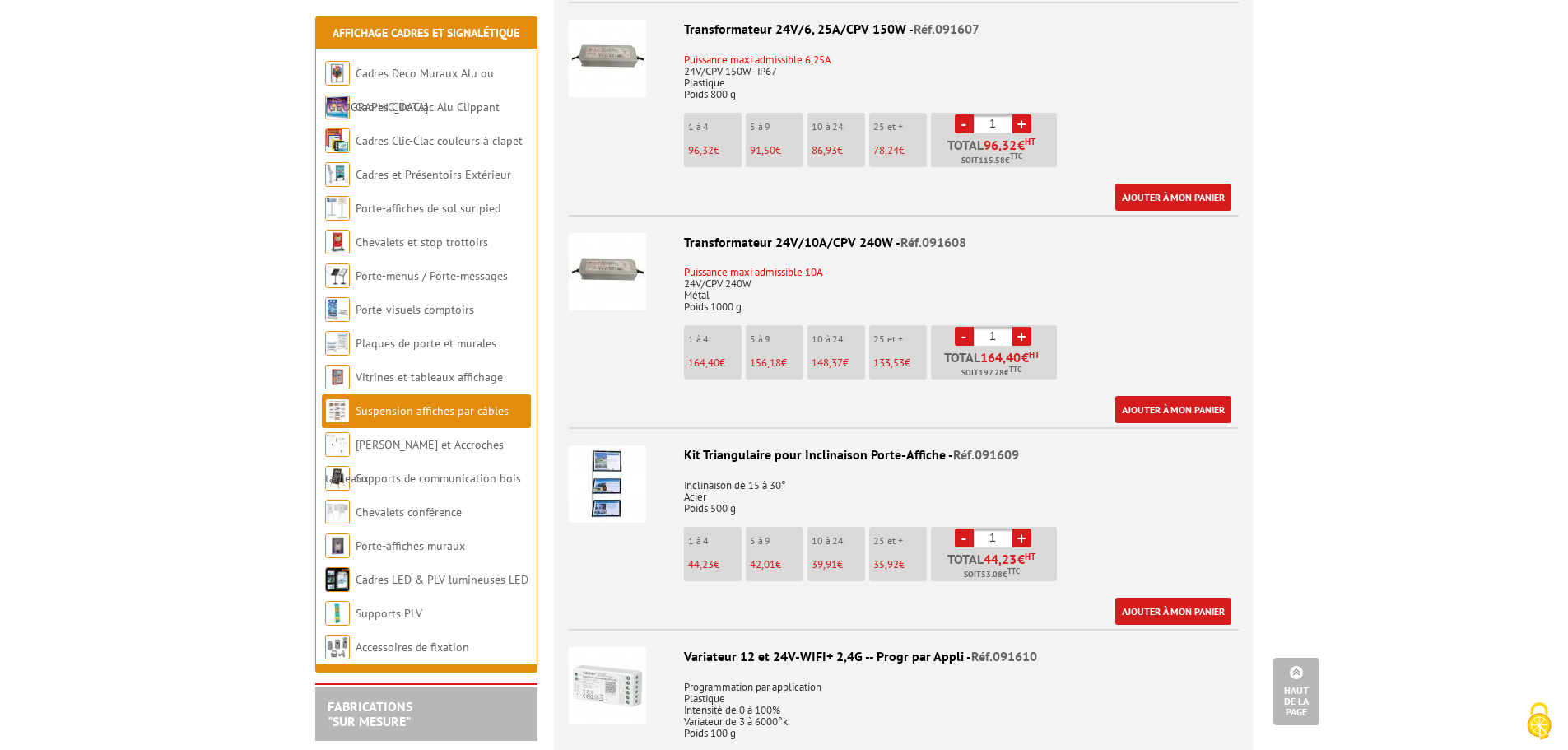
click at [605, 475] on img at bounding box center [607, 483] width 77 height 77
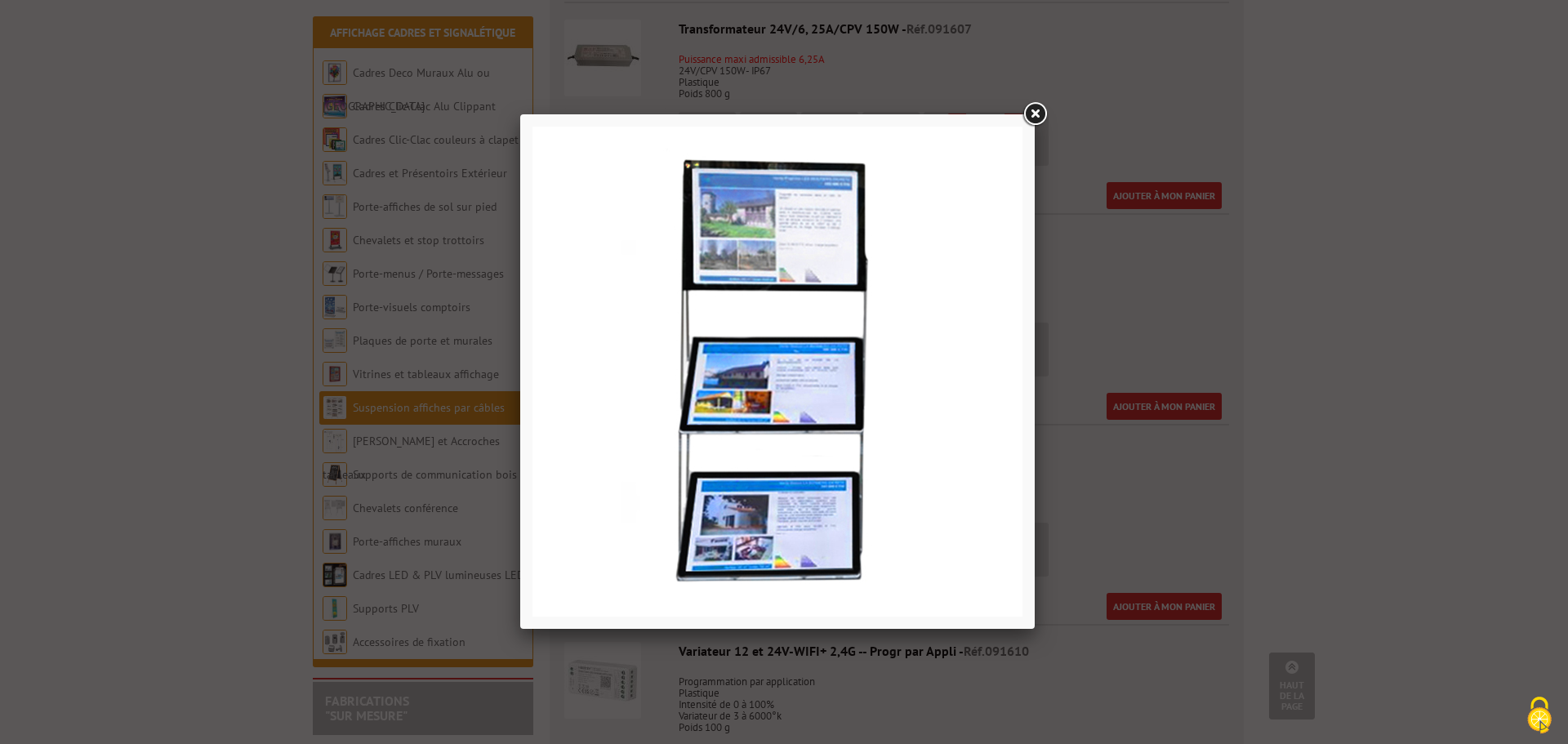
click at [1252, 452] on div at bounding box center [784, 372] width 1568 height 744
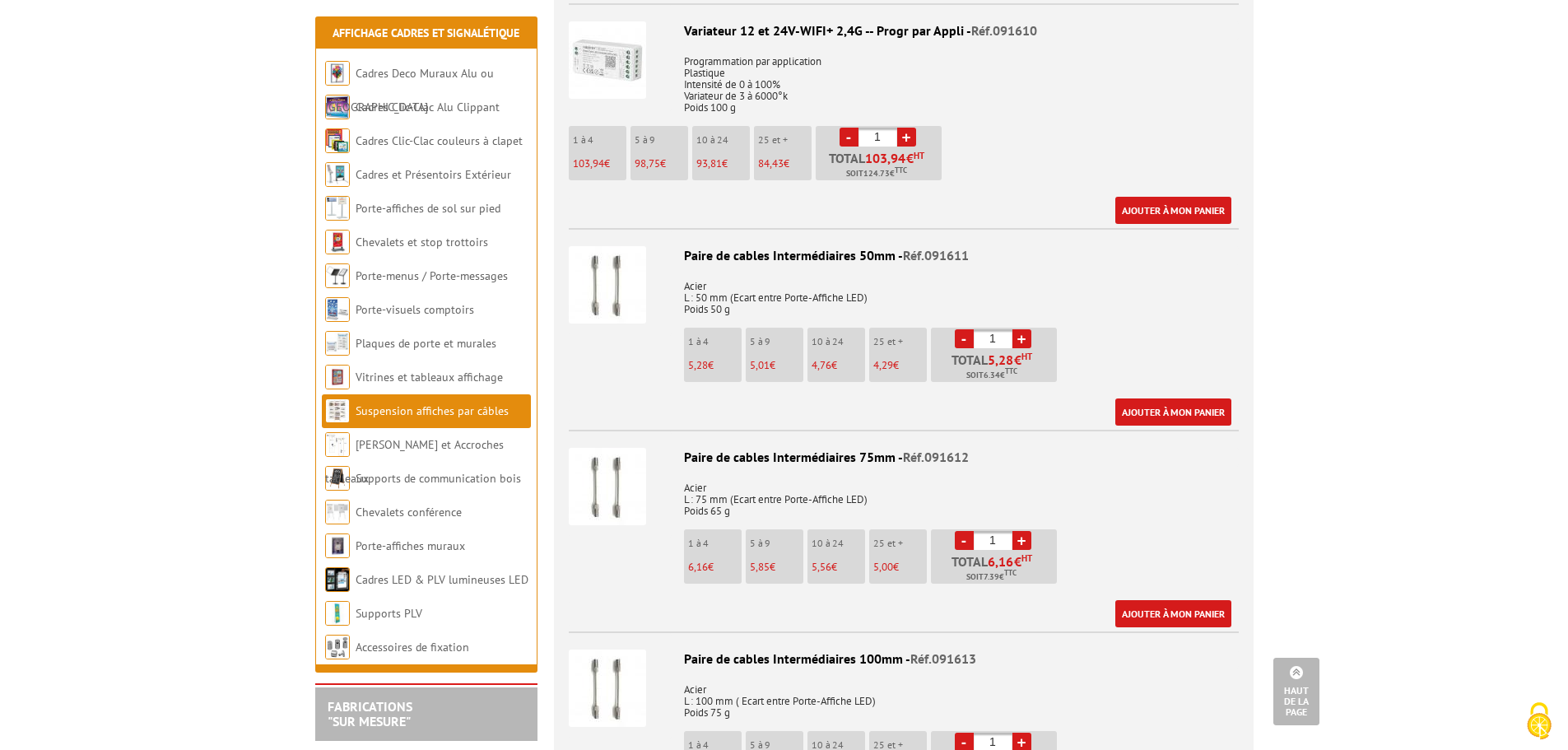
scroll to position [2881, 0]
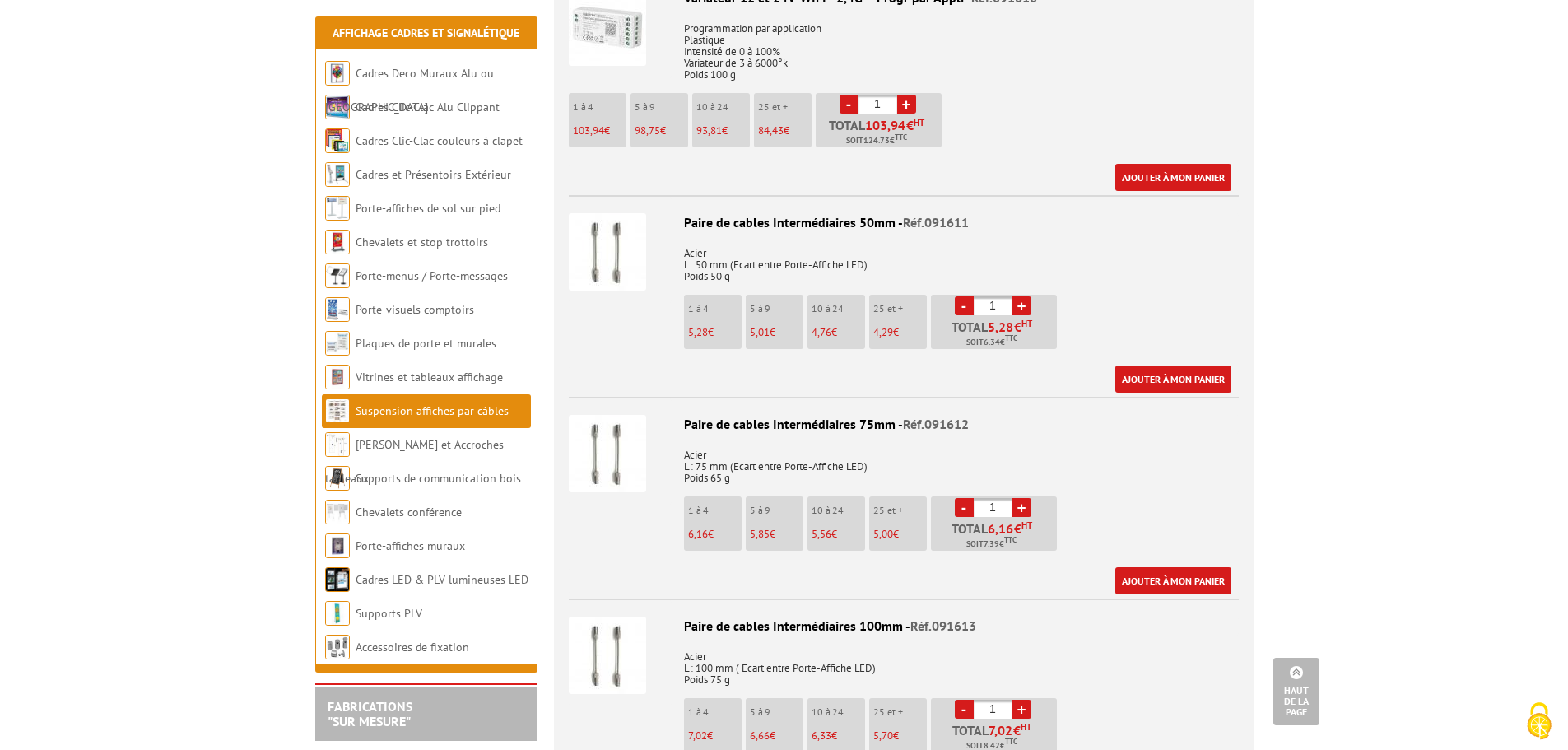
click at [611, 449] on img at bounding box center [607, 453] width 77 height 77
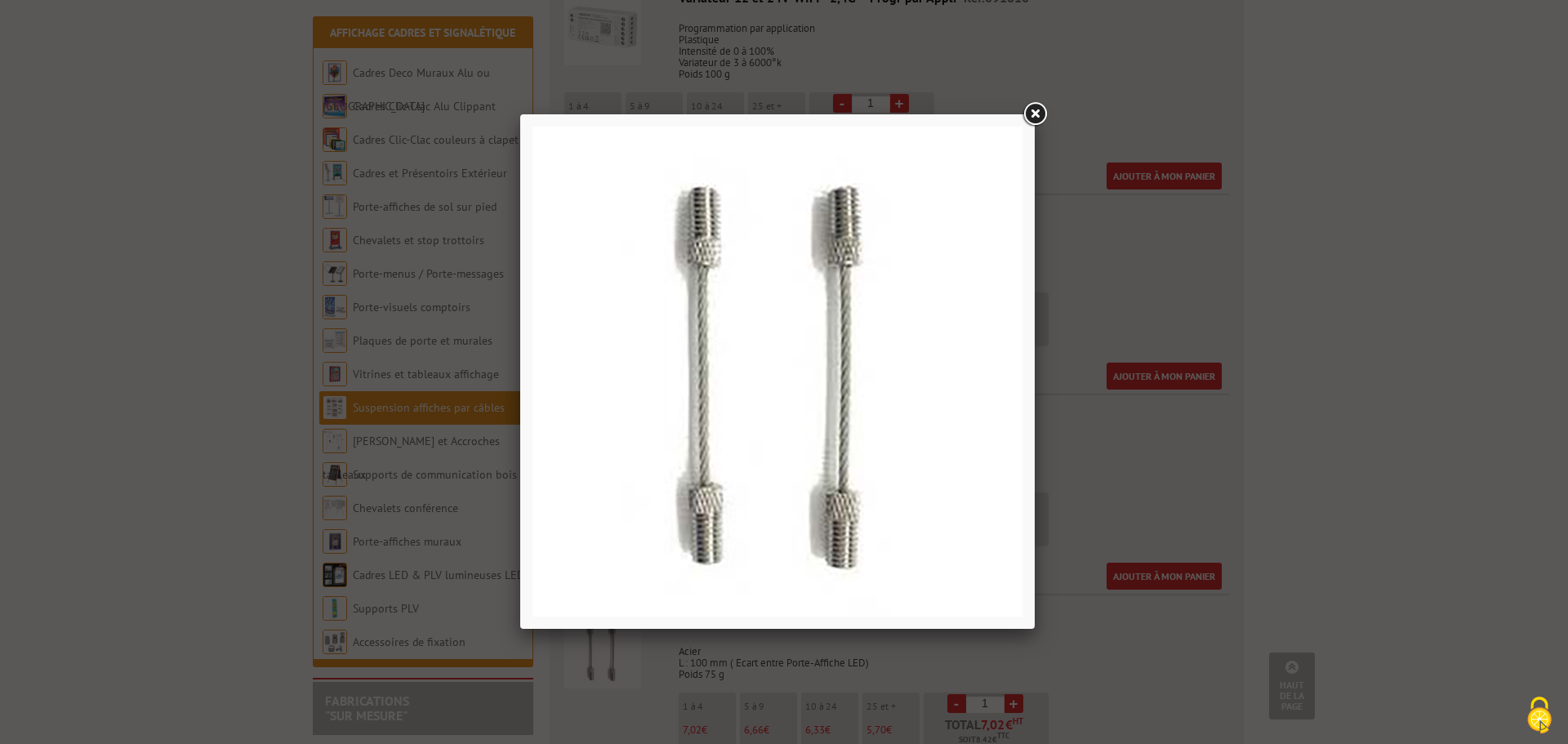
click at [1326, 418] on div at bounding box center [784, 372] width 1568 height 744
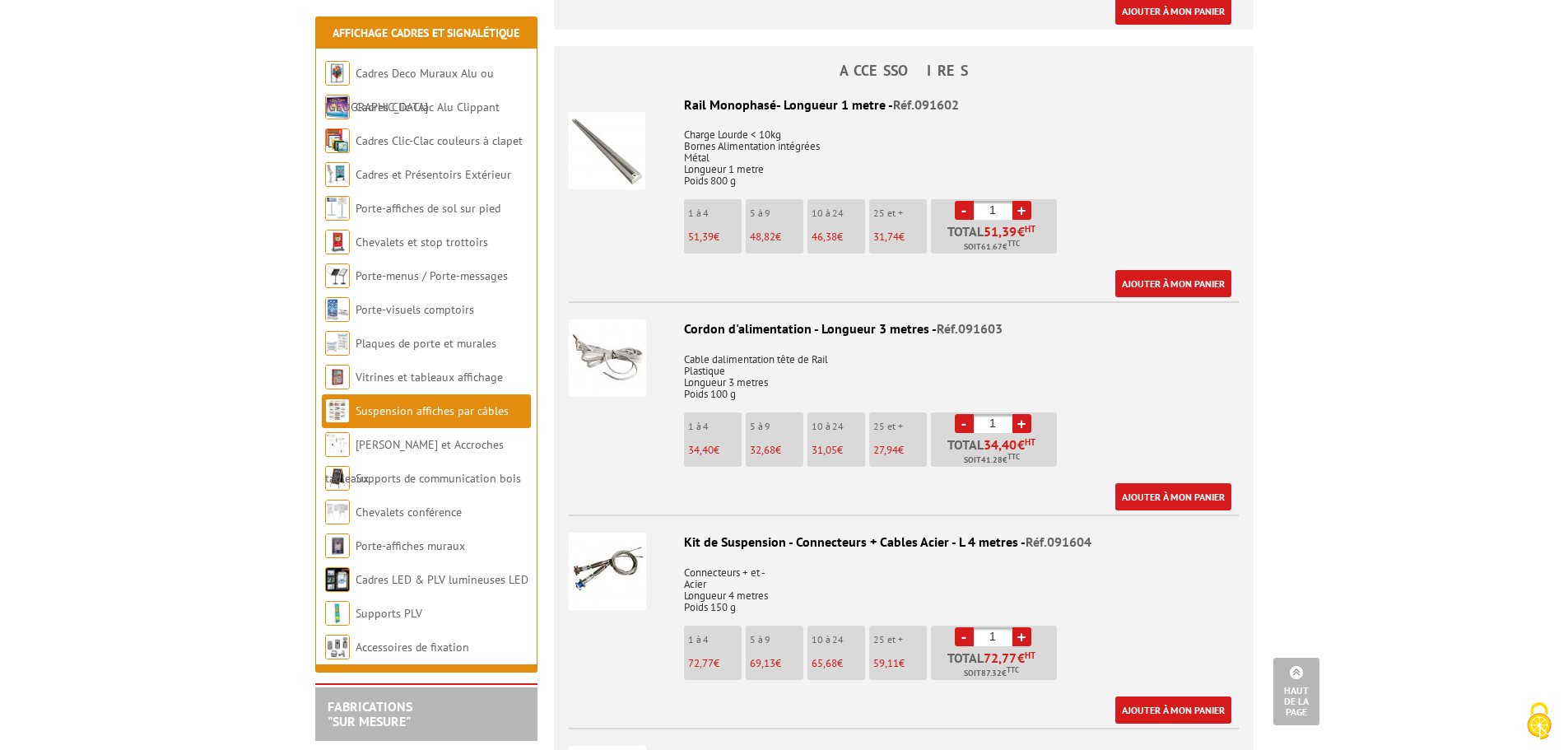
scroll to position [1070, 0]
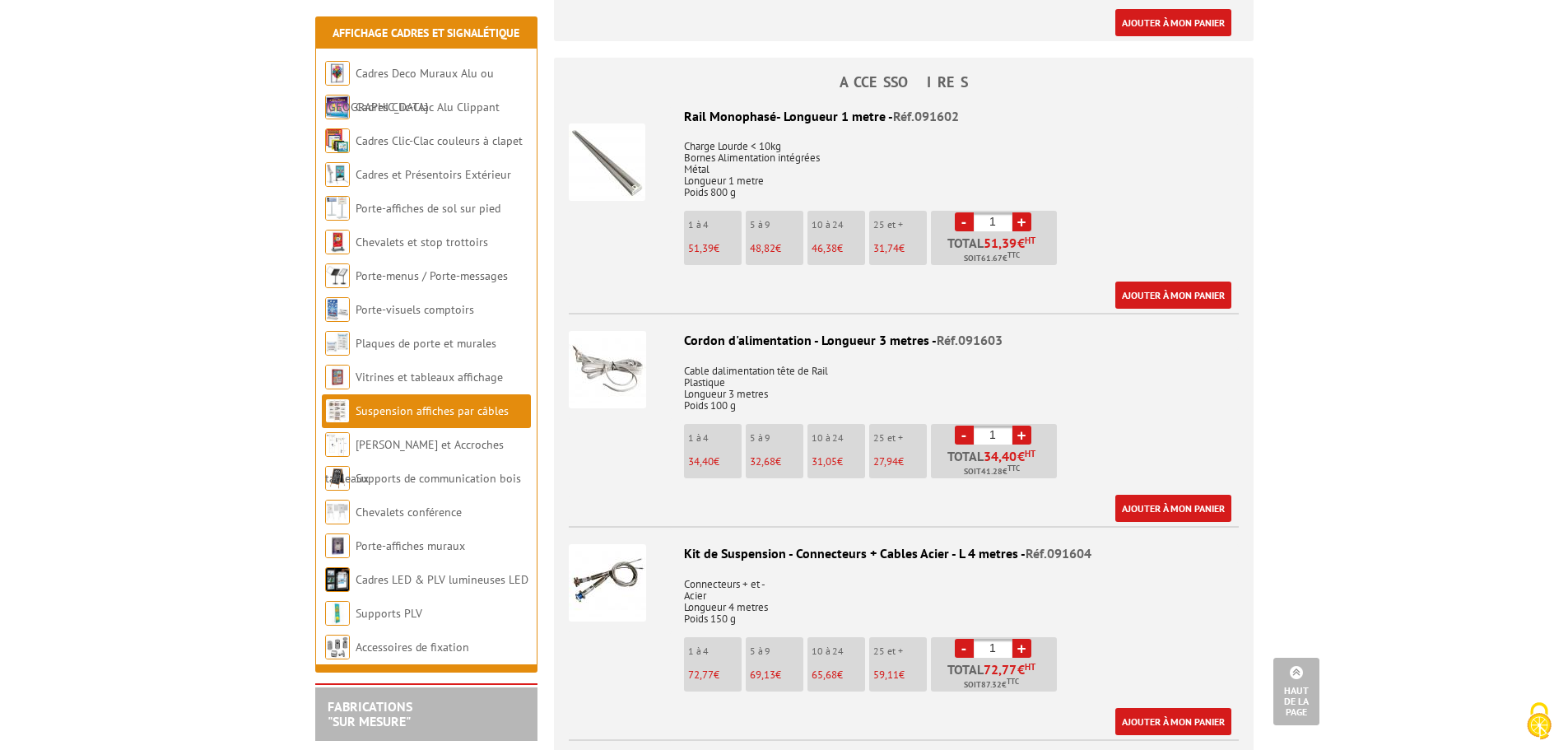
click at [598, 353] on img at bounding box center [607, 369] width 77 height 77
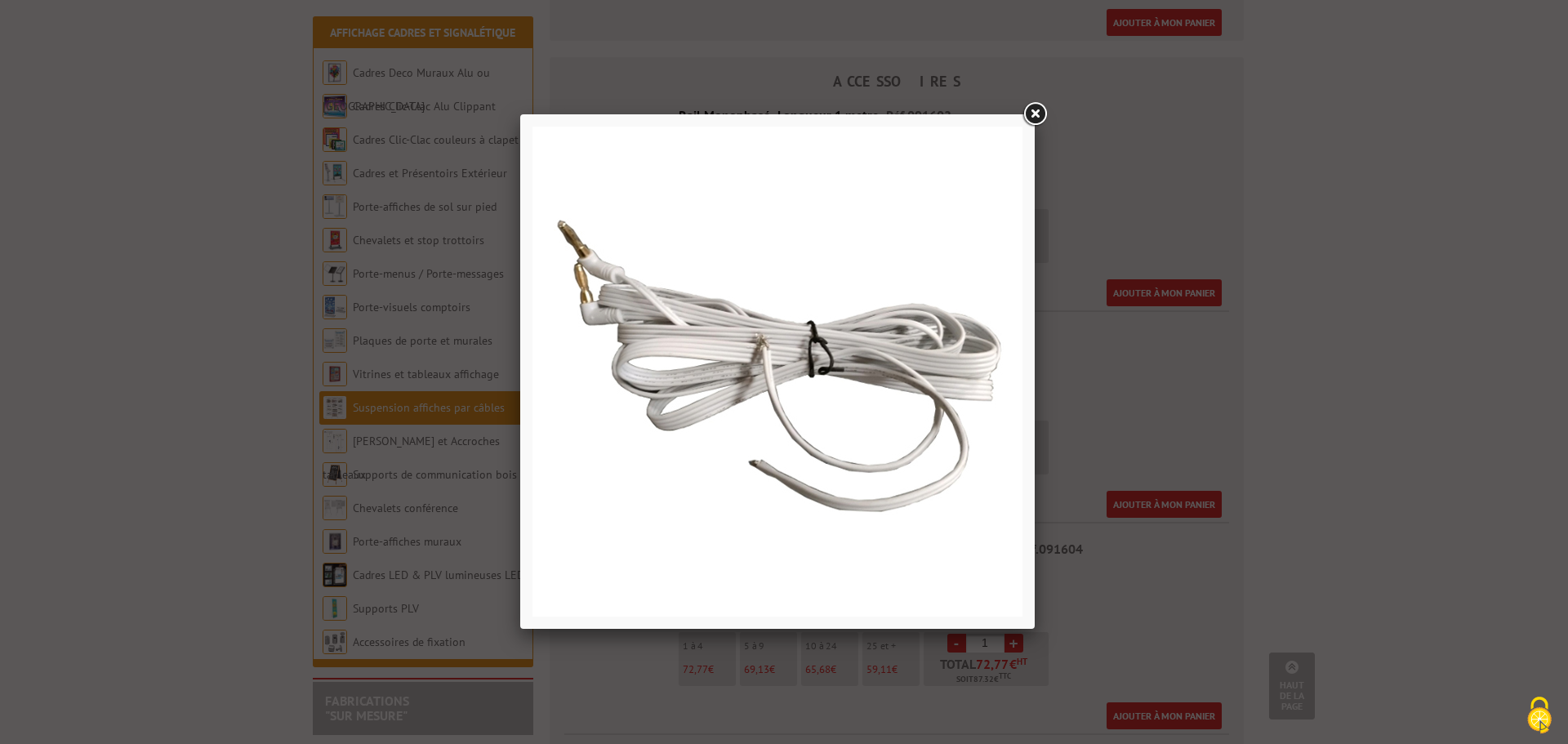
click at [1225, 405] on div at bounding box center [784, 372] width 1568 height 744
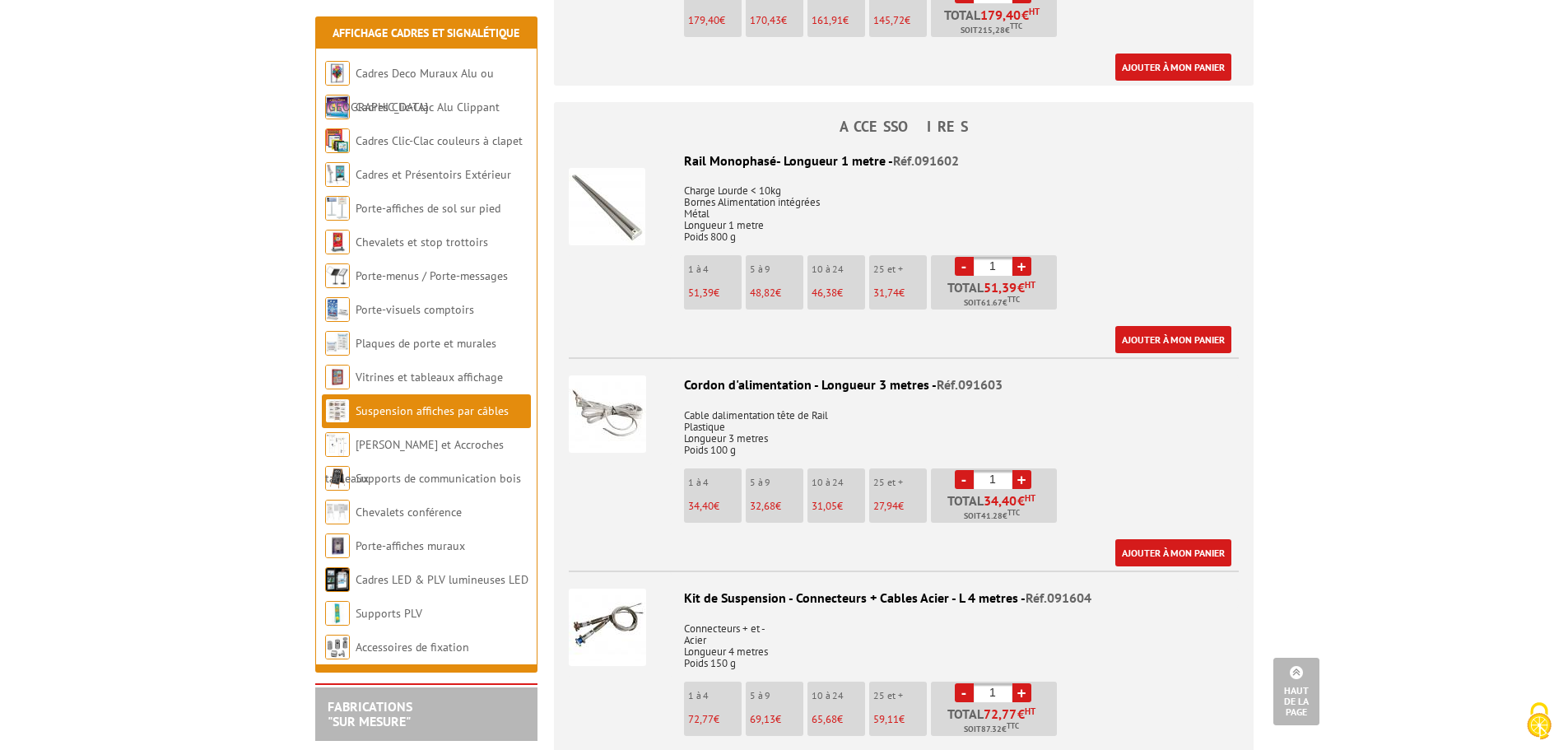
scroll to position [988, 0]
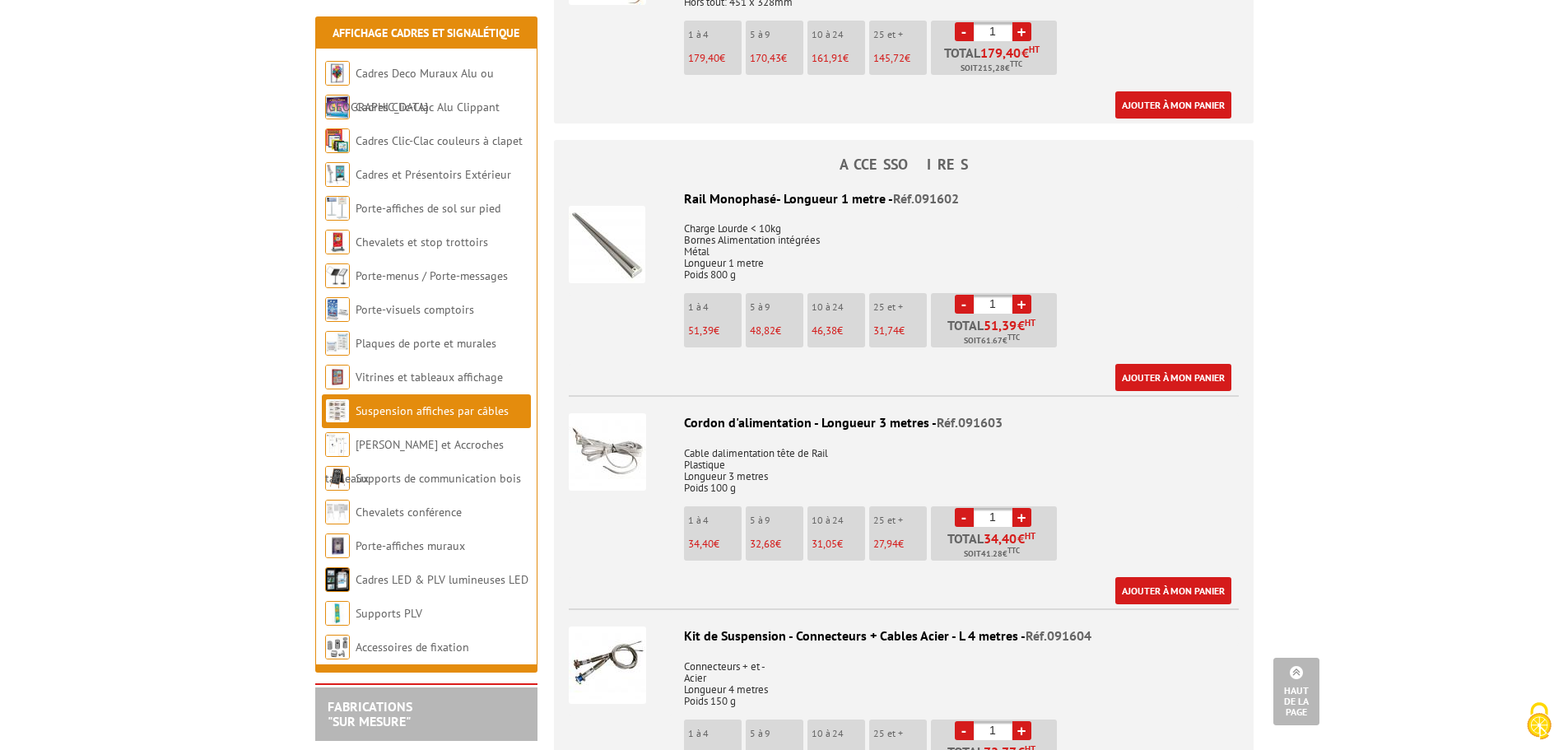
click at [651, 236] on div at bounding box center [620, 242] width 103 height 106
click at [635, 233] on img at bounding box center [607, 244] width 77 height 77
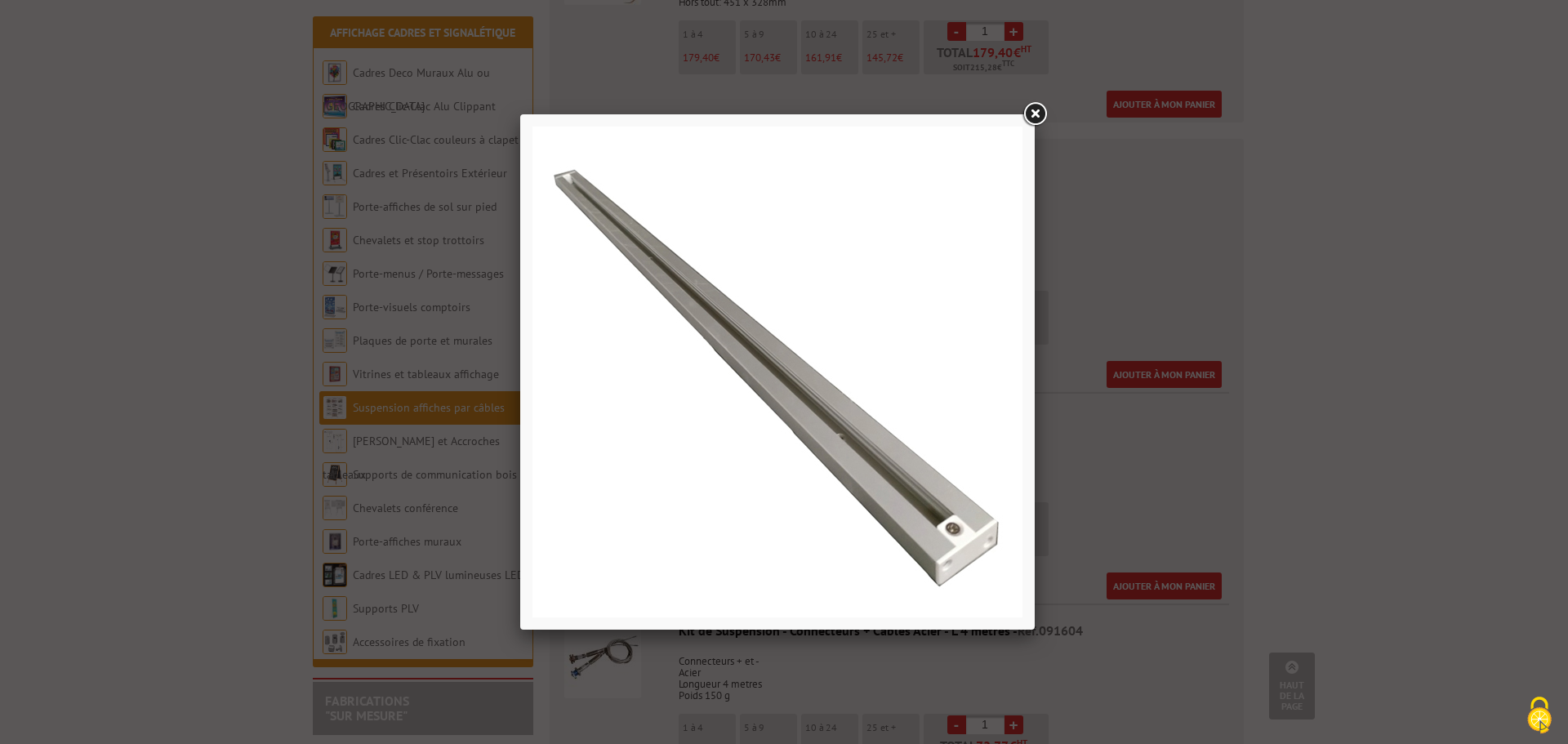
click at [1037, 119] on link at bounding box center [1035, 114] width 29 height 29
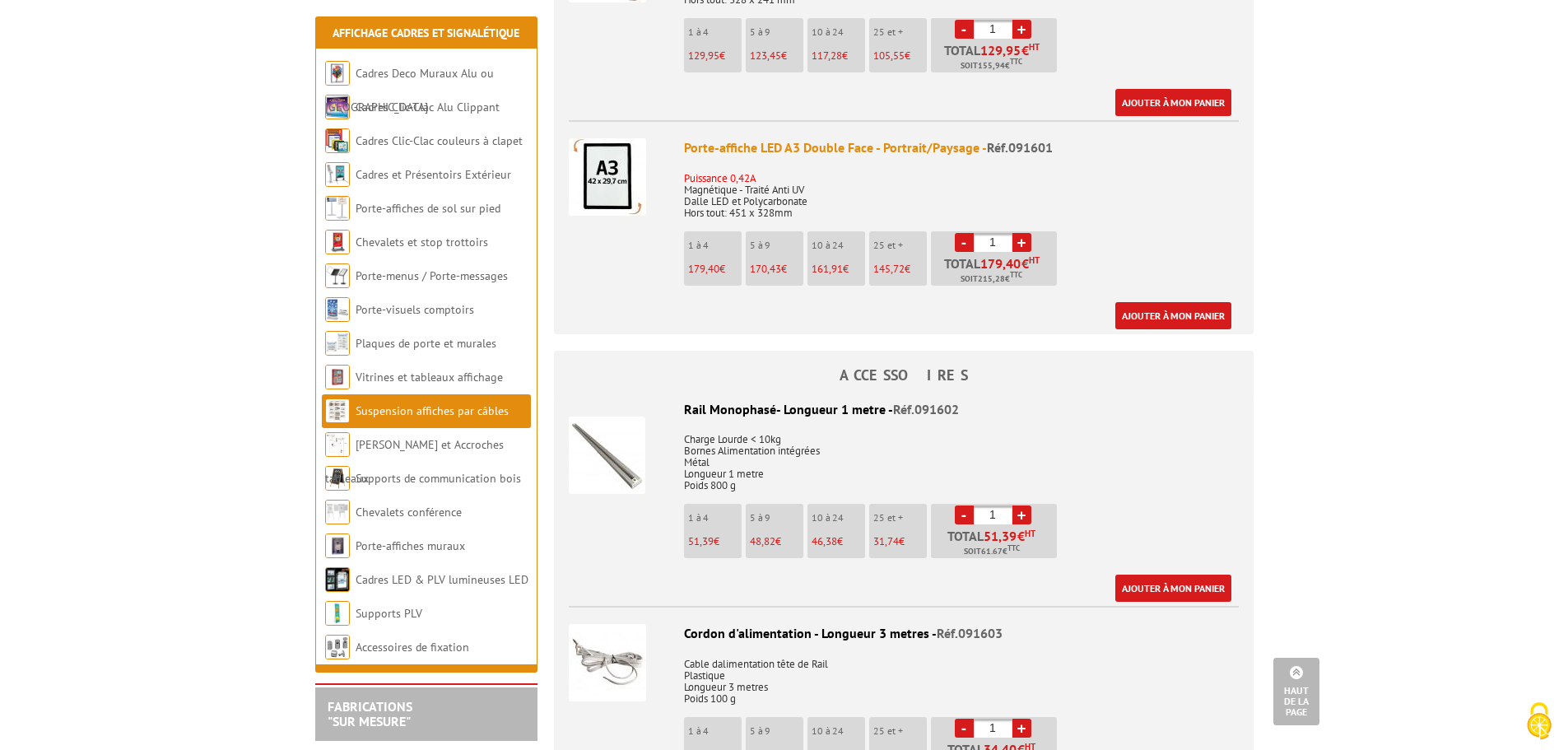
scroll to position [494, 0]
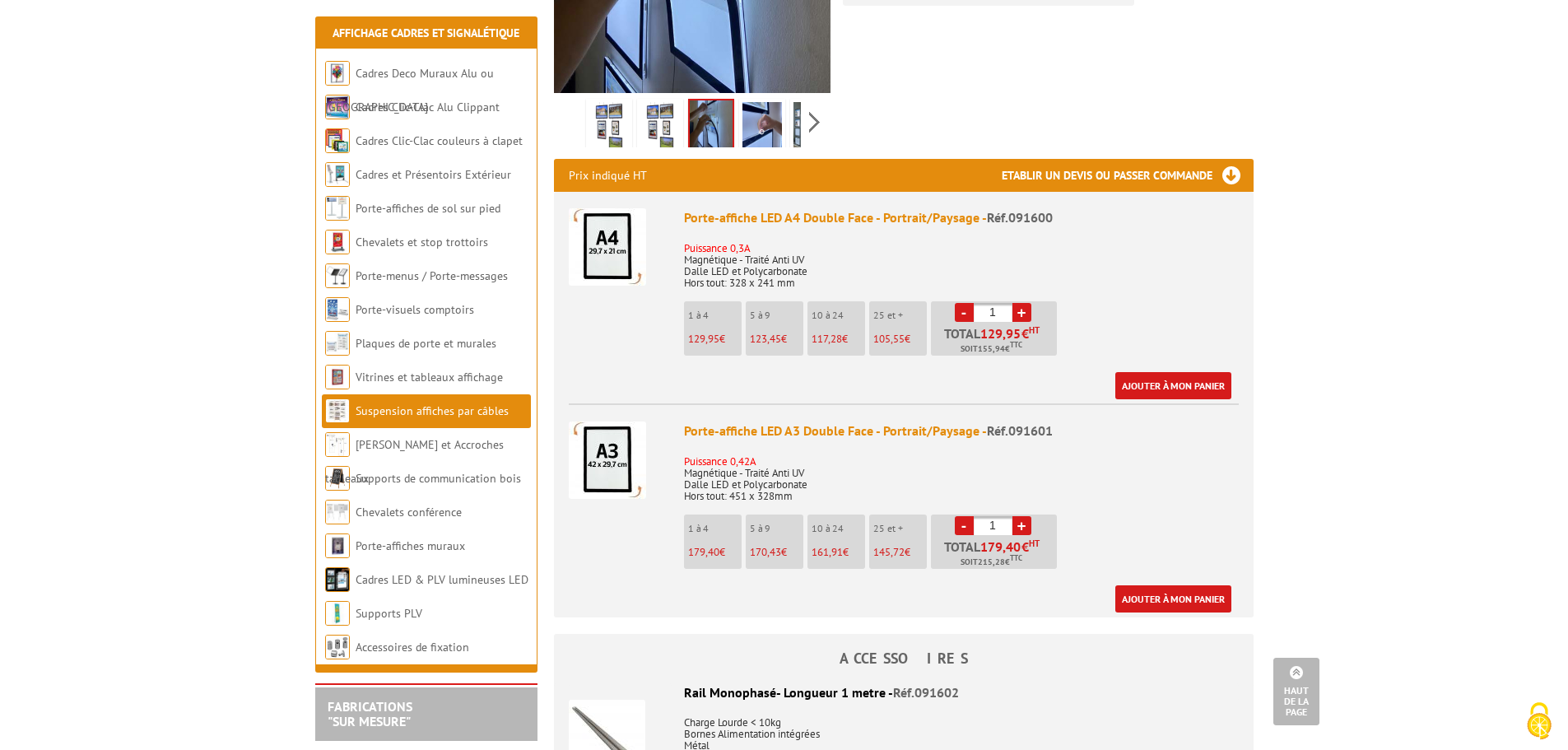
click at [619, 221] on img at bounding box center [607, 246] width 77 height 77
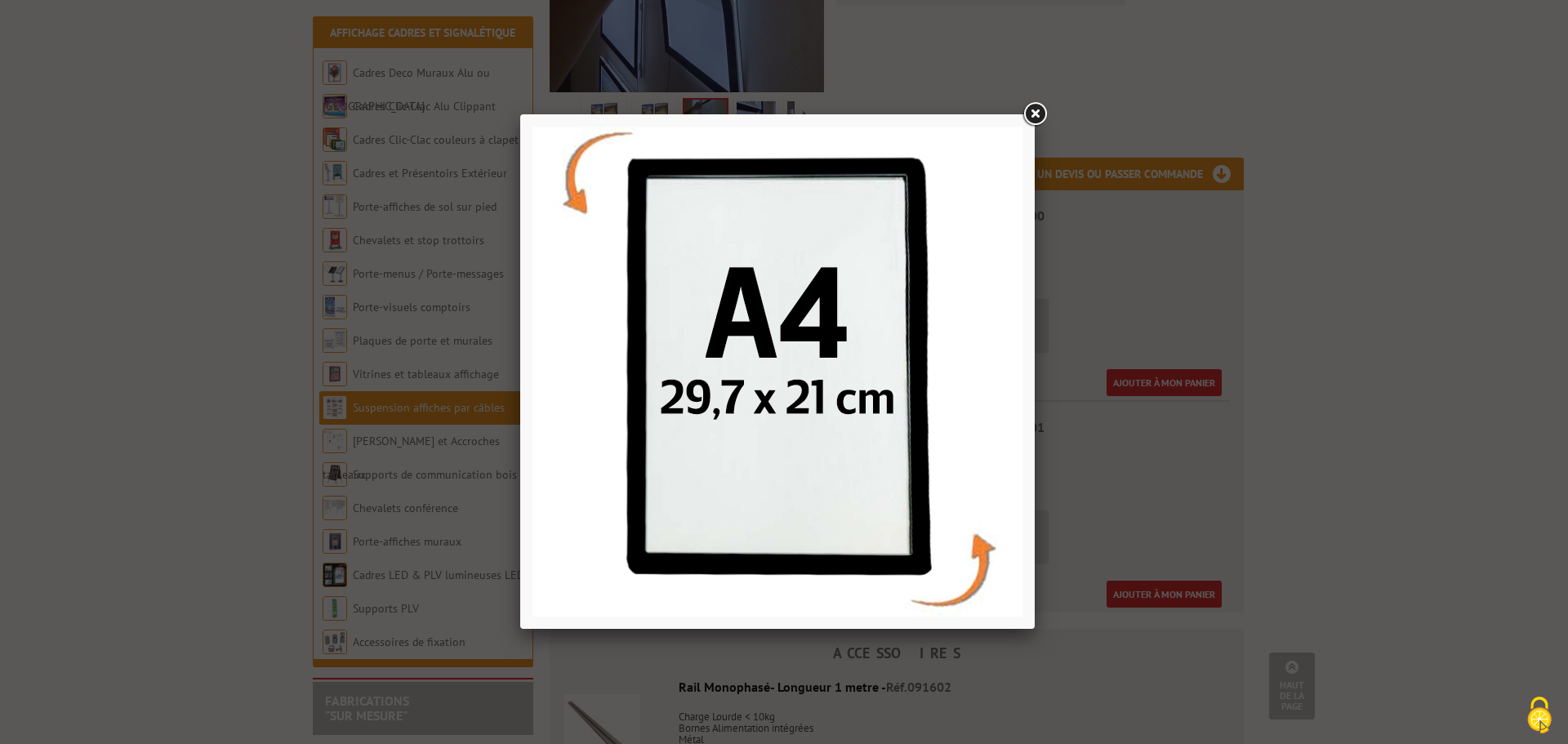
click at [1305, 316] on div at bounding box center [784, 372] width 1568 height 744
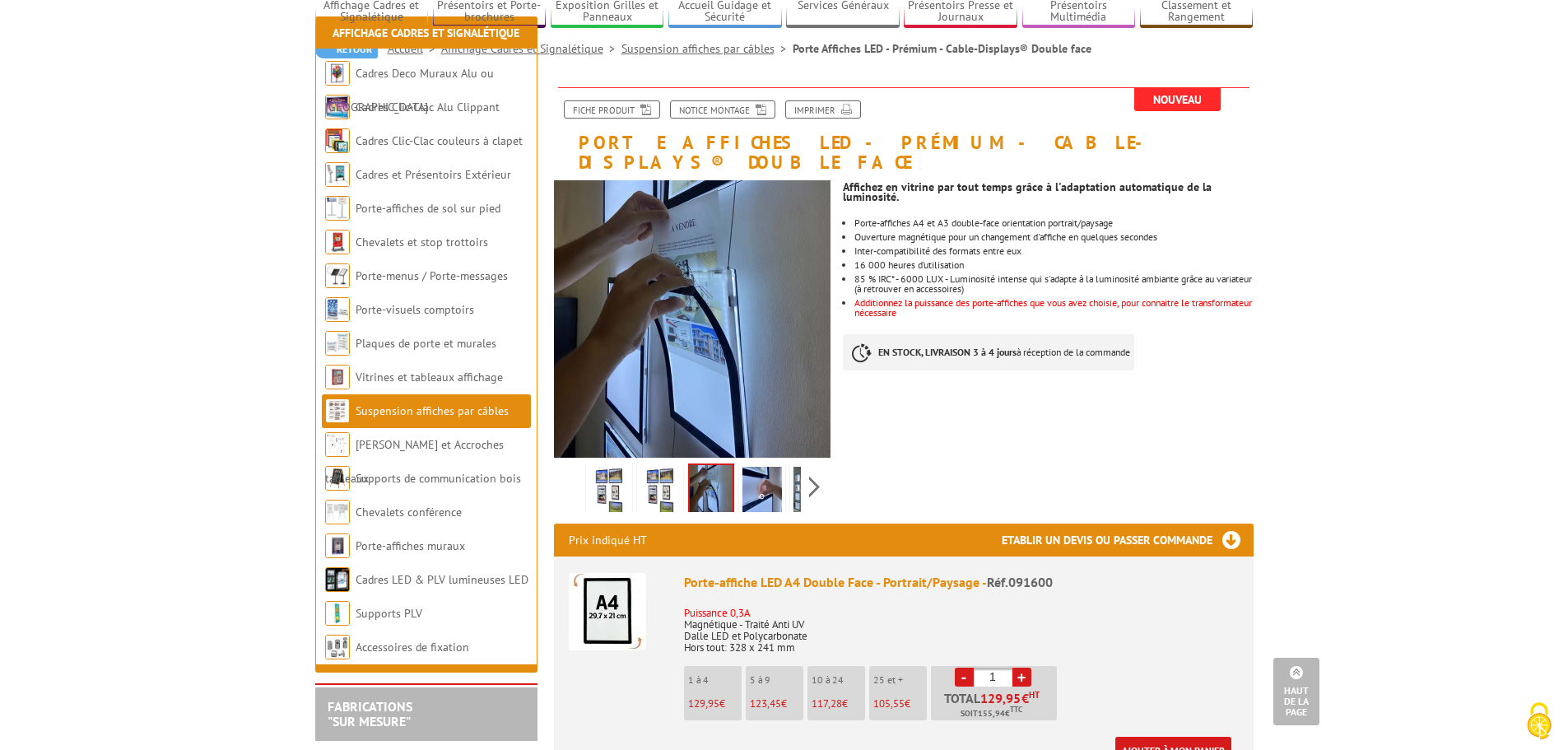
scroll to position [83, 0]
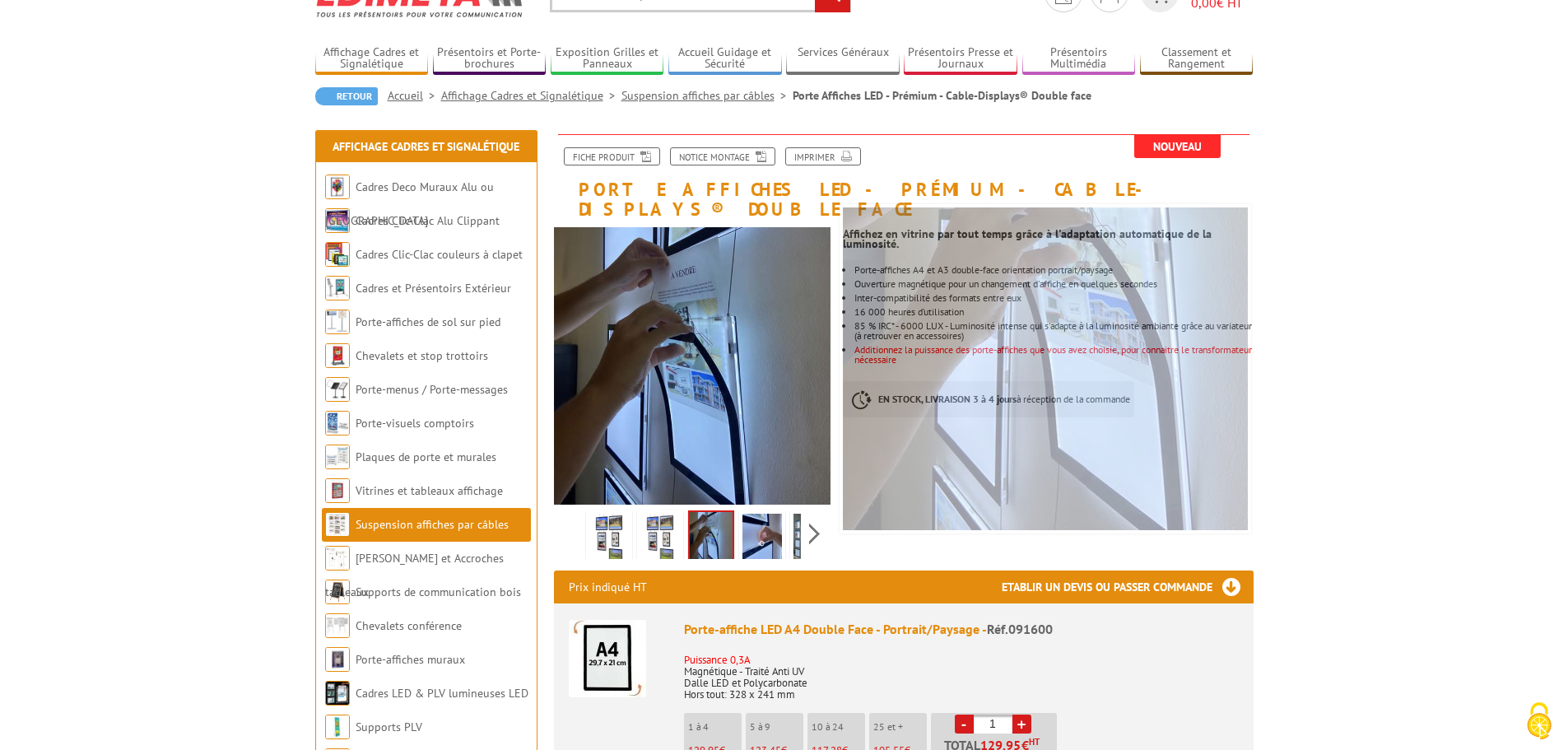
click at [617, 536] on img at bounding box center [609, 539] width 40 height 51
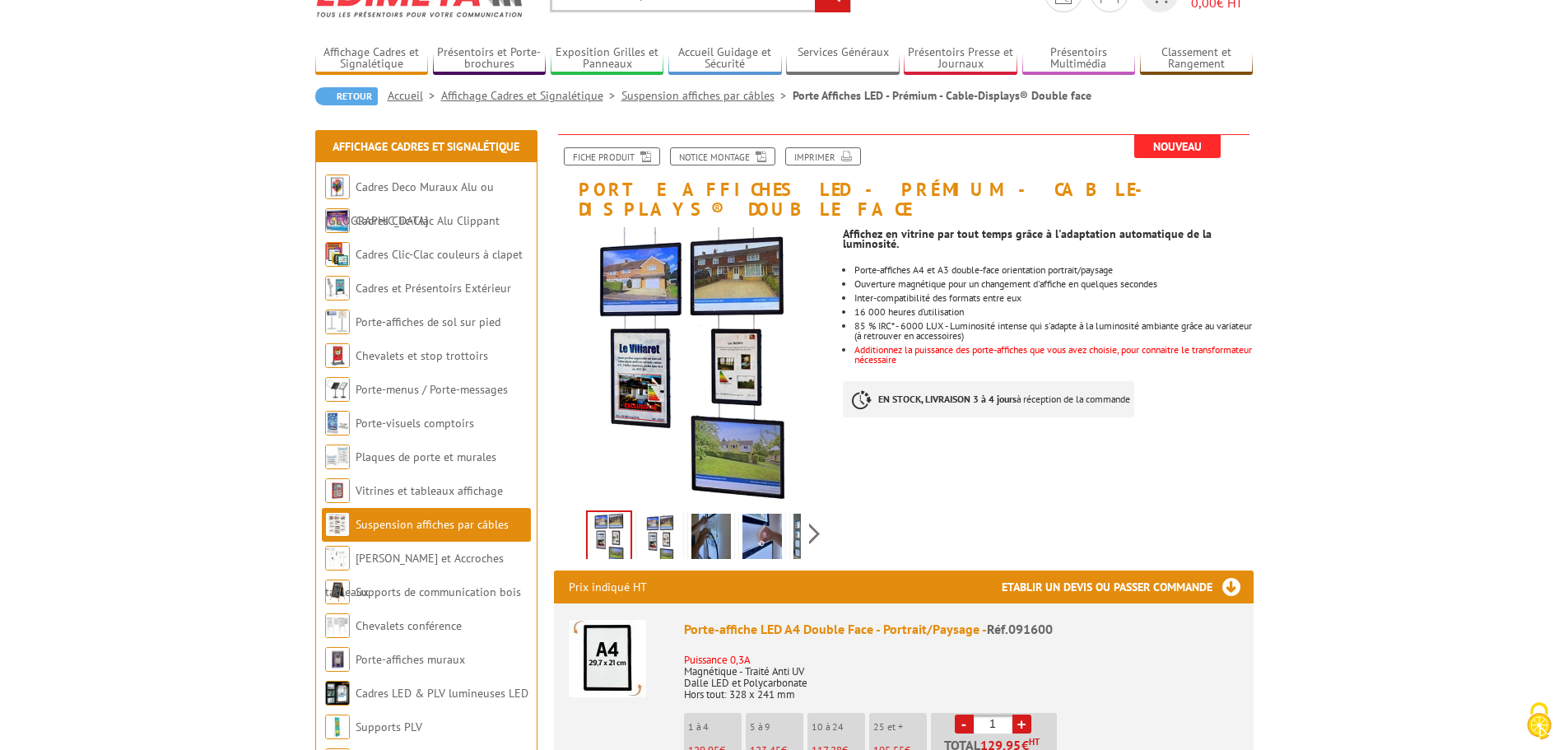
click at [756, 518] on img at bounding box center [762, 539] width 40 height 51
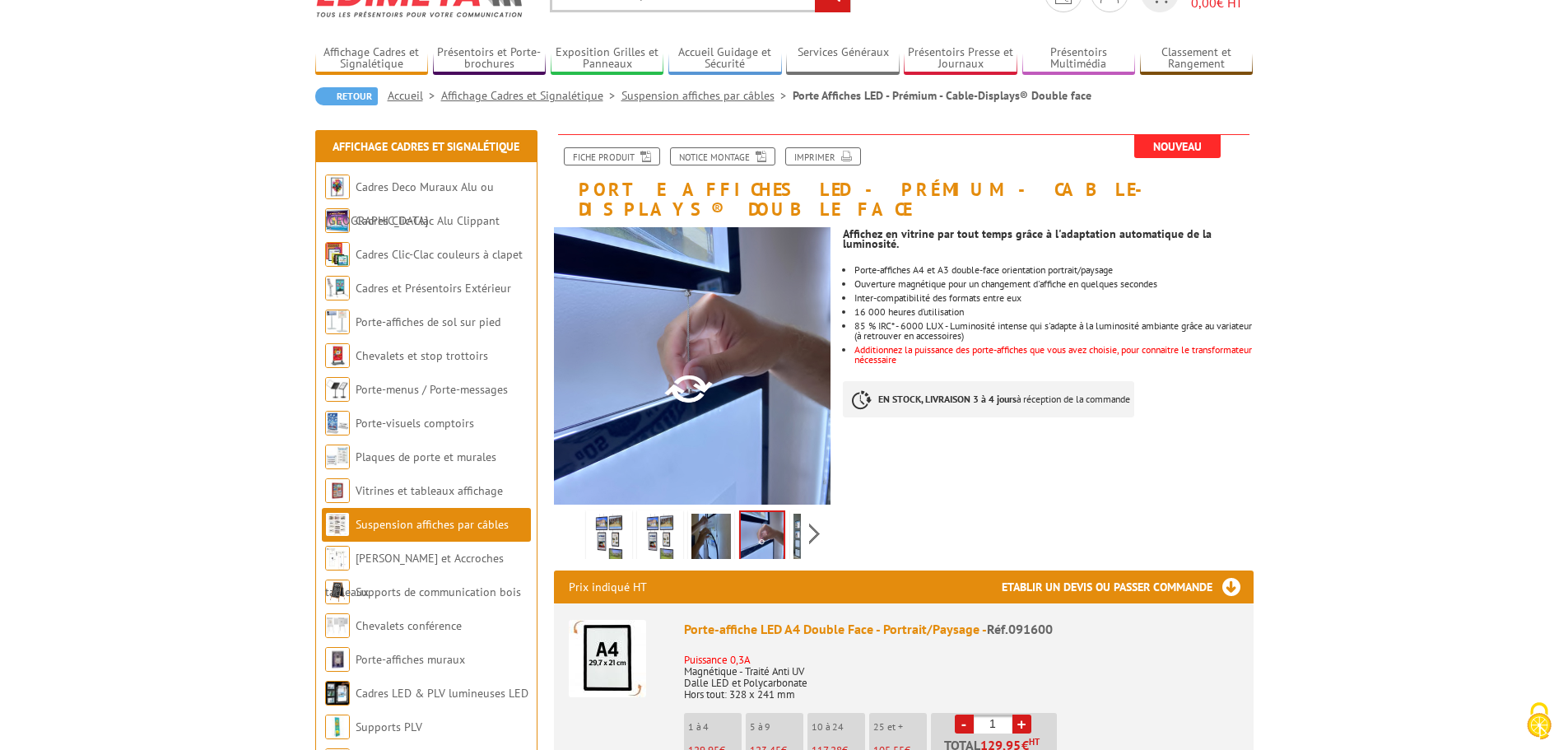
click at [801, 513] on img at bounding box center [813, 539] width 40 height 51
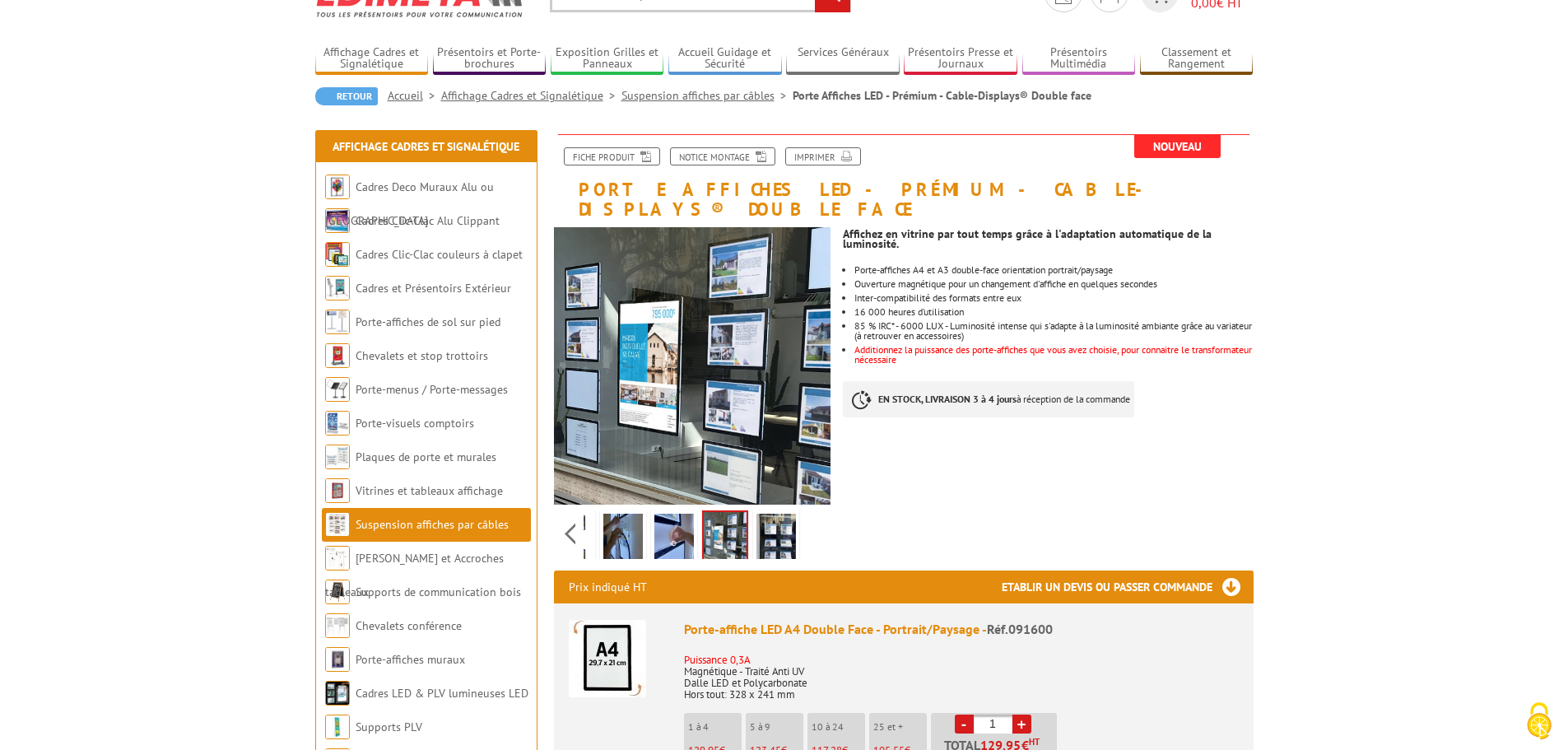
click at [767, 525] on img at bounding box center [776, 539] width 40 height 51
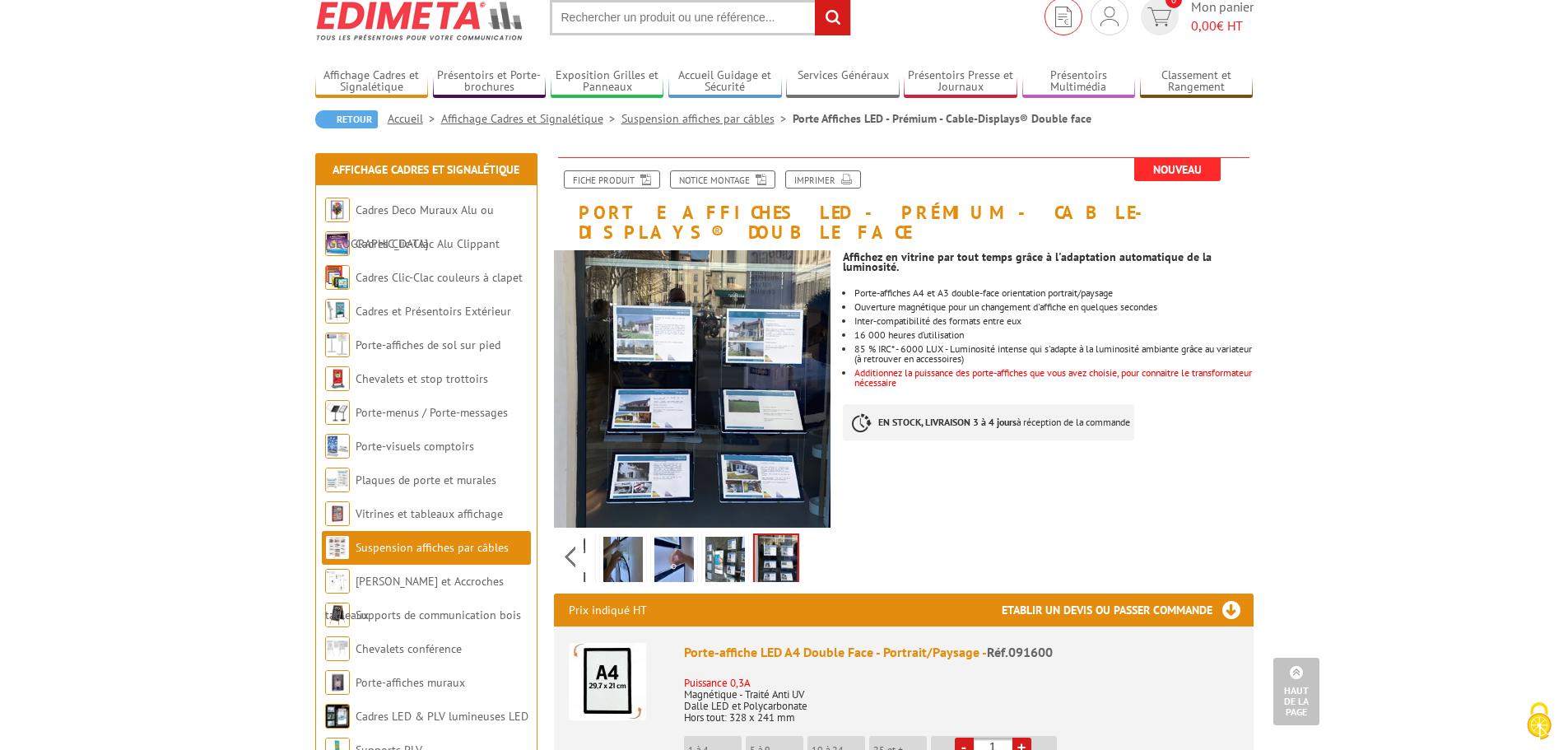
scroll to position [0, 0]
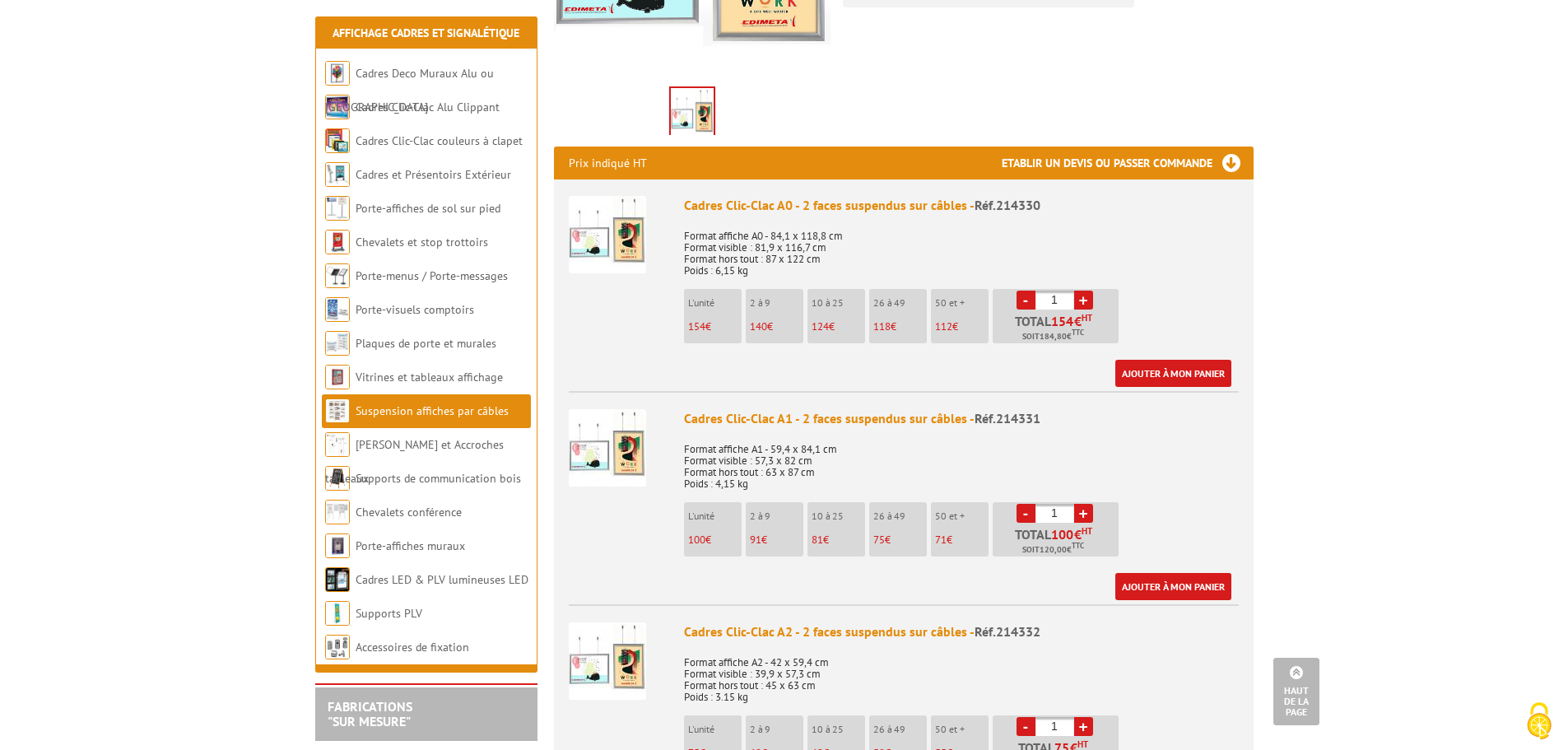
scroll to position [494, 0]
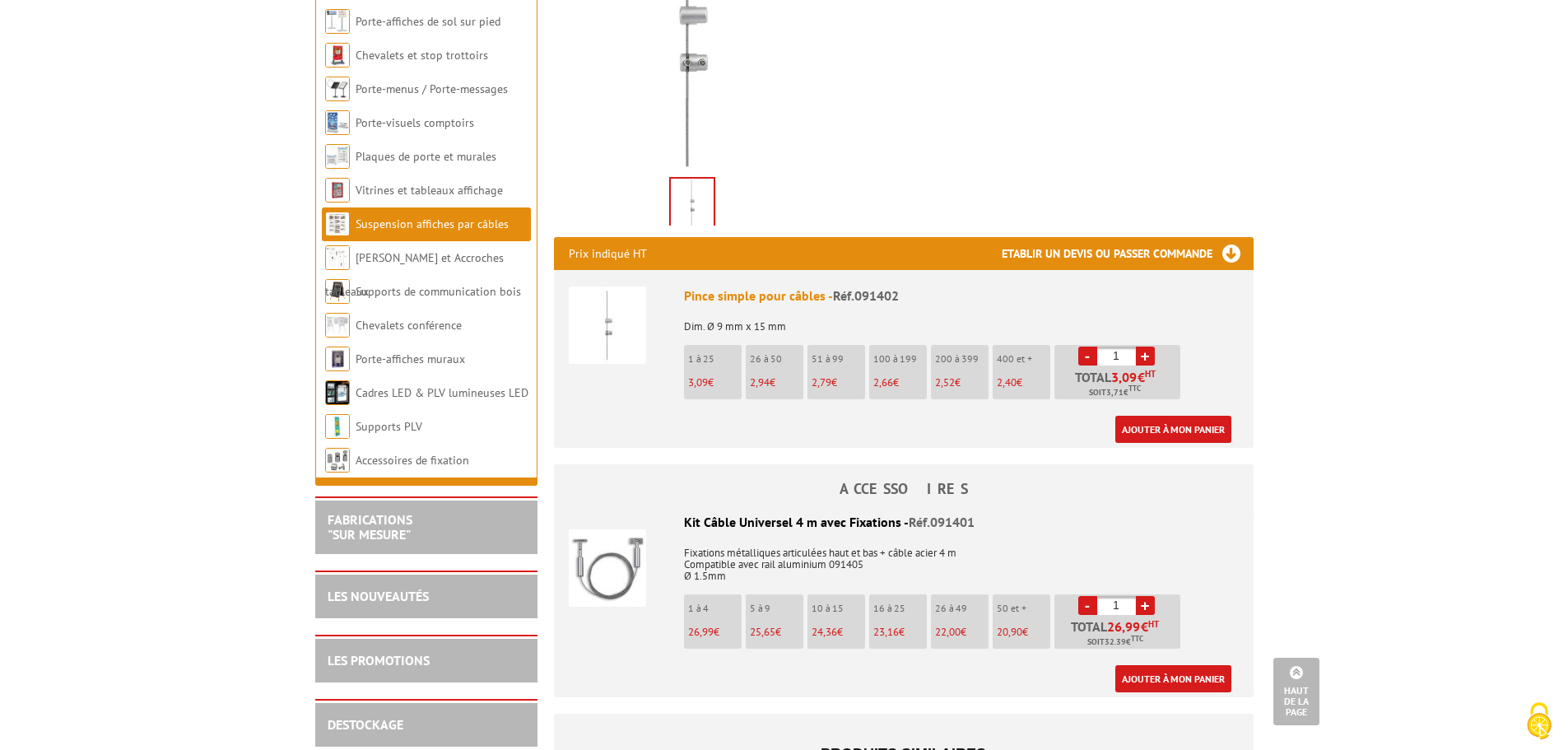
scroll to position [412, 0]
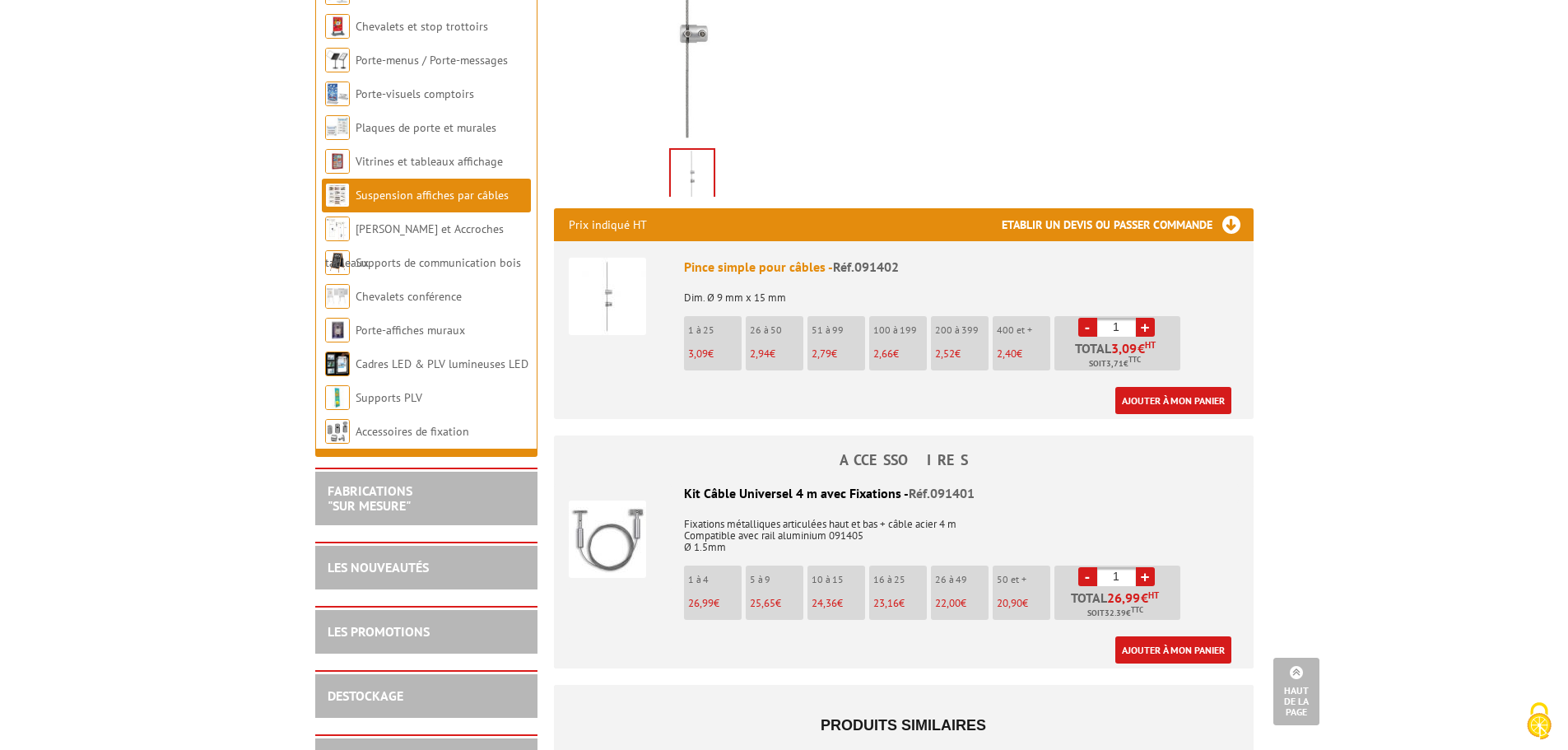
click at [624, 574] on img at bounding box center [607, 539] width 77 height 77
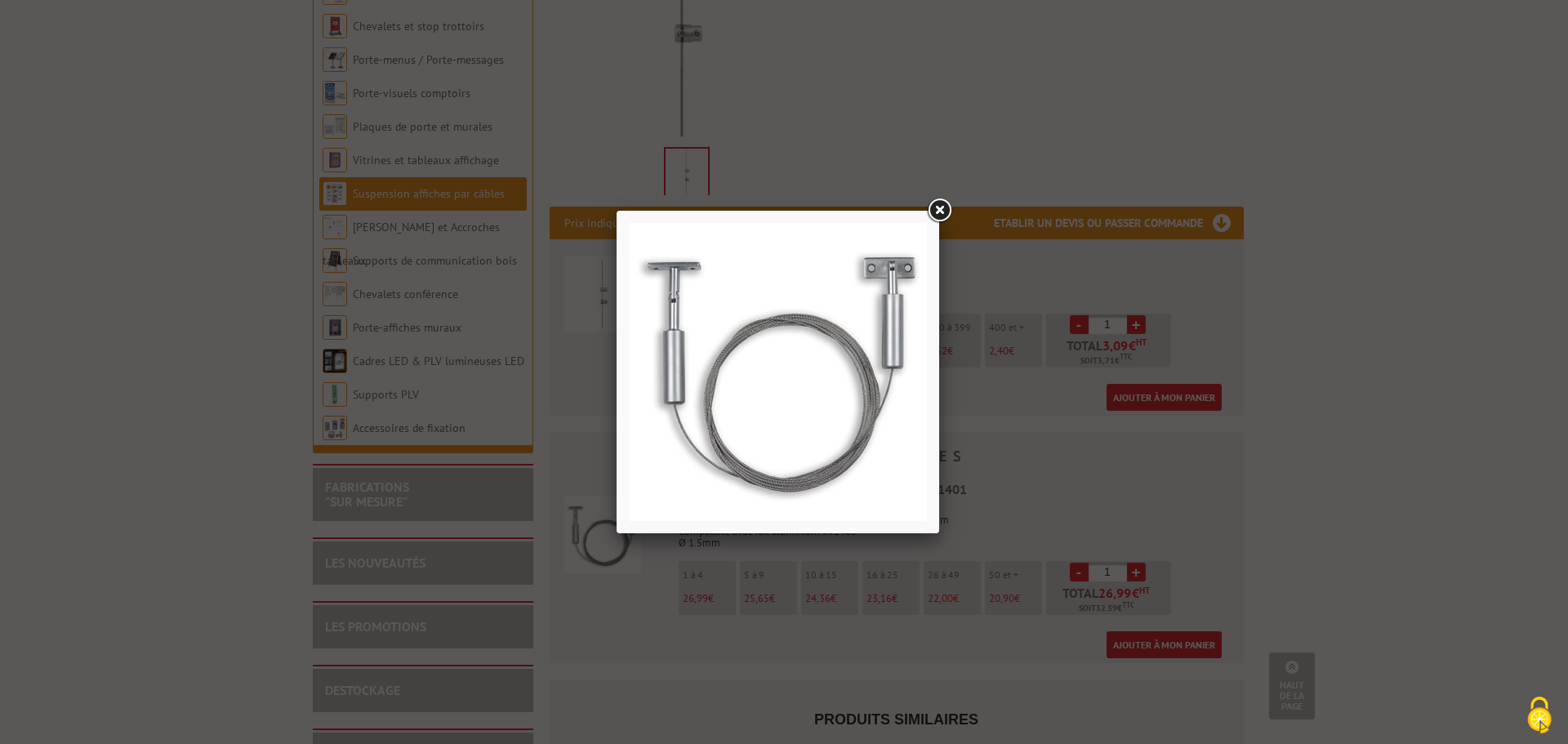
click at [1368, 512] on div at bounding box center [784, 372] width 1568 height 744
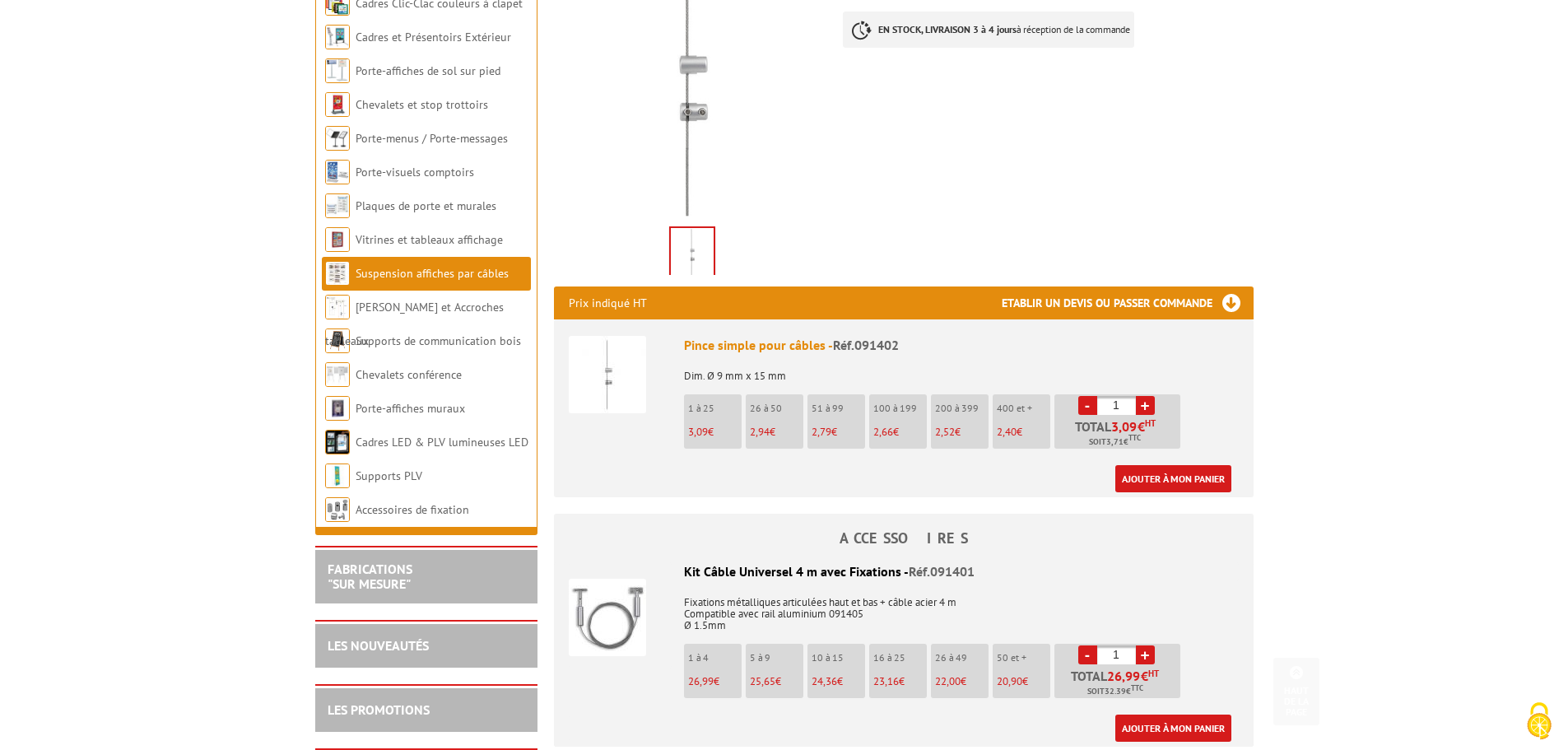
scroll to position [383, 0]
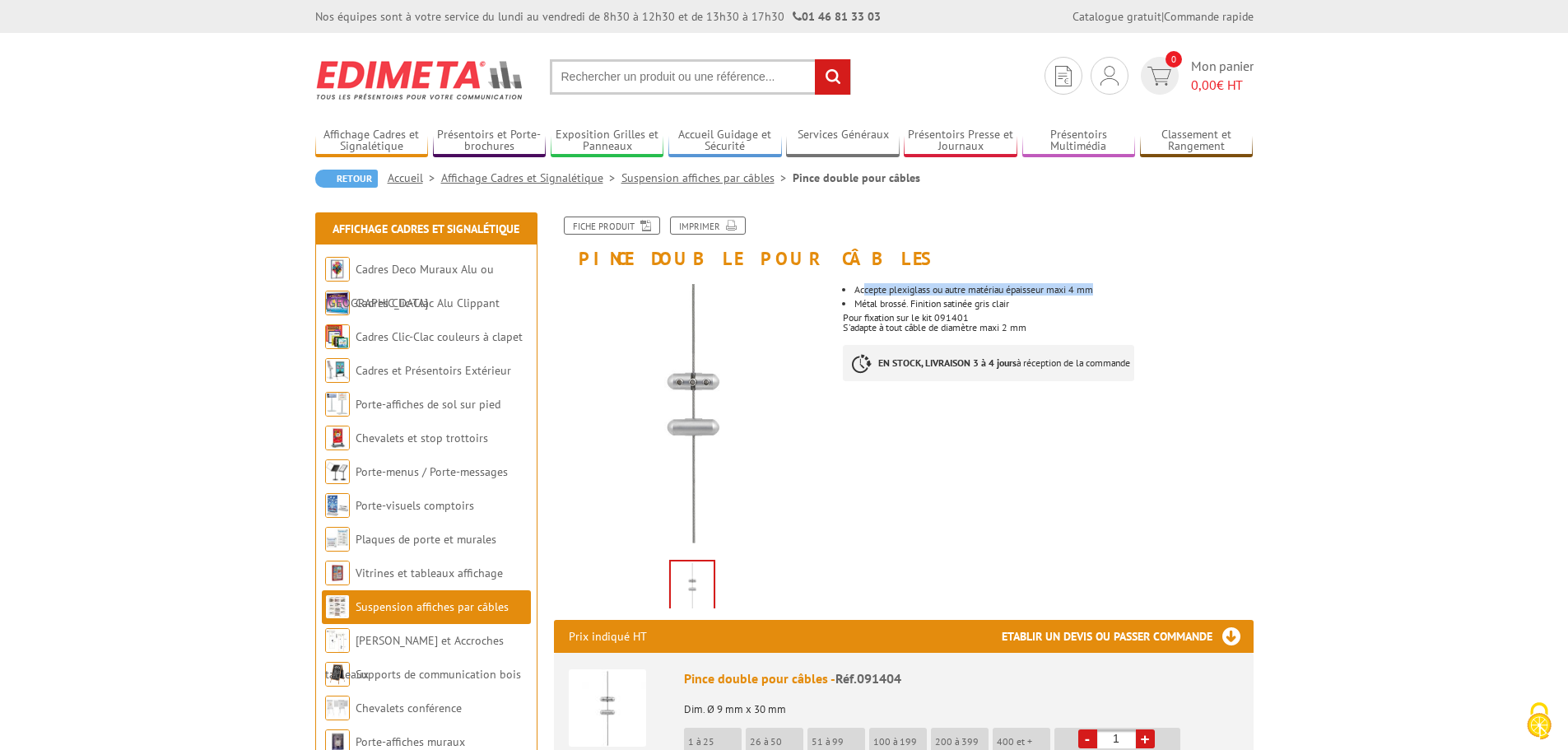
drag, startPoint x: 864, startPoint y: 289, endPoint x: 1113, endPoint y: 284, distance: 249.1
click at [1113, 284] on li "Accepte plexiglass ou autre matériau épaisseur maxi 4 mm" at bounding box center [1053, 289] width 398 height 10
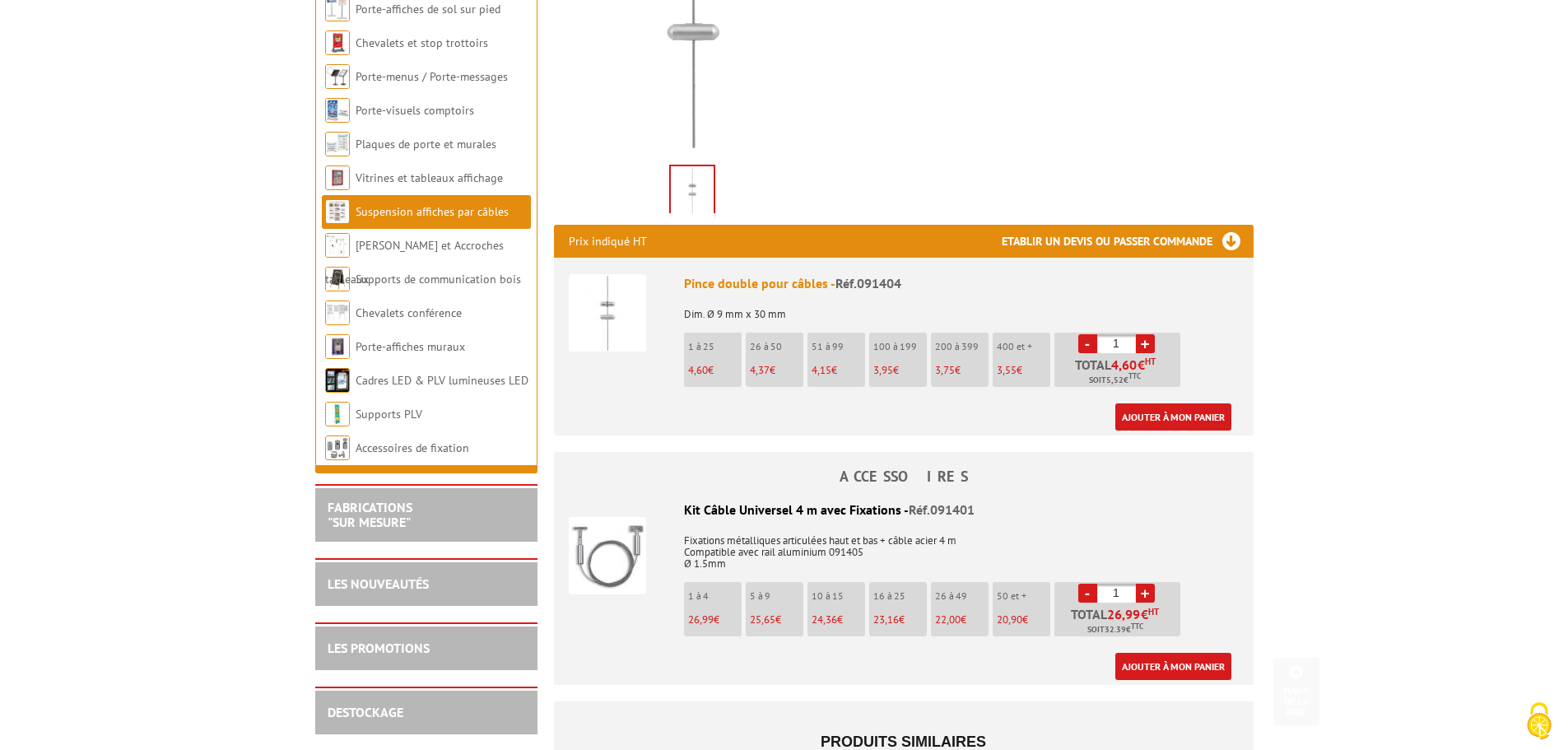
scroll to position [412, 0]
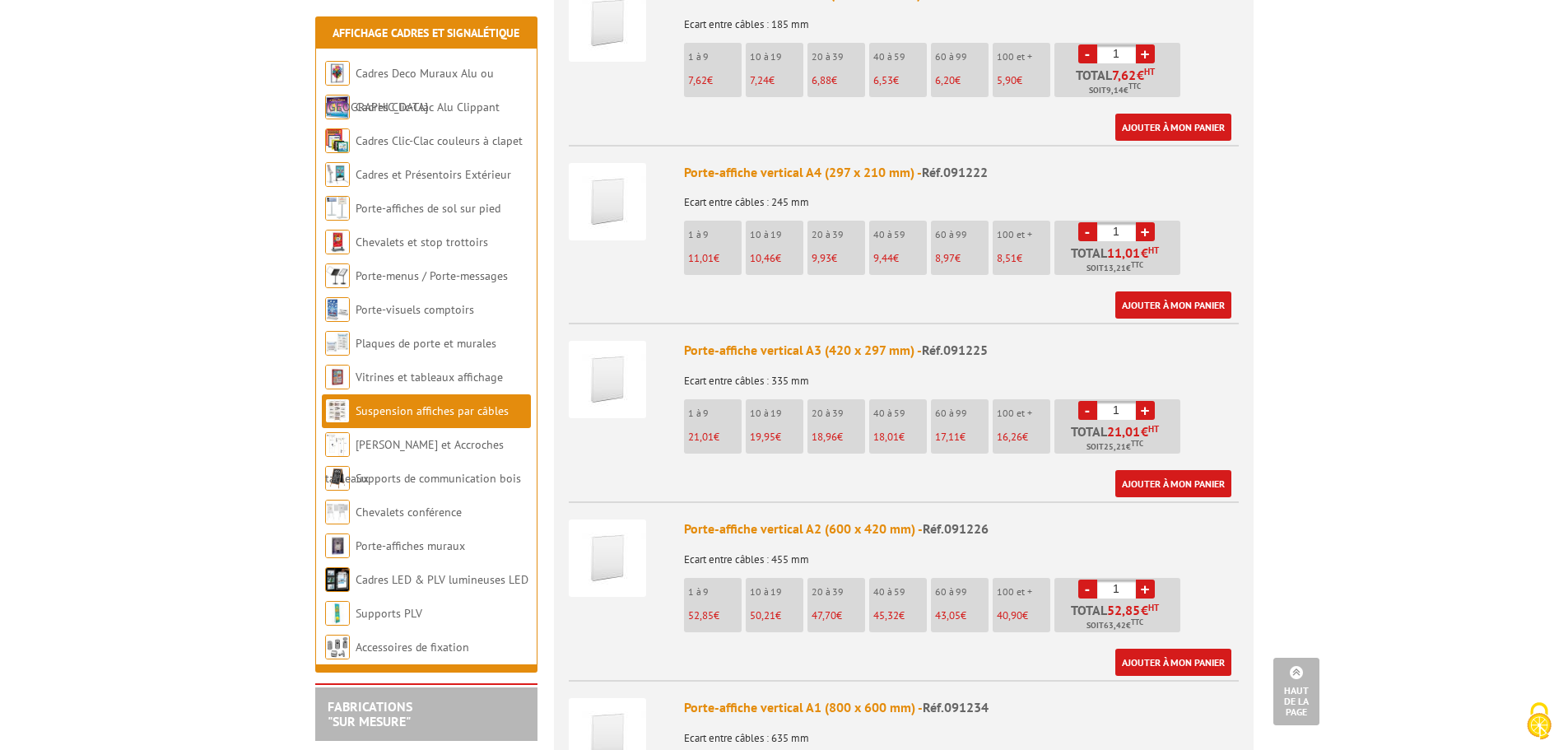
scroll to position [741, 0]
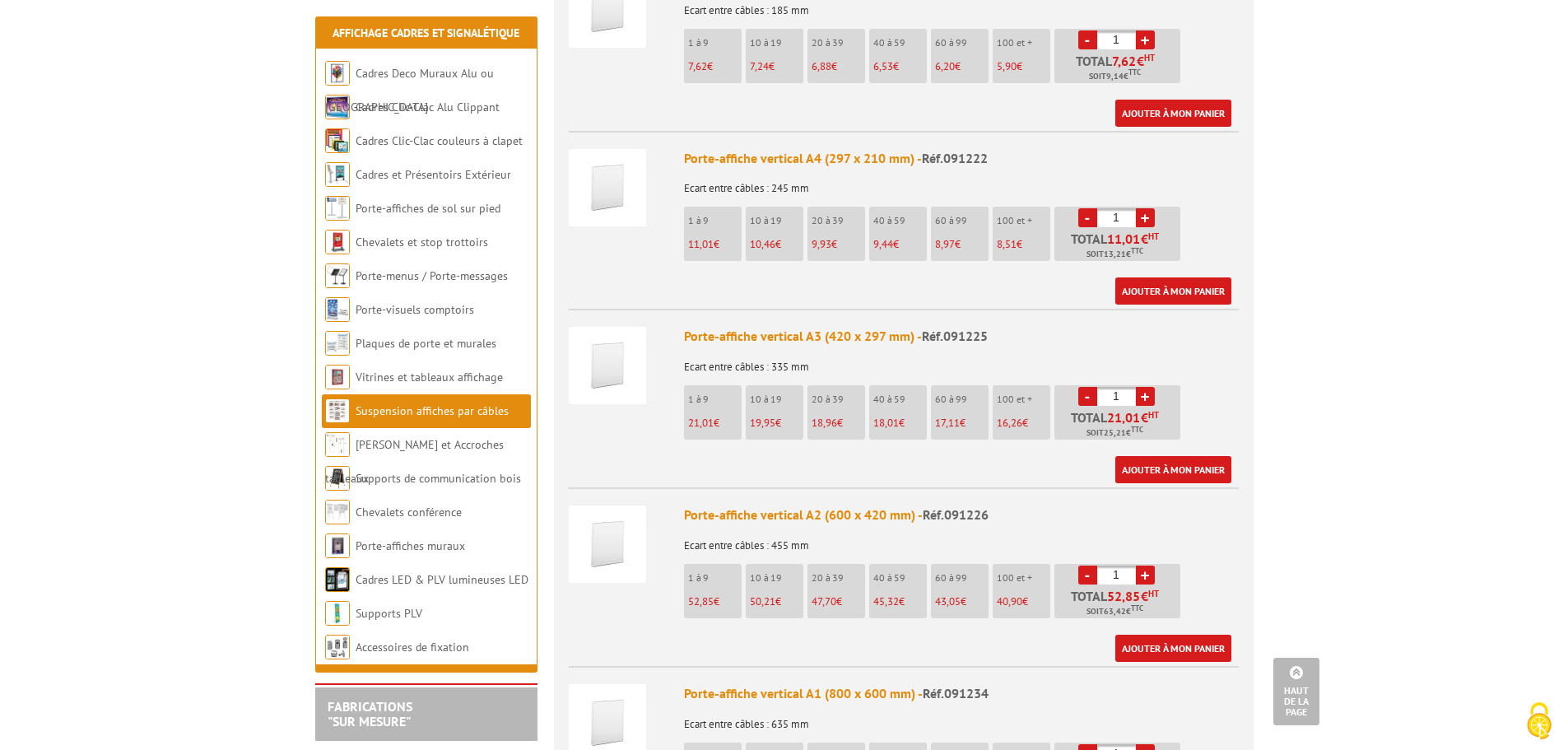
click at [1148, 387] on link "+" at bounding box center [1144, 395] width 19 height 19
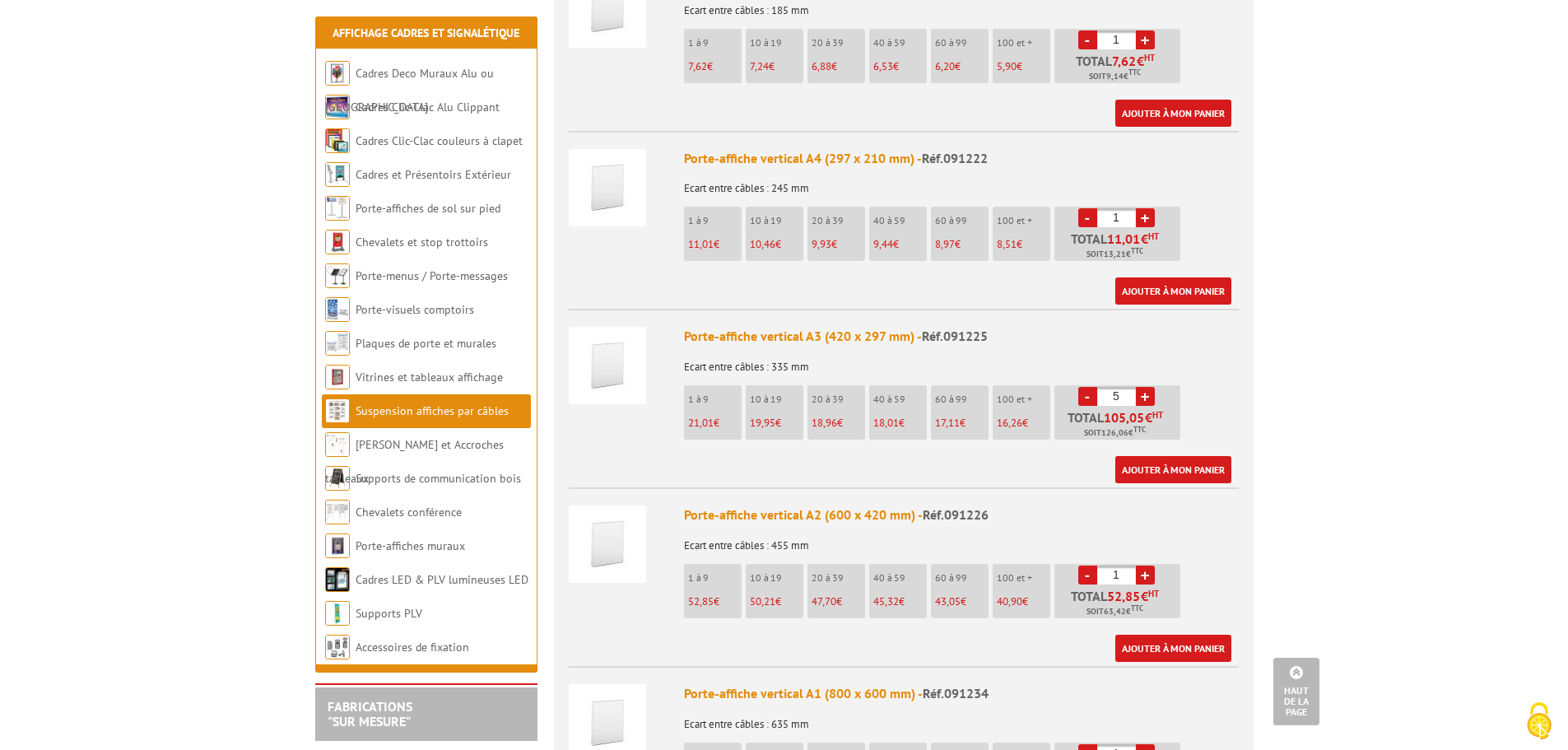
type input "6"
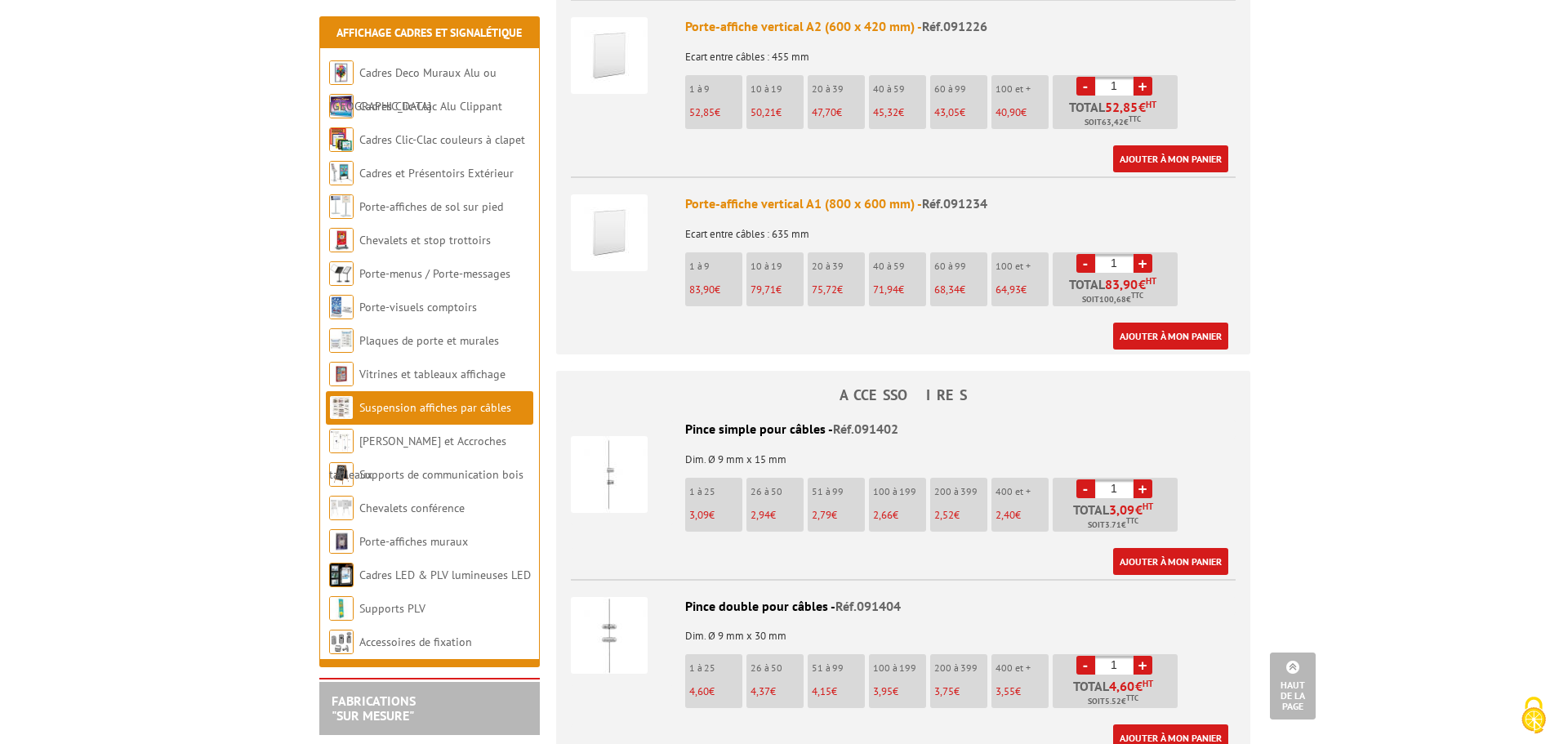
scroll to position [816, 0]
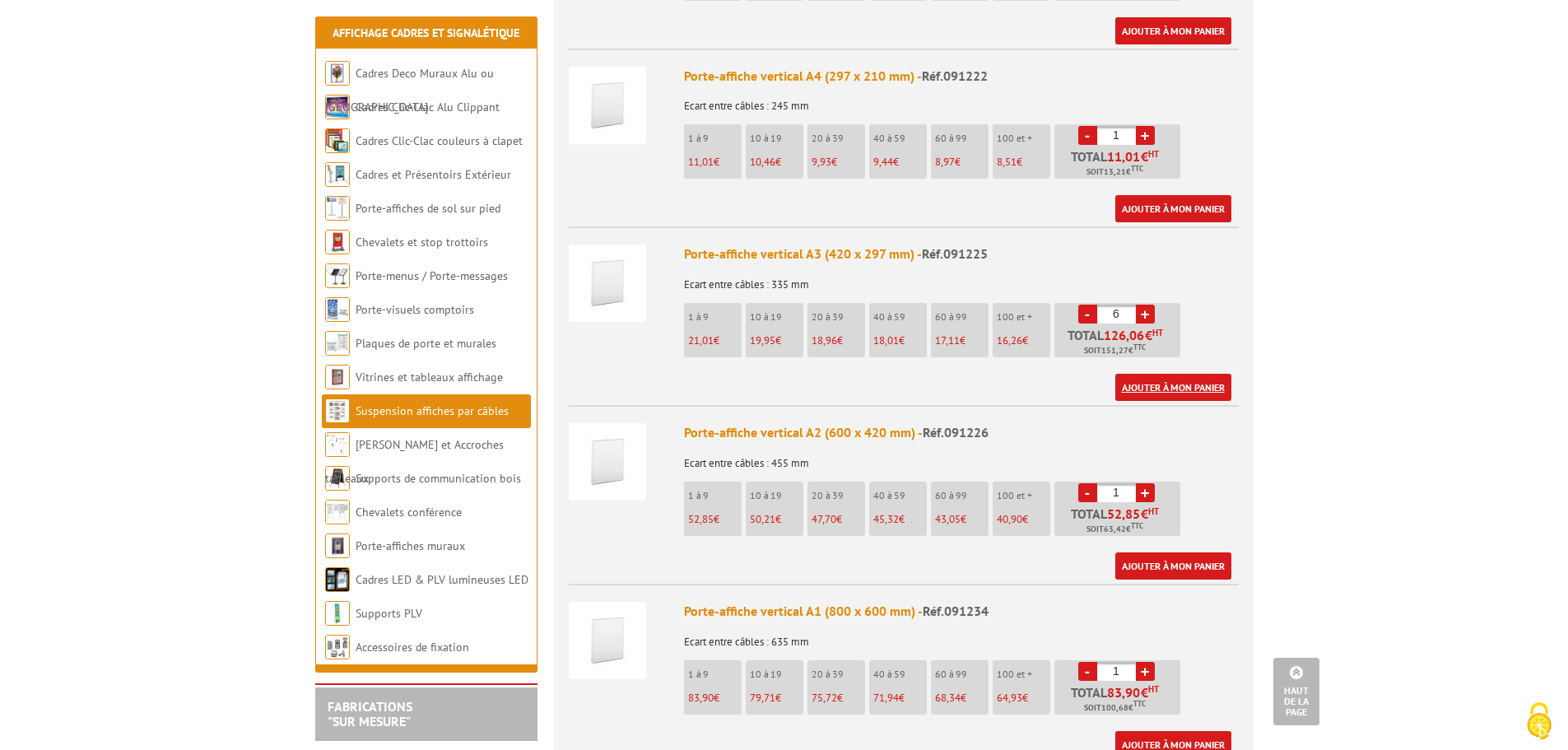
click at [1148, 374] on link "Ajouter à mon panier" at bounding box center [1173, 388] width 116 height 27
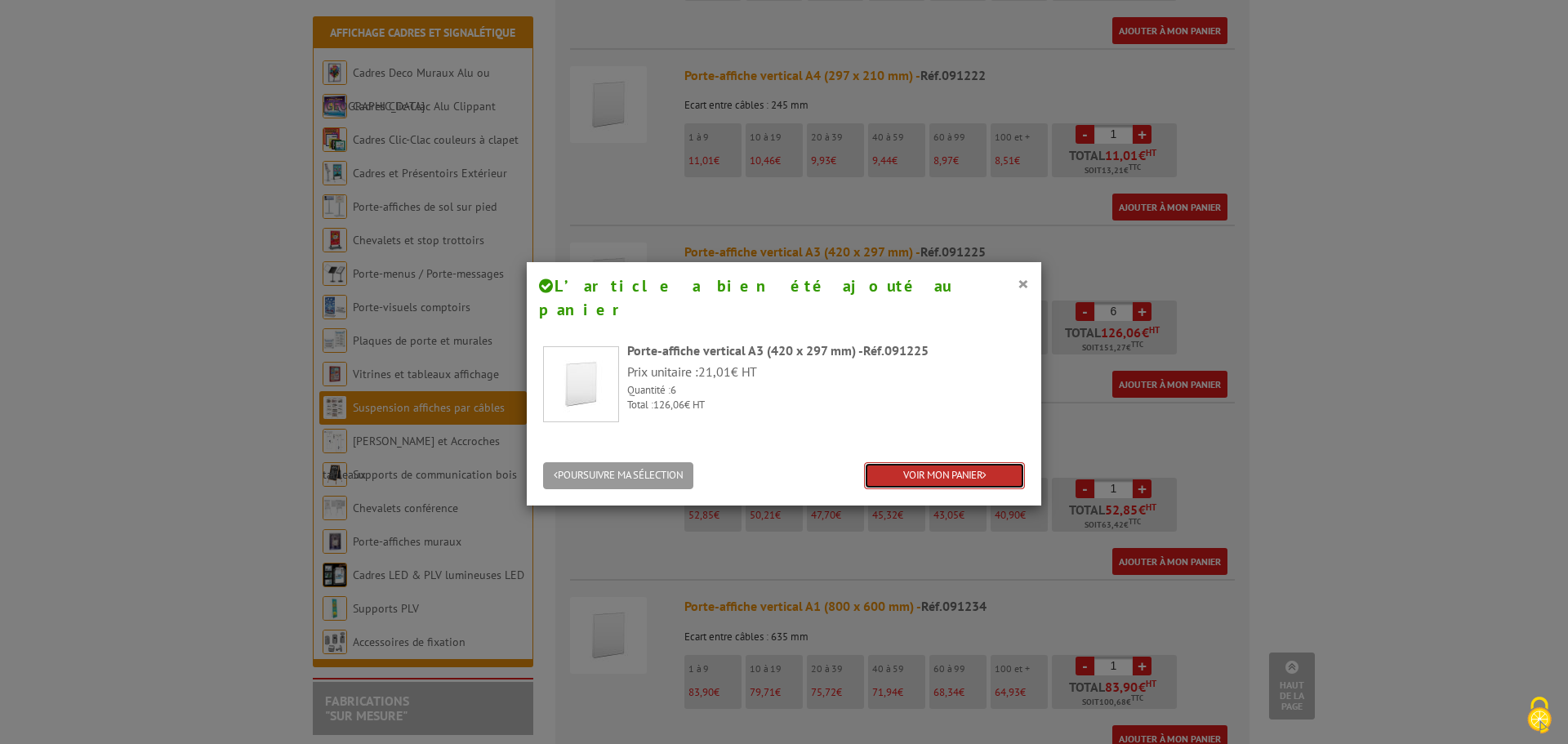
click at [950, 463] on link "VOIR MON PANIER" at bounding box center [944, 475] width 160 height 27
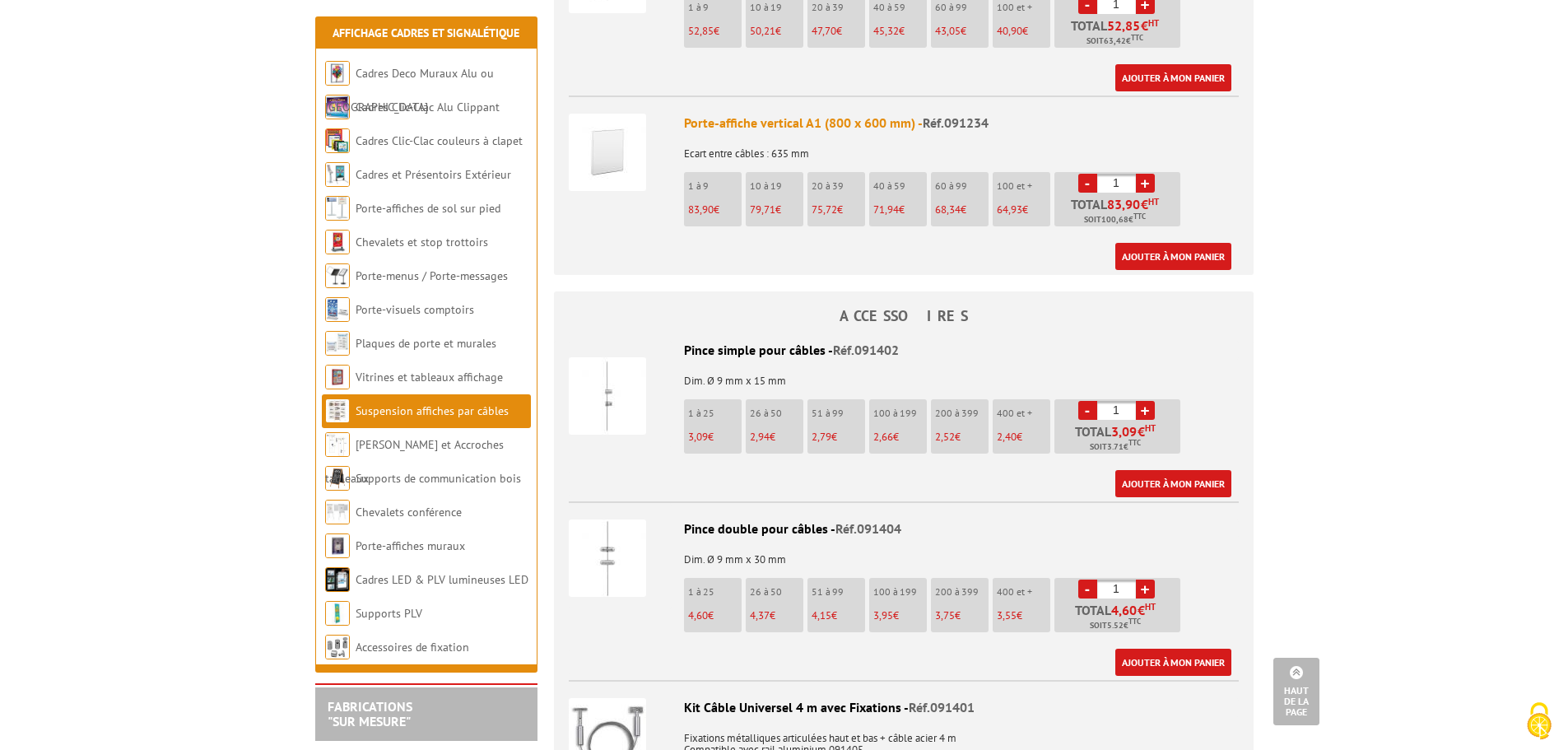
scroll to position [1317, 0]
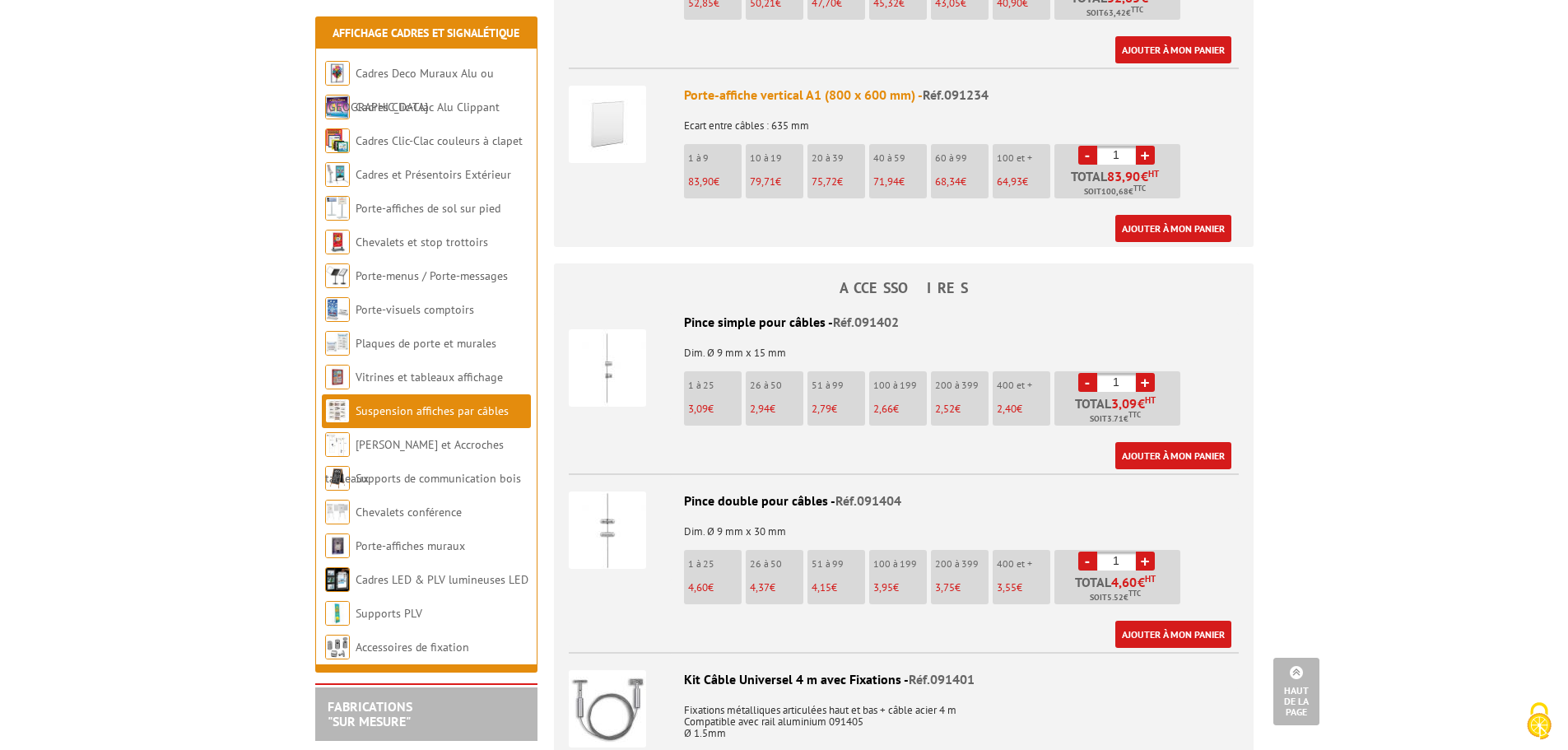
click at [1146, 373] on link "+" at bounding box center [1144, 382] width 19 height 19
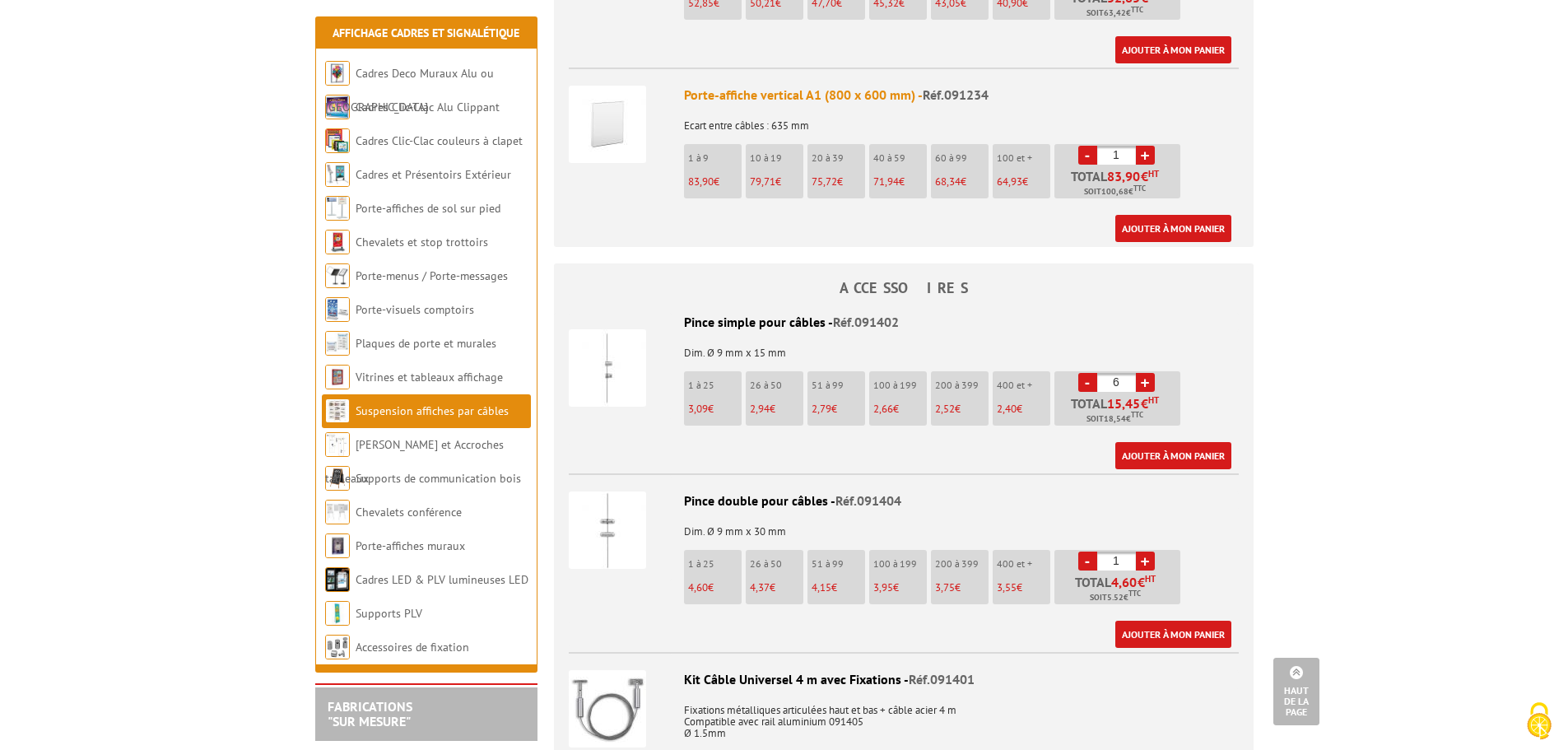
click at [1146, 373] on link "+" at bounding box center [1144, 382] width 19 height 19
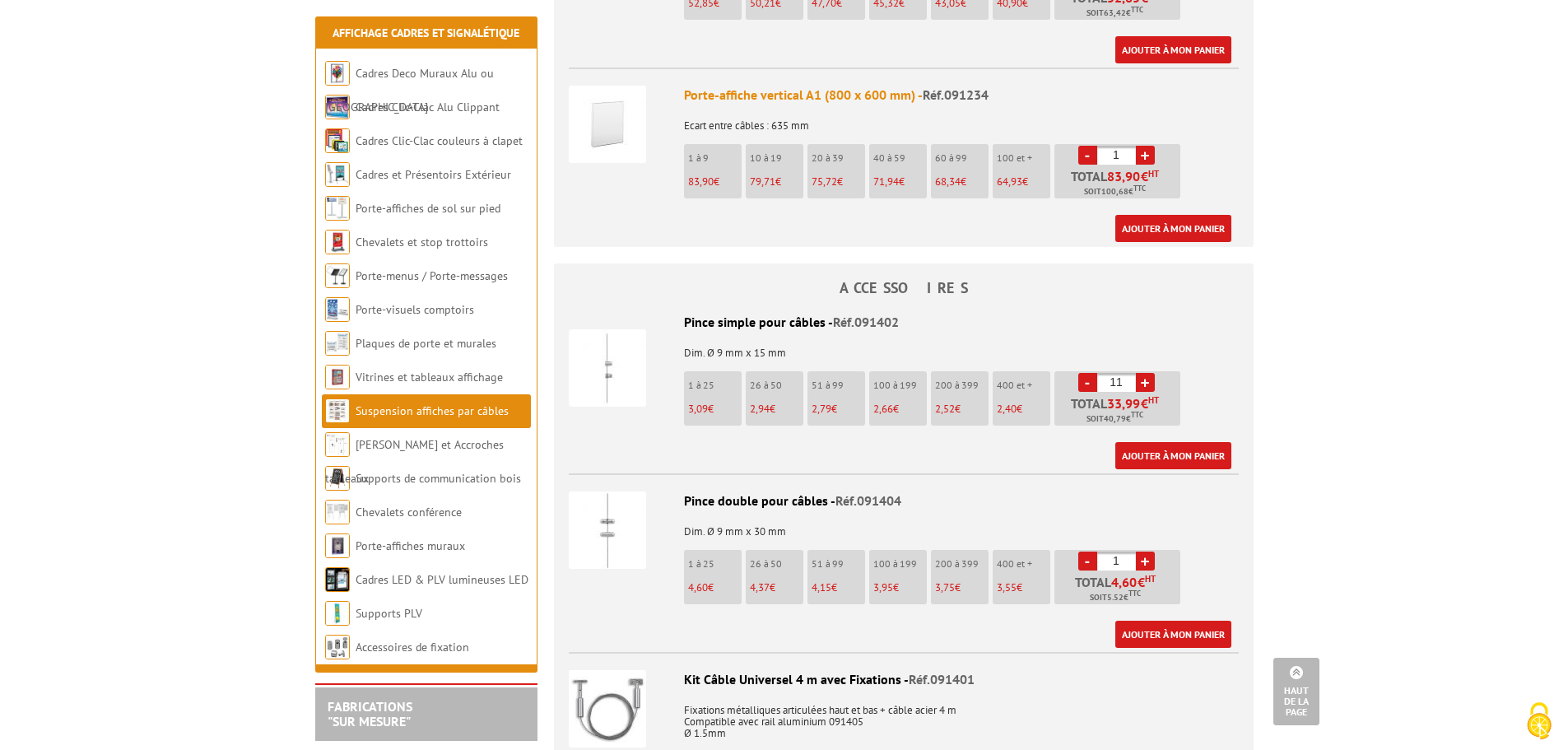
click at [1146, 373] on link "+" at bounding box center [1144, 382] width 19 height 19
click at [1090, 373] on link "-" at bounding box center [1087, 382] width 19 height 19
type input "12"
click at [1212, 442] on link "Ajouter à mon panier" at bounding box center [1173, 456] width 116 height 27
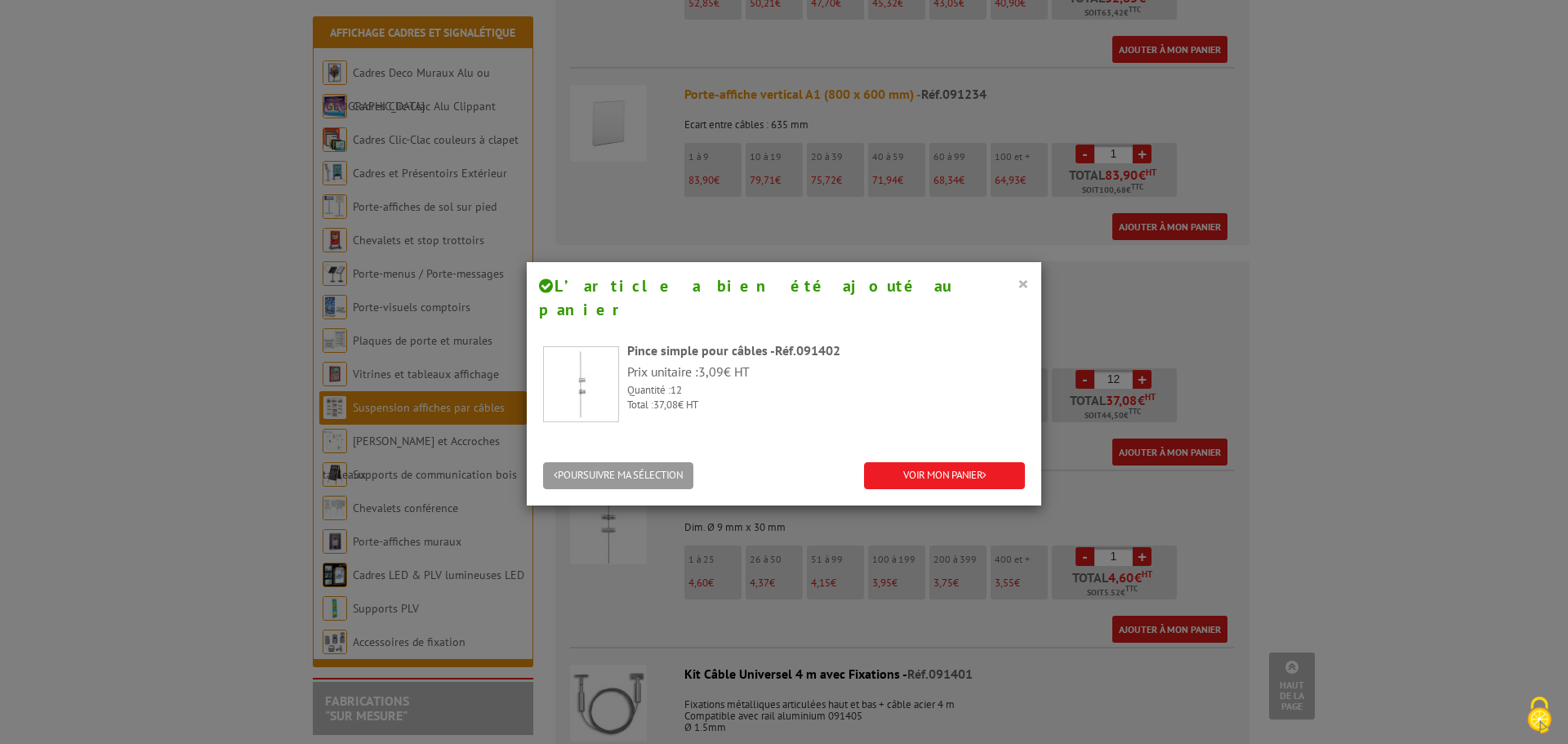
click at [1017, 282] on button "×" at bounding box center [1023, 283] width 12 height 21
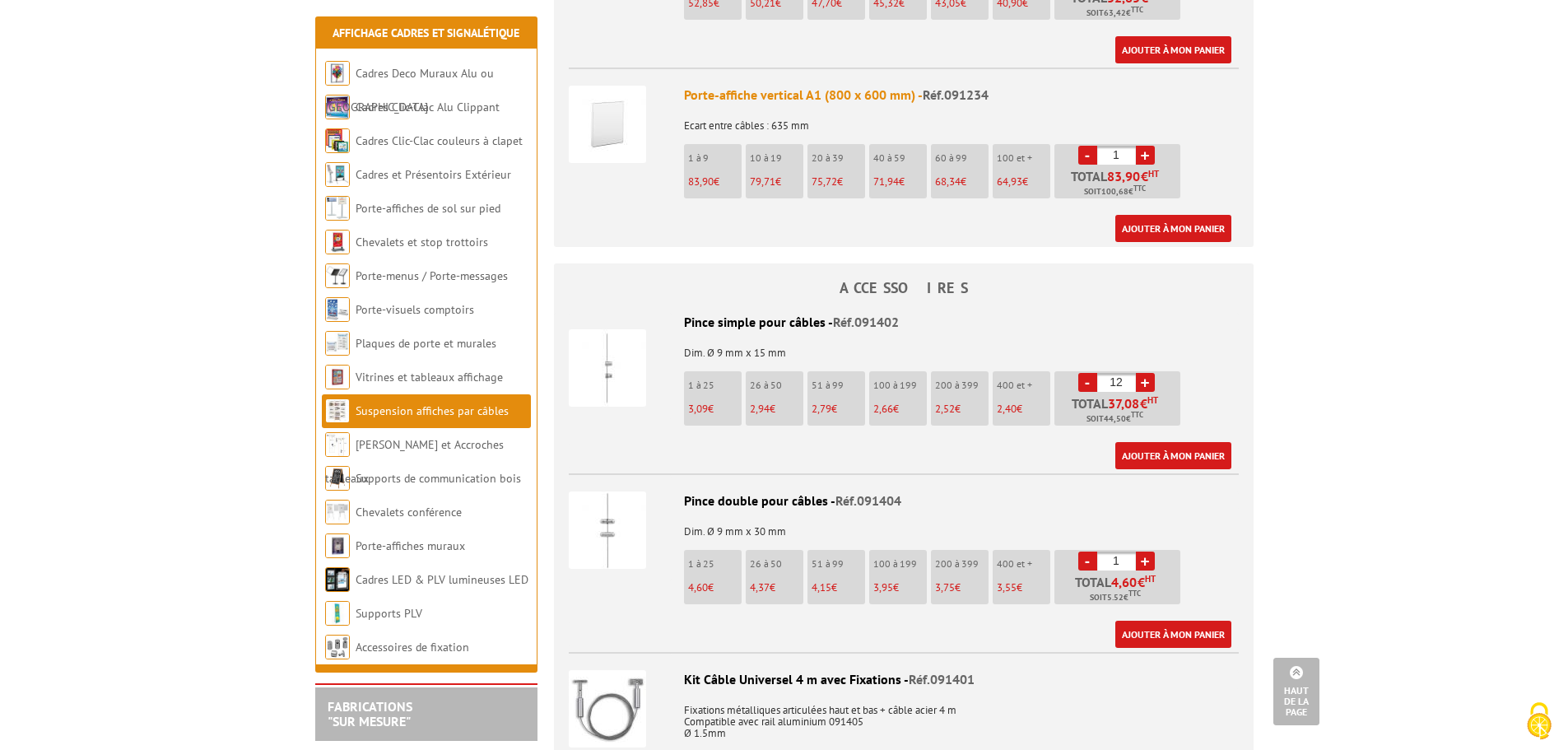
click at [1140, 551] on link "+" at bounding box center [1144, 560] width 19 height 19
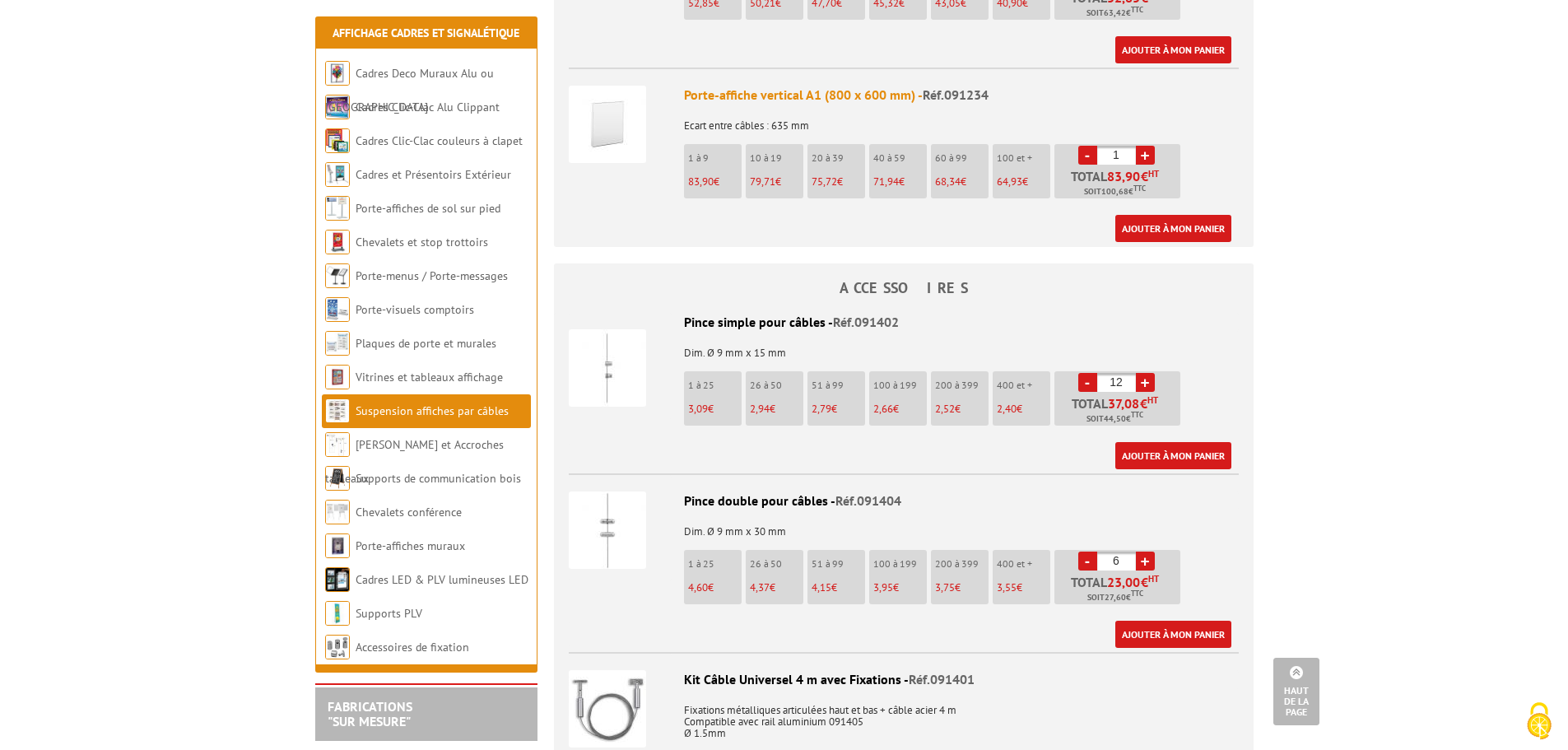
click at [1140, 551] on link "+" at bounding box center [1144, 560] width 19 height 19
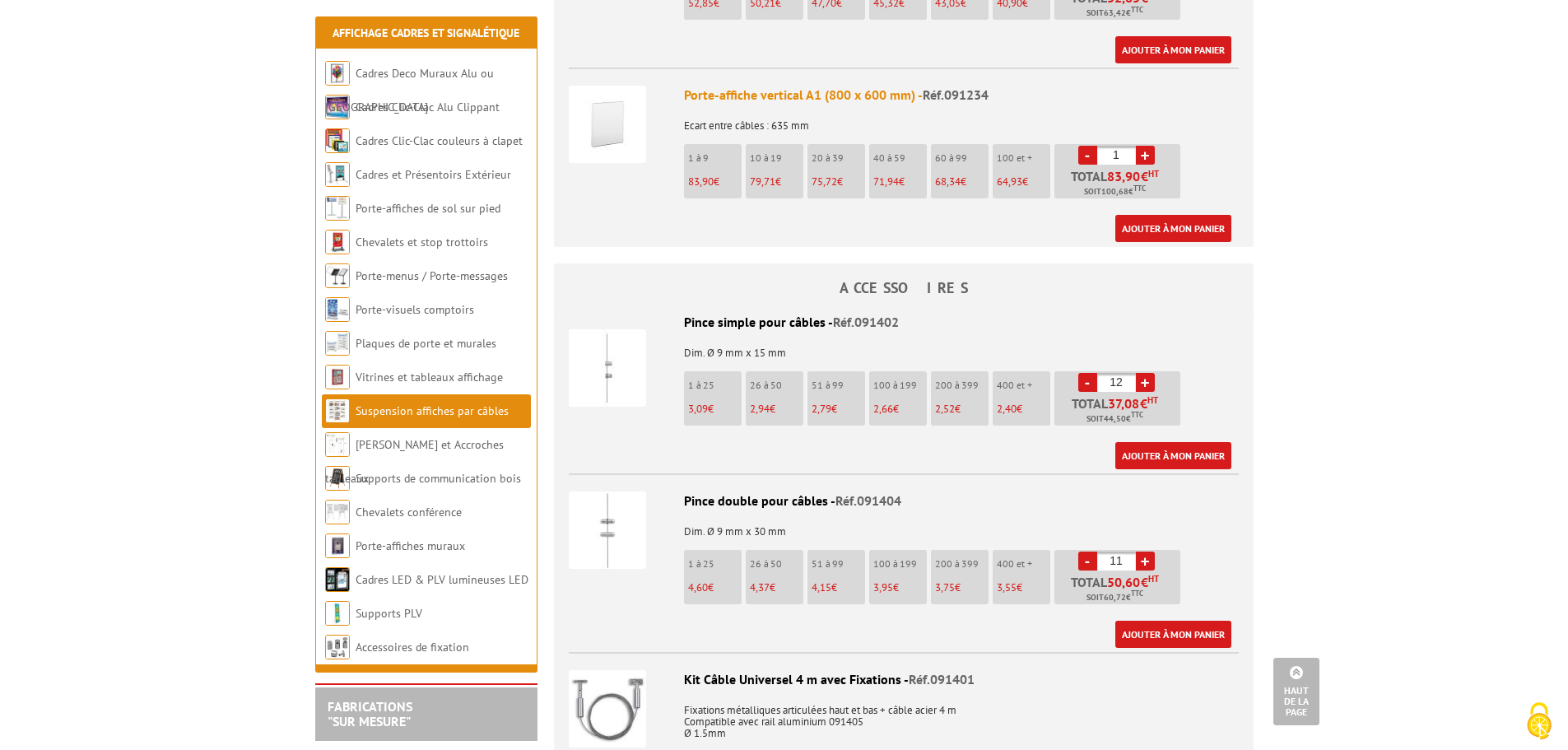
click at [1140, 551] on link "+" at bounding box center [1144, 560] width 19 height 19
type input "12"
click at [1138, 620] on link "Ajouter à mon panier" at bounding box center [1173, 634] width 116 height 27
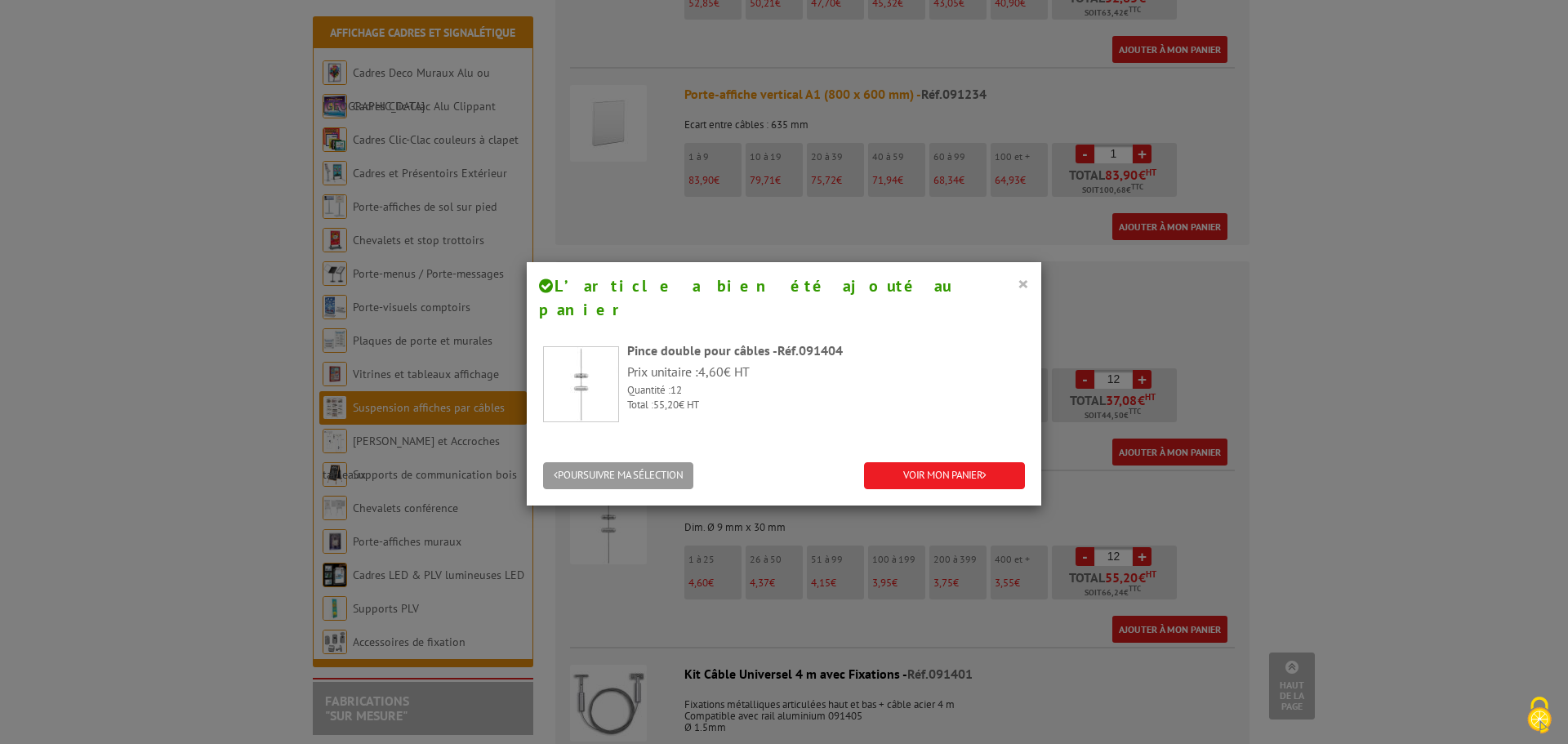
click at [1017, 279] on button "×" at bounding box center [1023, 283] width 12 height 21
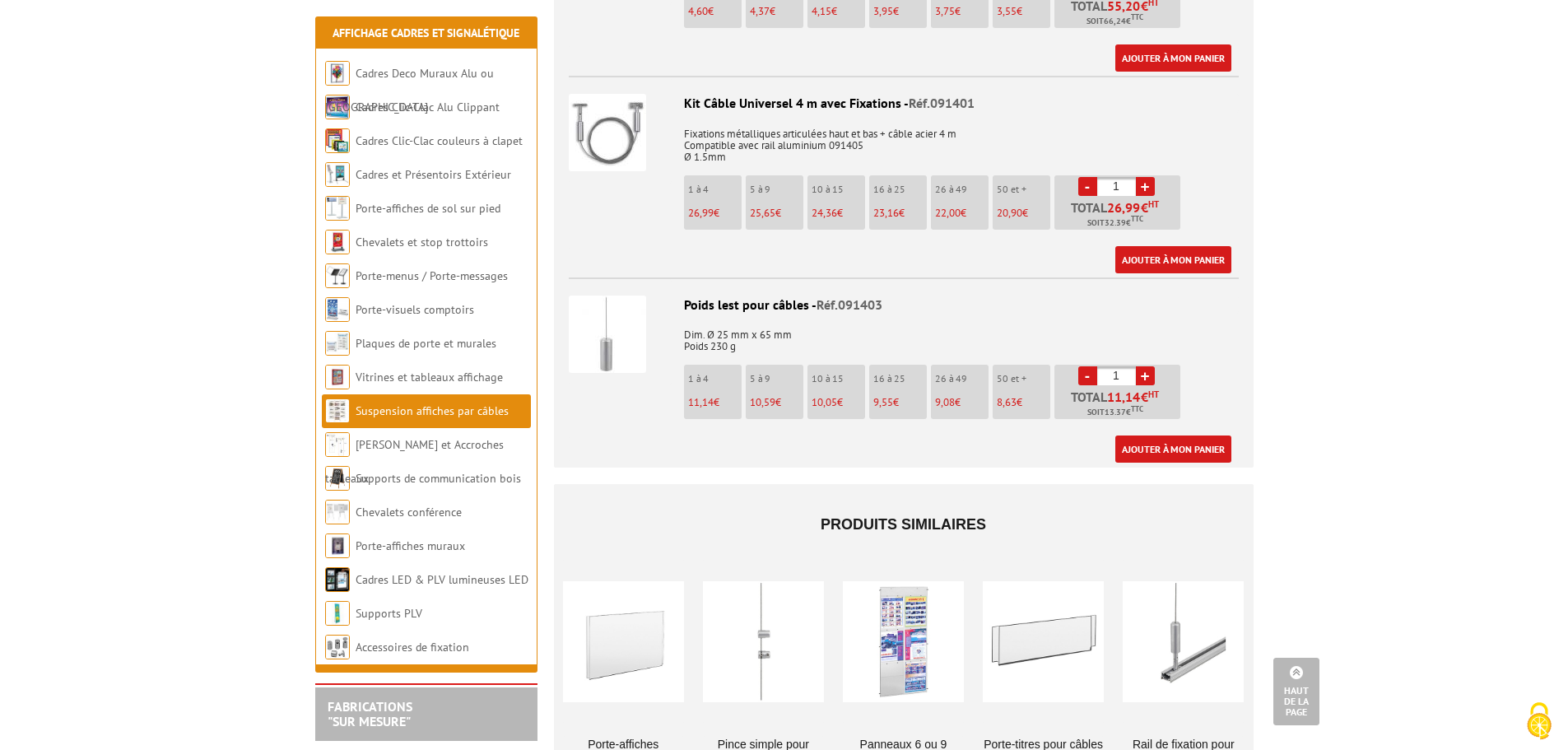
scroll to position [1811, 0]
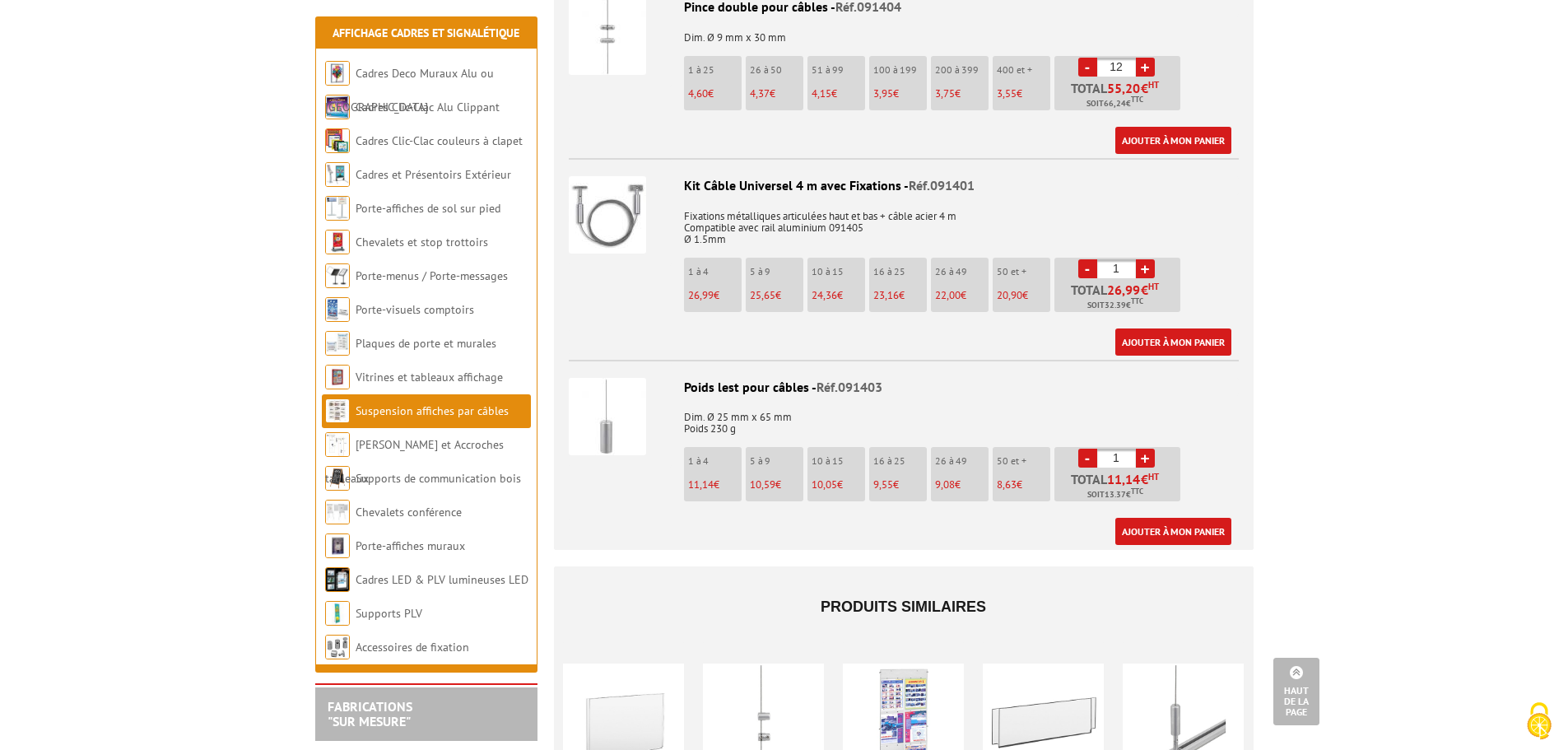
click at [1145, 259] on link "+" at bounding box center [1144, 268] width 19 height 19
type input "4"
click at [1150, 328] on link "Ajouter à mon panier" at bounding box center [1173, 342] width 116 height 27
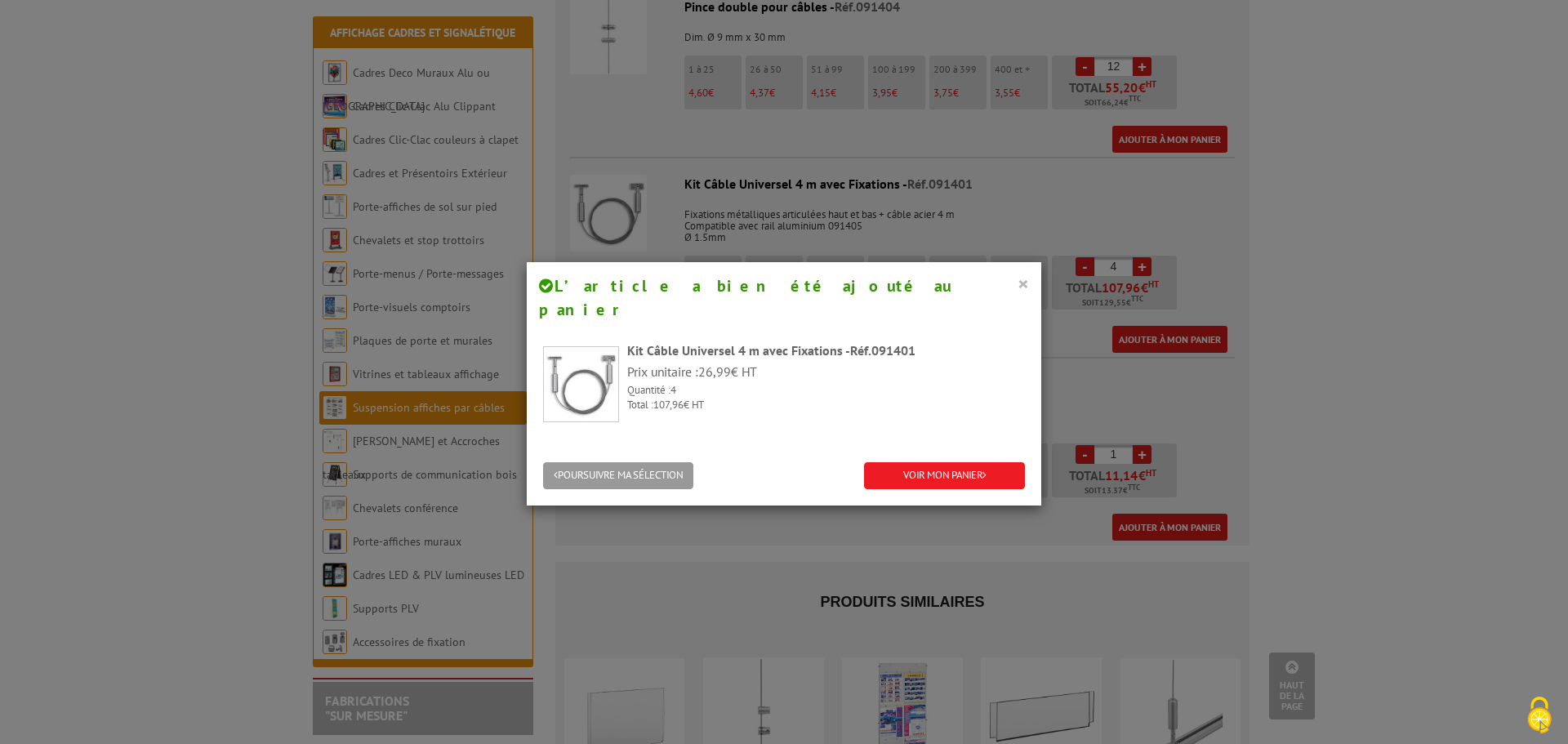
click at [1019, 278] on button "×" at bounding box center [1023, 283] width 12 height 21
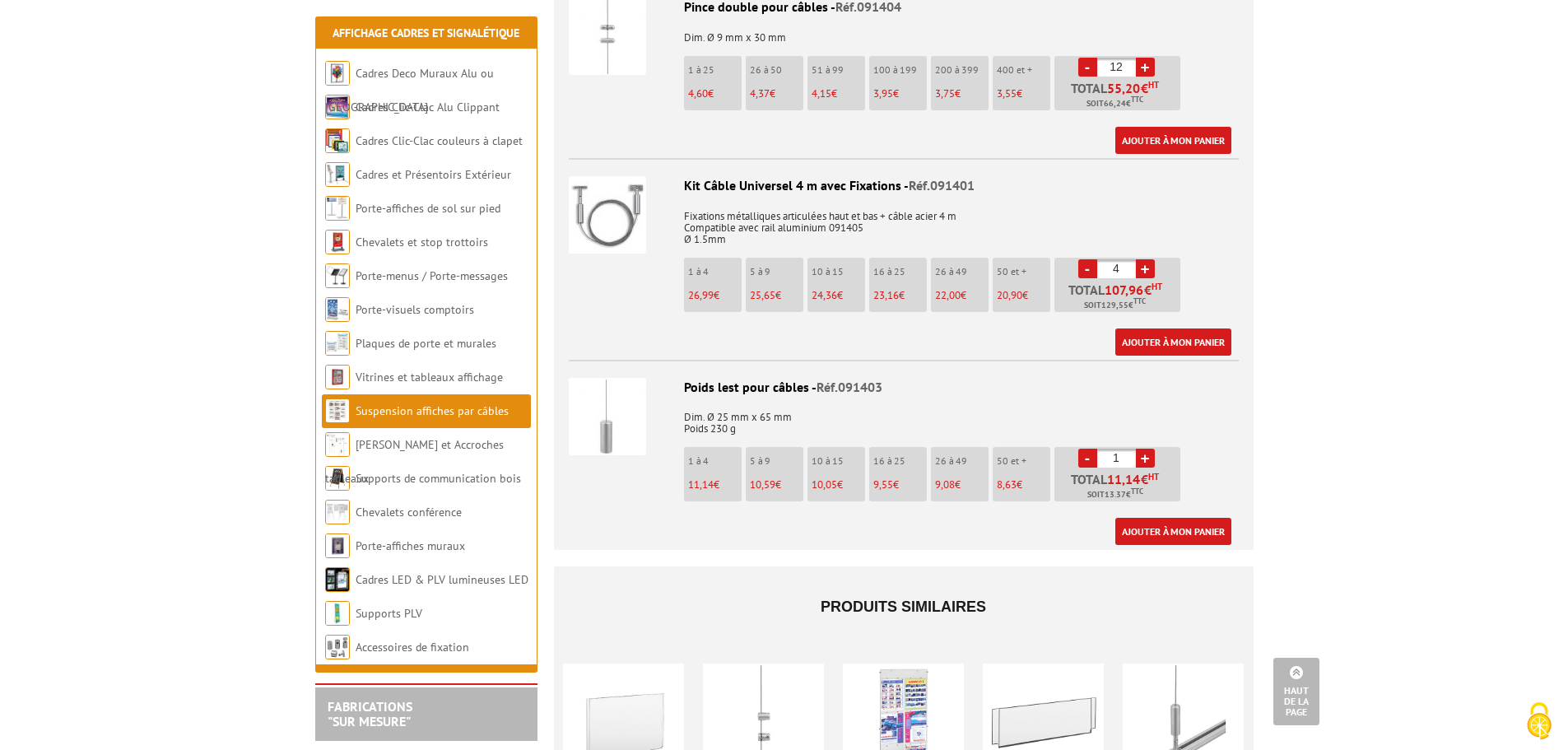
click at [827, 176] on div "Kit Câble Universel 4 m avec Fixations - Réf.091401" at bounding box center [904, 185] width 670 height 19
click at [625, 194] on img at bounding box center [607, 214] width 77 height 77
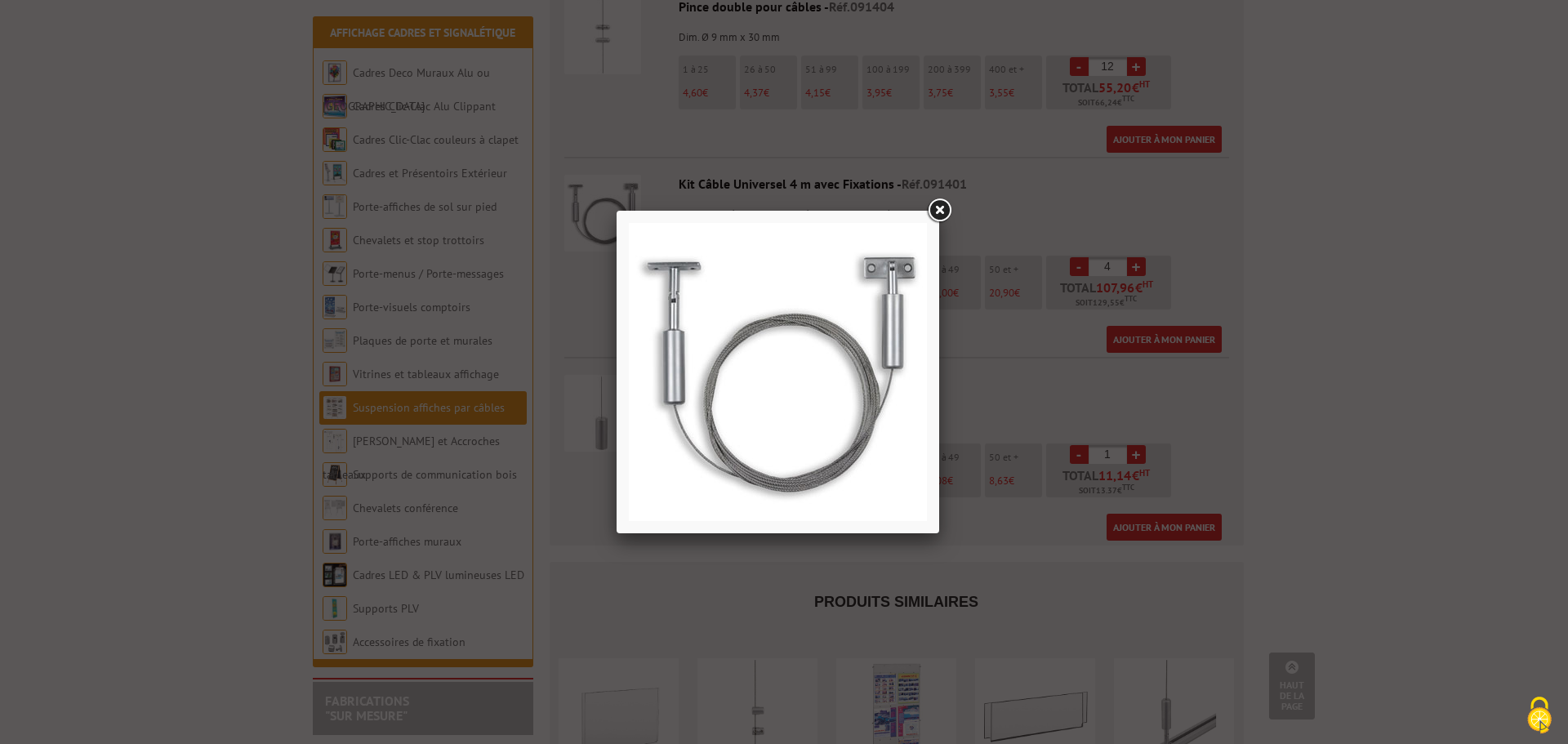
click at [938, 211] on link at bounding box center [939, 211] width 29 height 29
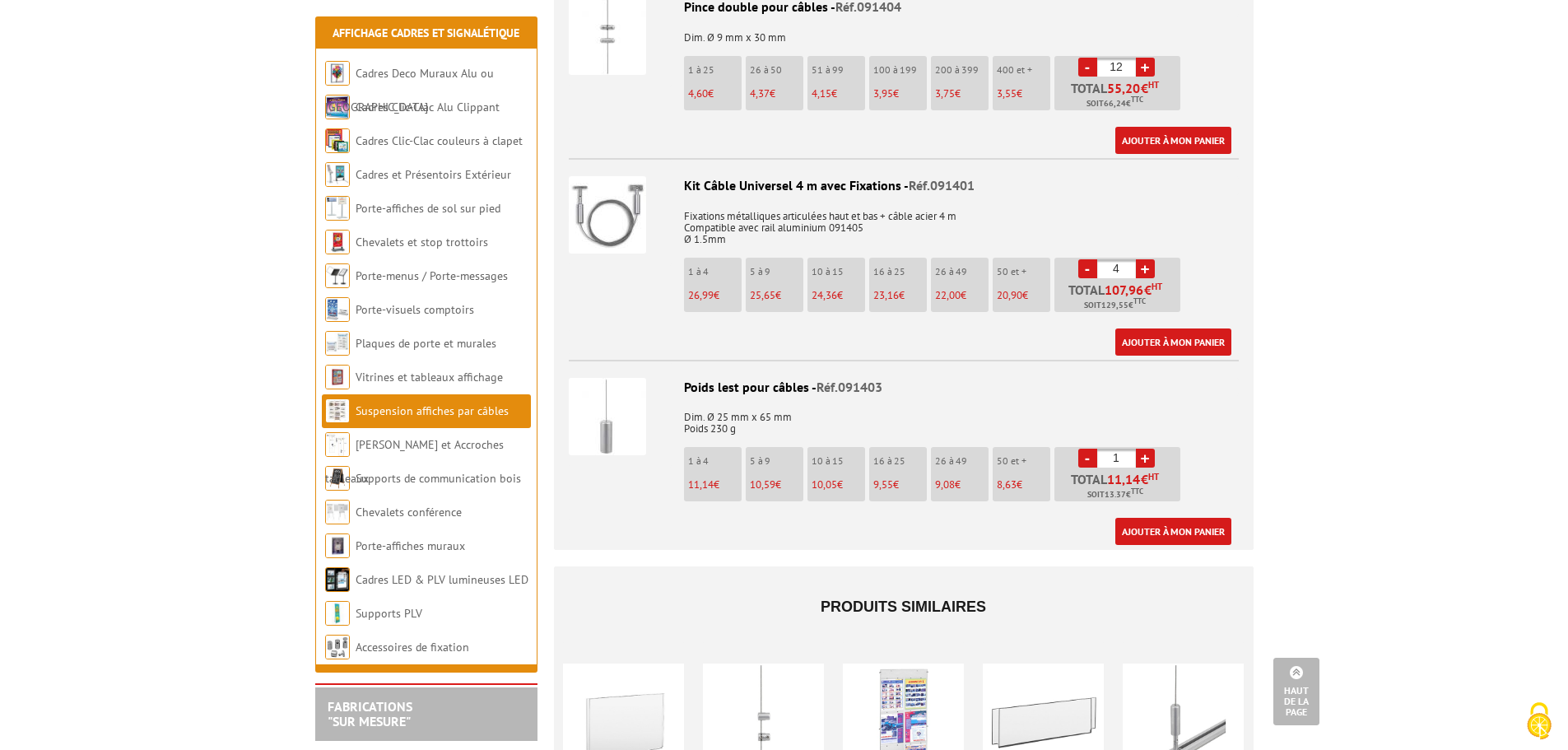
click at [598, 401] on img at bounding box center [607, 416] width 77 height 77
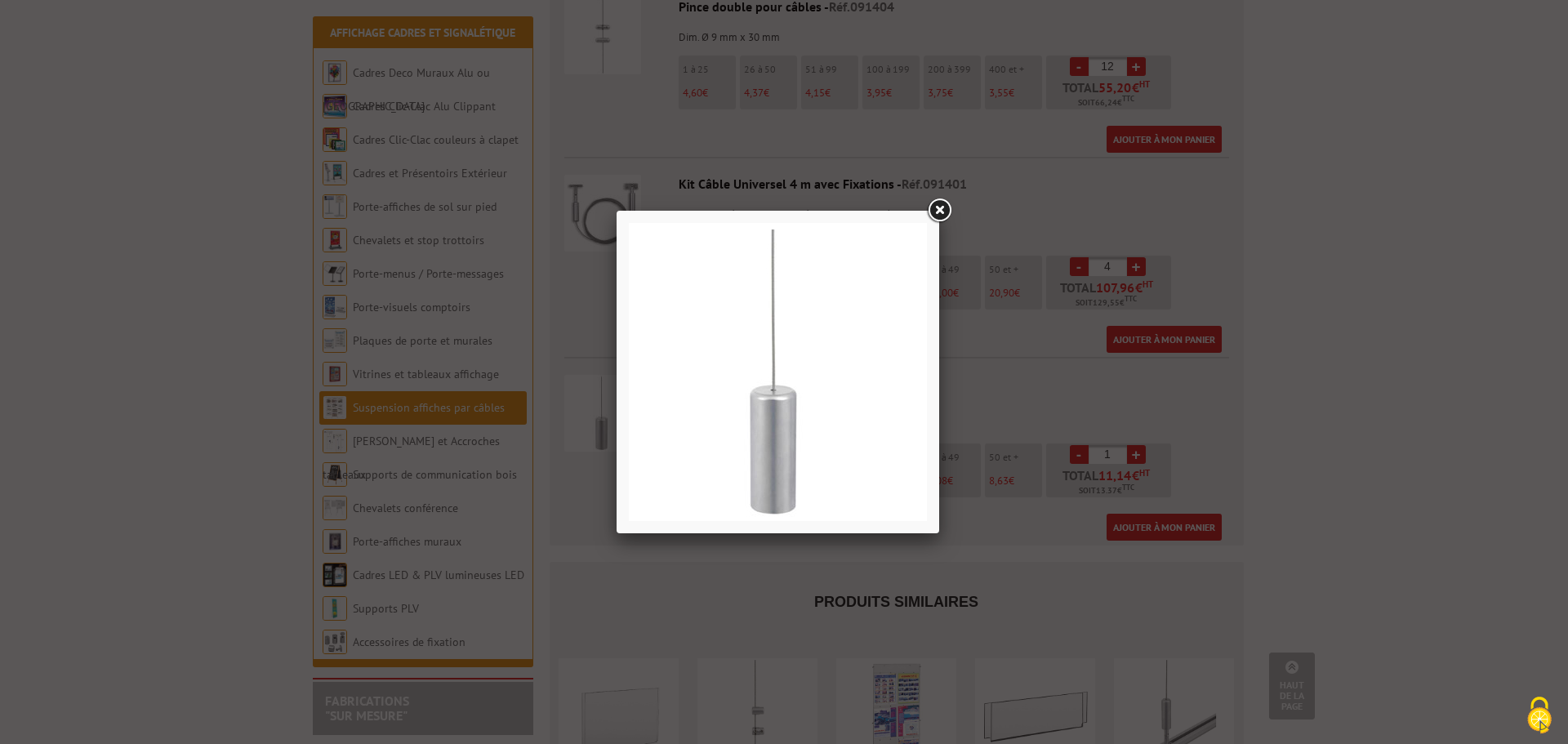
click at [943, 214] on link at bounding box center [939, 211] width 29 height 29
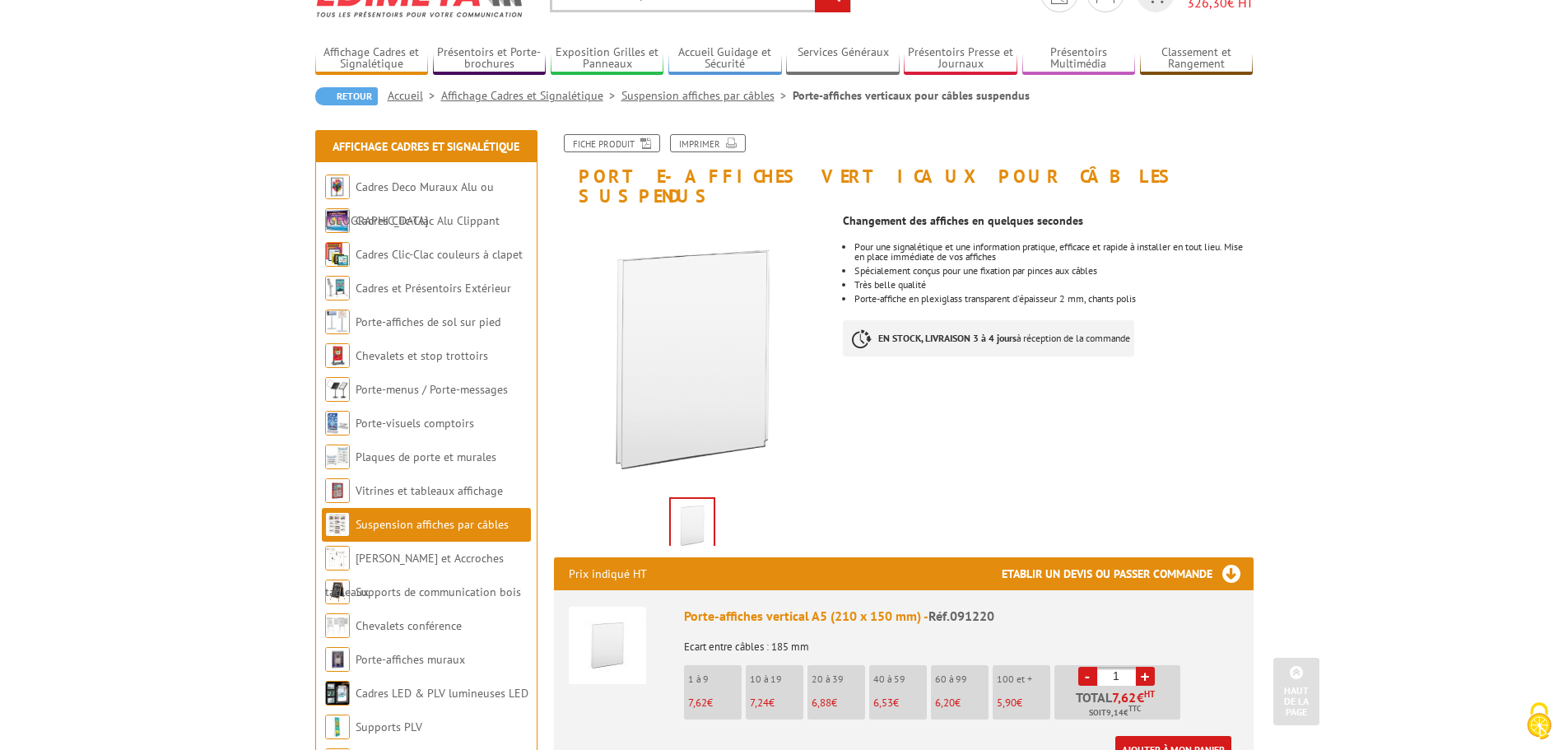
scroll to position [0, 0]
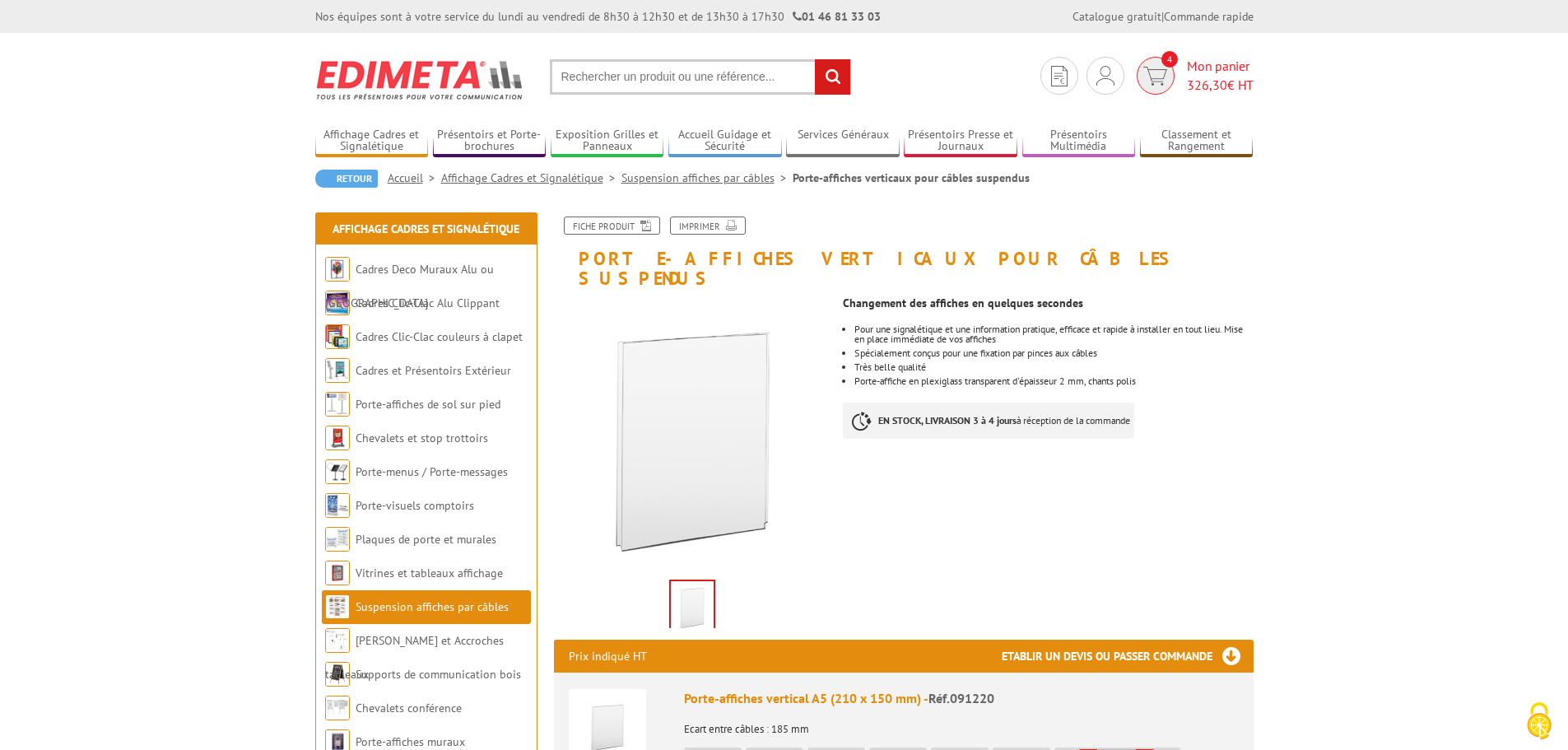
click at [1205, 64] on span "Mon panier 326,30 € HT" at bounding box center [1220, 75] width 66 height 38
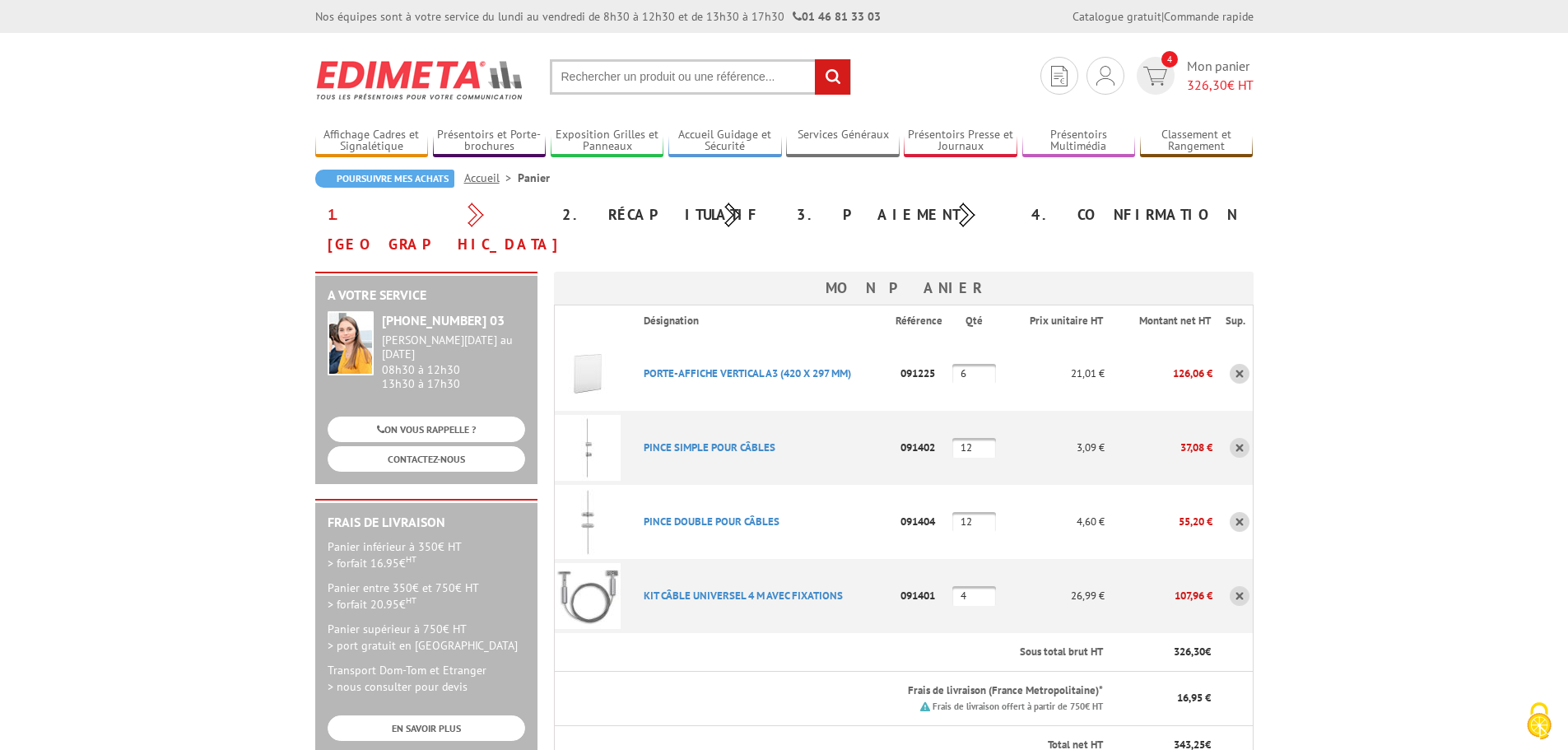
scroll to position [83, 0]
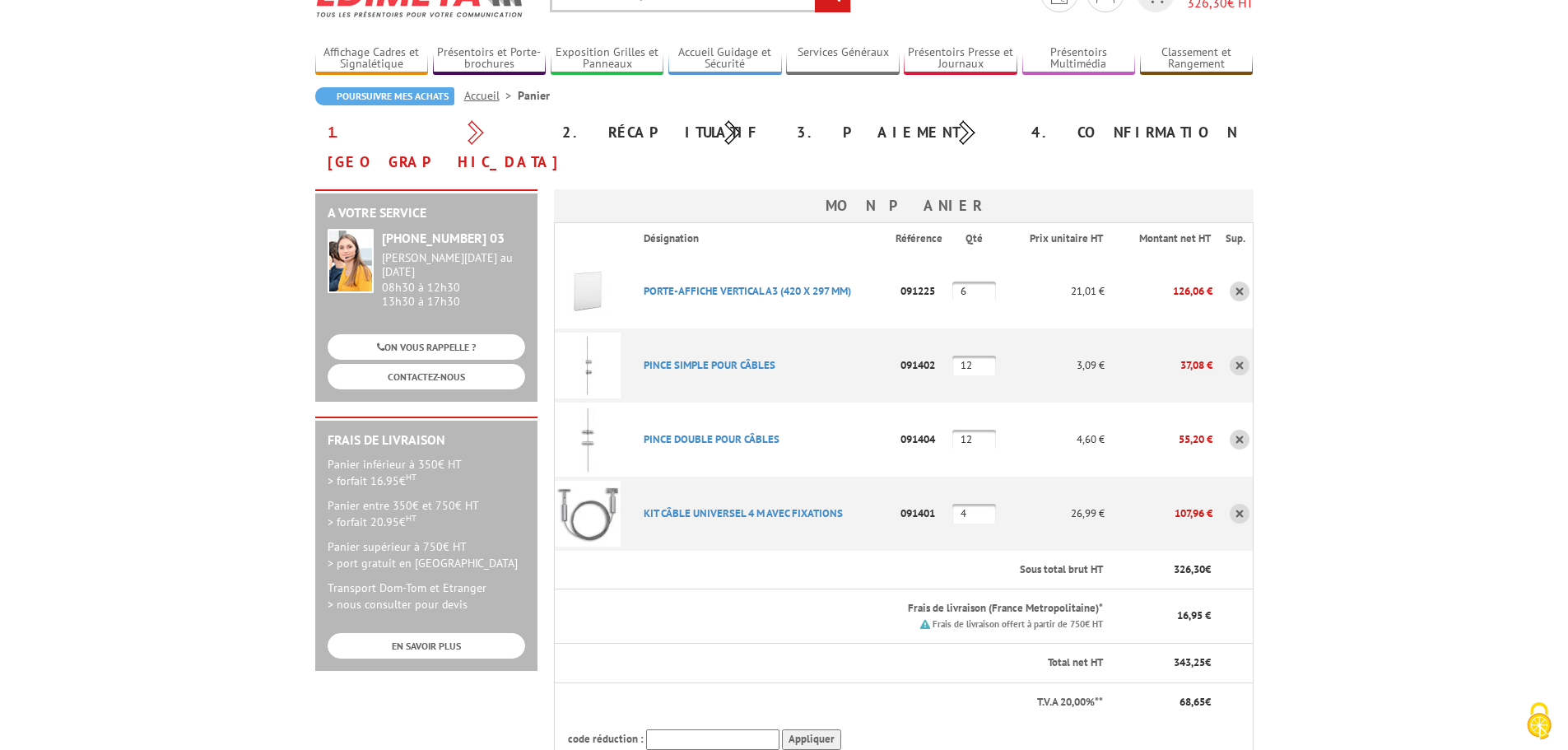
type input "[PERSON_NAME][EMAIL_ADDRESS][DOMAIN_NAME]"
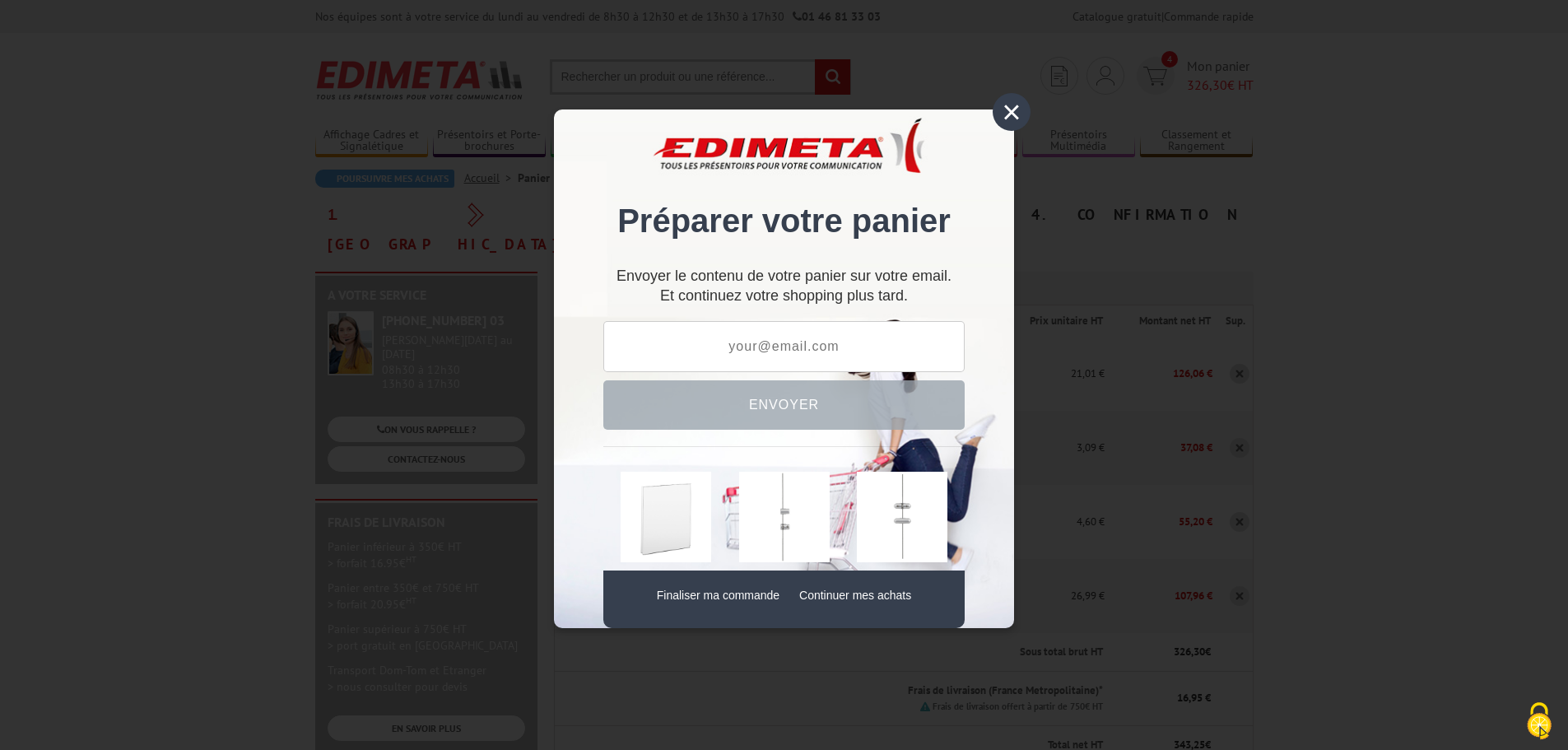
type input "[PERSON_NAME][EMAIL_ADDRESS][DOMAIN_NAME]"
click at [1015, 105] on div "×" at bounding box center [1011, 111] width 38 height 38
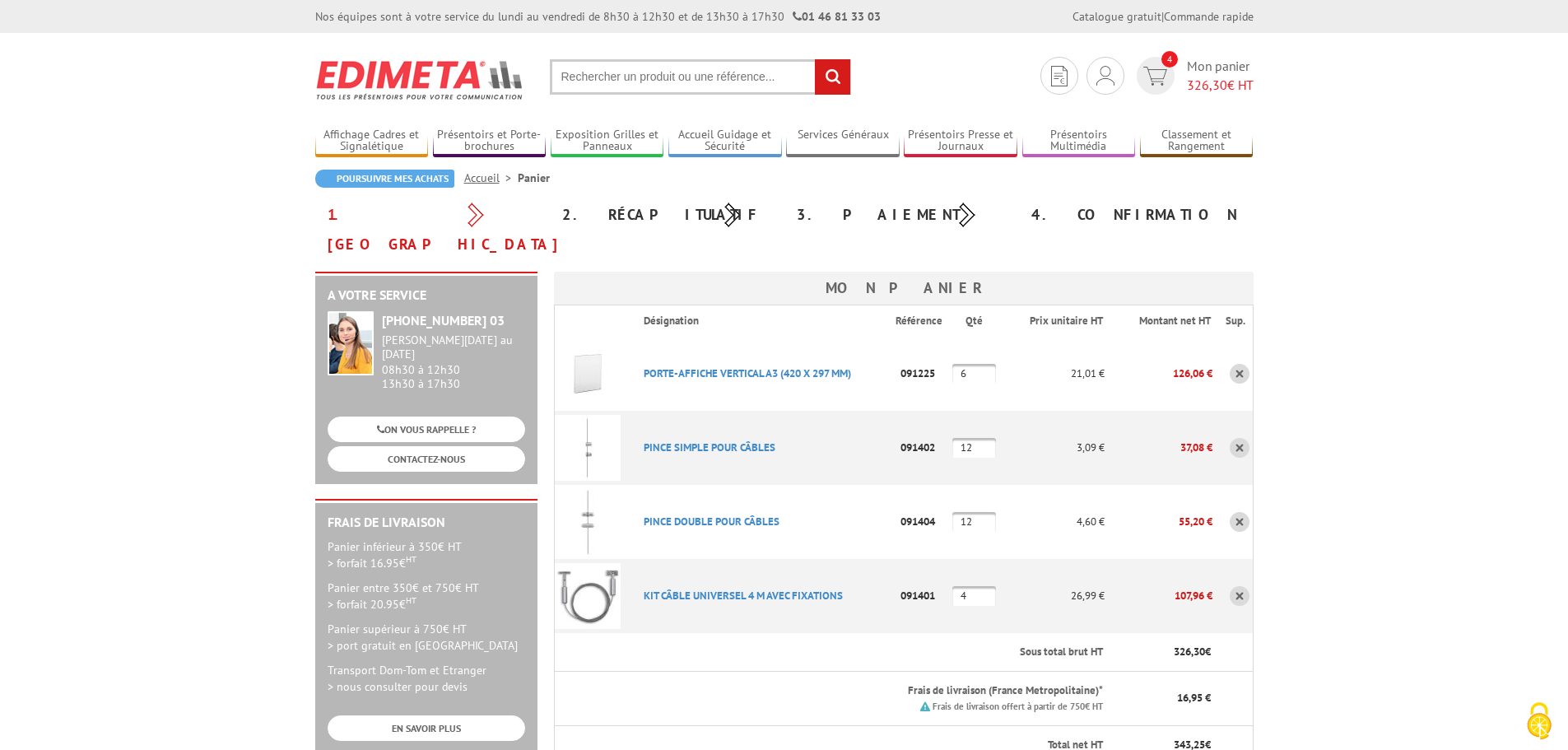
drag, startPoint x: 973, startPoint y: 348, endPoint x: 947, endPoint y: 348, distance: 26.0
click at [947, 348] on tr "PORTE-AFFICHE VERTICAL A3 (420 X 297 MM) Code promo non activable pour cet arti…" at bounding box center [904, 374] width 699 height 74
drag, startPoint x: 975, startPoint y: 343, endPoint x: 930, endPoint y: 343, distance: 45.0
click at [930, 341] on tr "PORTE-AFFICHE VERTICAL A3 (420 X 297 MM) Code promo non activable pour cet arti…" at bounding box center [904, 374] width 699 height 74
type input "6"
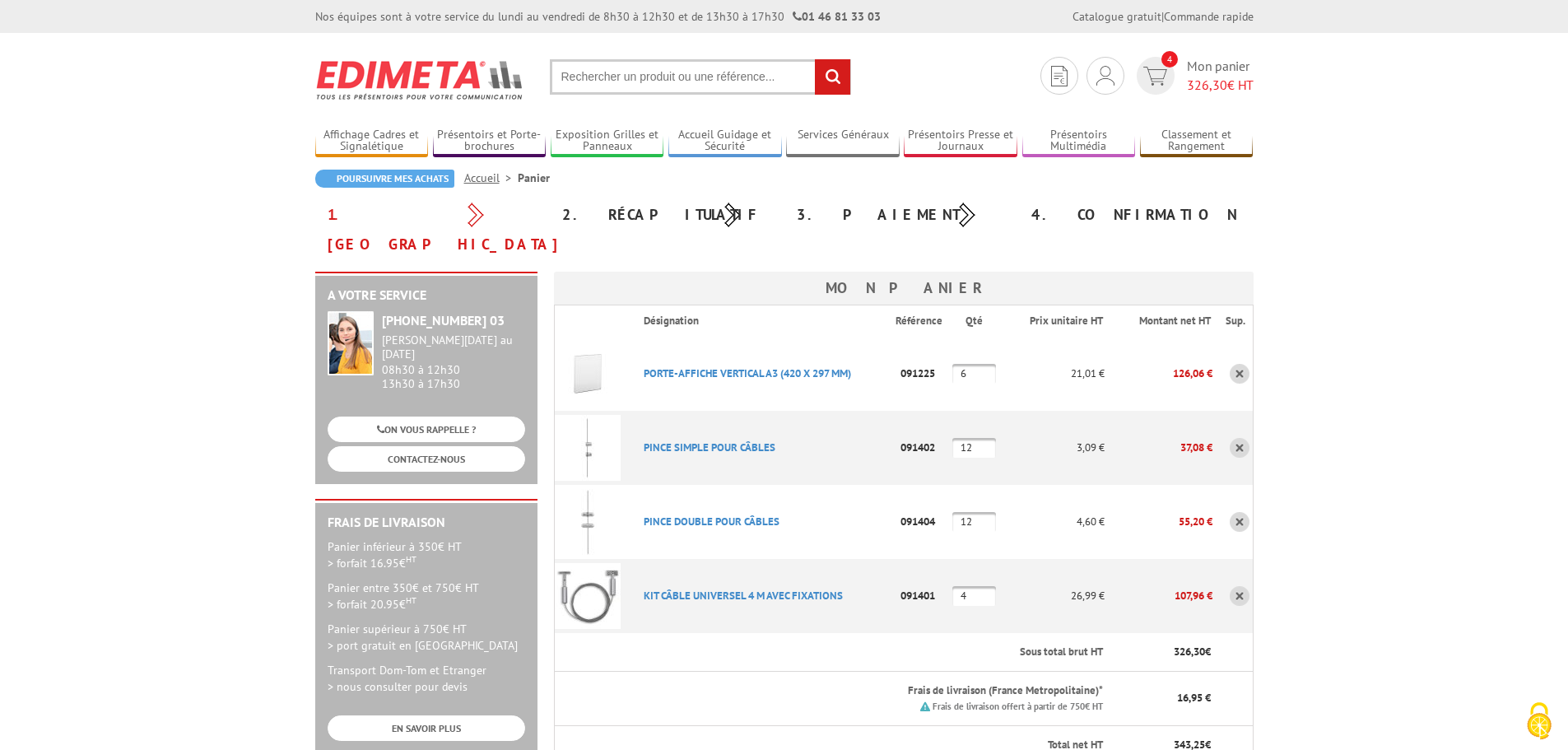
drag, startPoint x: 977, startPoint y: 489, endPoint x: 894, endPoint y: 481, distance: 83.4
click at [894, 485] on tr "PINCE DOUBLE POUR CâBLES Code promo non activable pour cet article 091404 12 4,…" at bounding box center [904, 522] width 699 height 74
type input "6"
drag, startPoint x: 968, startPoint y: 568, endPoint x: 944, endPoint y: 566, distance: 24.1
click at [944, 566] on tr "KIT CâBLE UNIVERSEL 4 M AVEC FIXATIONS Code promo non activable pour cet articl…" at bounding box center [904, 596] width 699 height 74
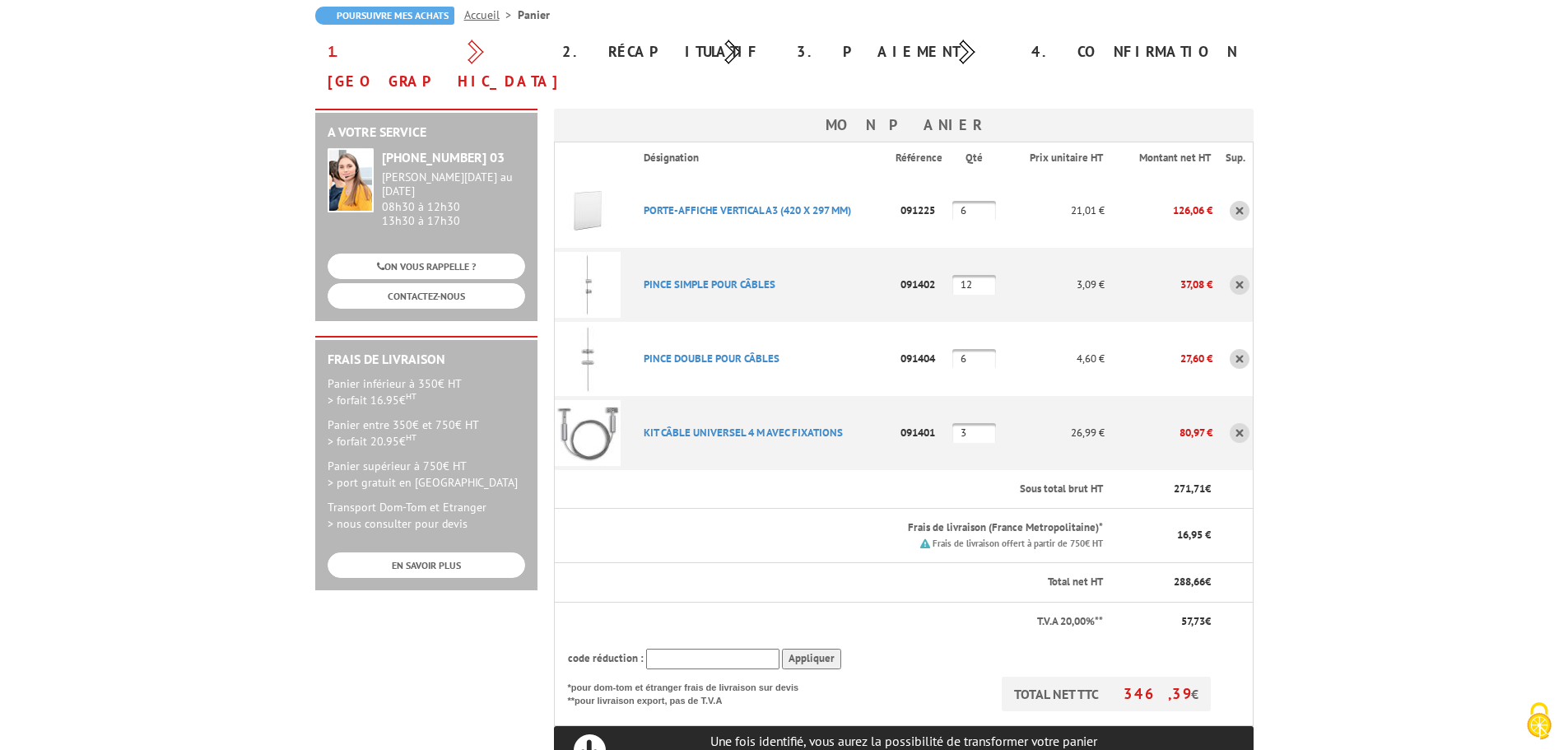
scroll to position [165, 0]
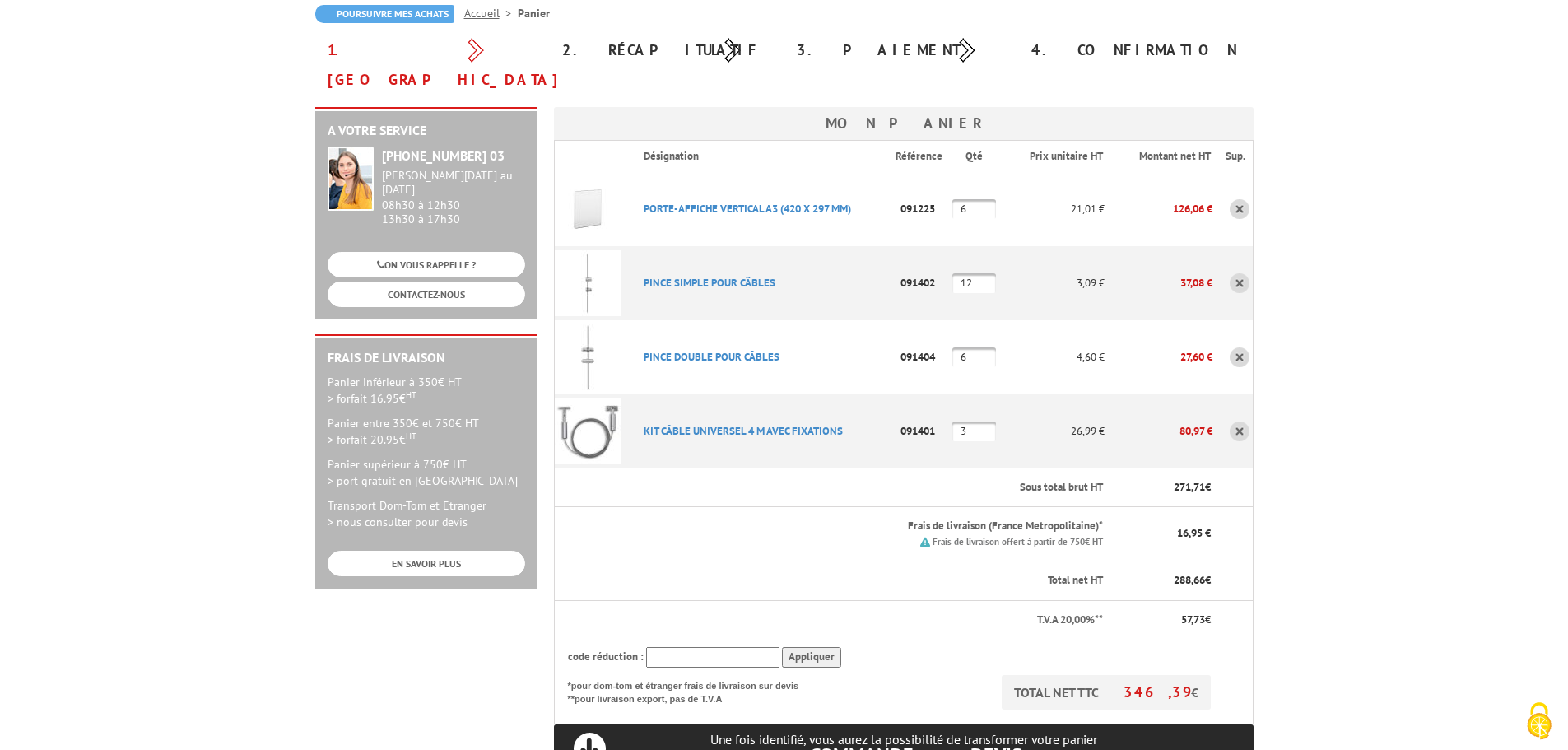
type input "3"
click at [1379, 528] on body "Nos équipes sont à votre service du [DATE] au [DATE] de 8h30 à 12h30 et de 13h3…" at bounding box center [784, 653] width 1568 height 1635
